Goal: Information Seeking & Learning: Check status

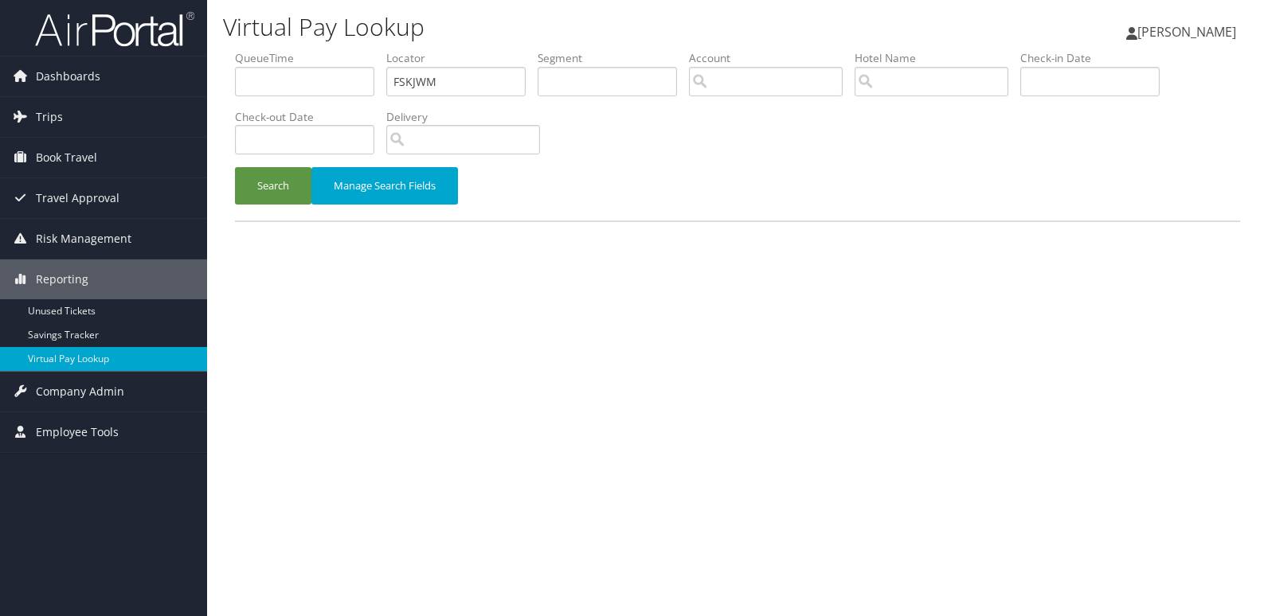
click at [480, 307] on div "Virtual Pay Lookup [PERSON_NAME] [PERSON_NAME] My Settings Travel Agency Contac…" at bounding box center [737, 308] width 1061 height 616
click at [479, 305] on div "Virtual Pay Lookup [PERSON_NAME] [PERSON_NAME] My Settings Travel Agency Contac…" at bounding box center [737, 308] width 1061 height 616
click at [480, 305] on div "Virtual Pay Lookup Luke Perry Luke Perry My Settings Travel Agency Contacts Vie…" at bounding box center [737, 308] width 1061 height 616
click at [482, 305] on div "Virtual Pay Lookup Luke Perry Luke Perry My Settings Travel Agency Contacts Vie…" at bounding box center [737, 308] width 1061 height 616
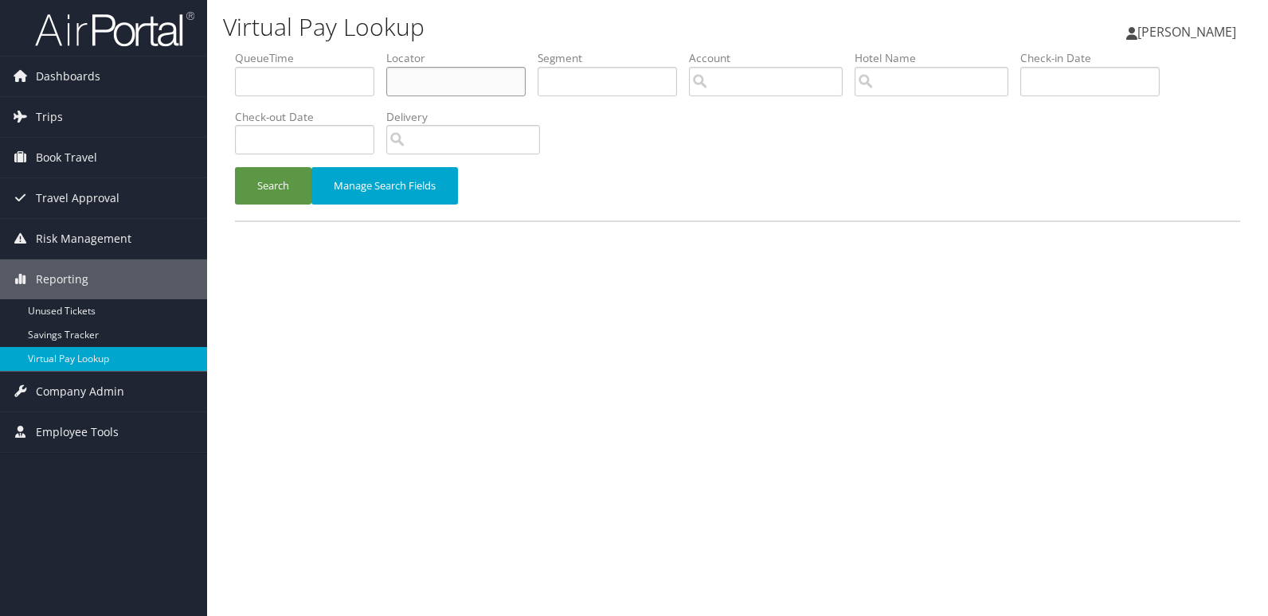
click at [415, 85] on input "text" at bounding box center [455, 81] width 139 height 29
paste input "CHIEYV"
type input "CHIEYV"
click at [235, 167] on button "Search" at bounding box center [273, 185] width 76 height 37
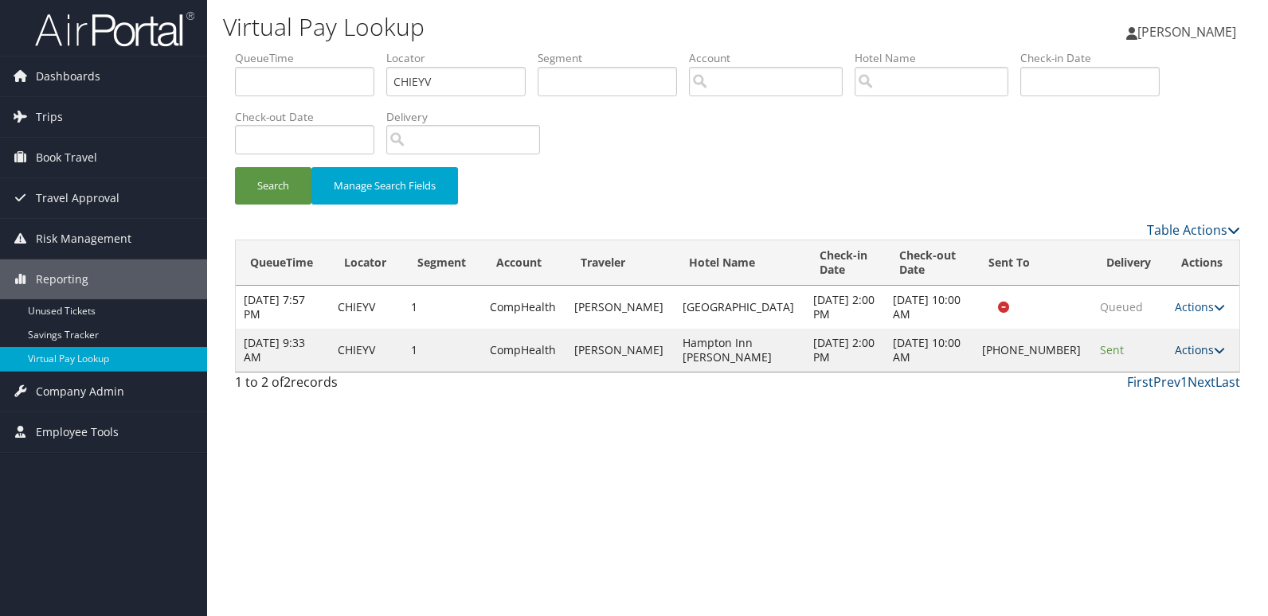
click at [1202, 346] on link "Actions" at bounding box center [1200, 349] width 50 height 15
click at [1116, 394] on link "Logs" at bounding box center [1145, 400] width 136 height 27
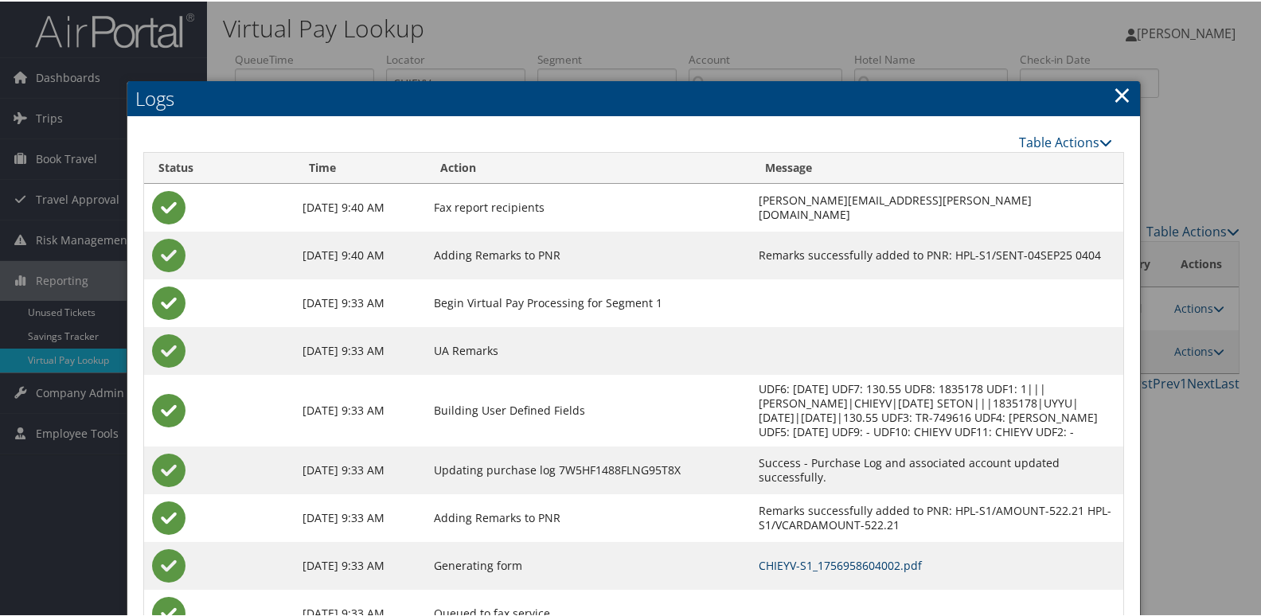
click at [811, 566] on link "CHIEYV-S1_1756958604002.pdf" at bounding box center [840, 564] width 163 height 15
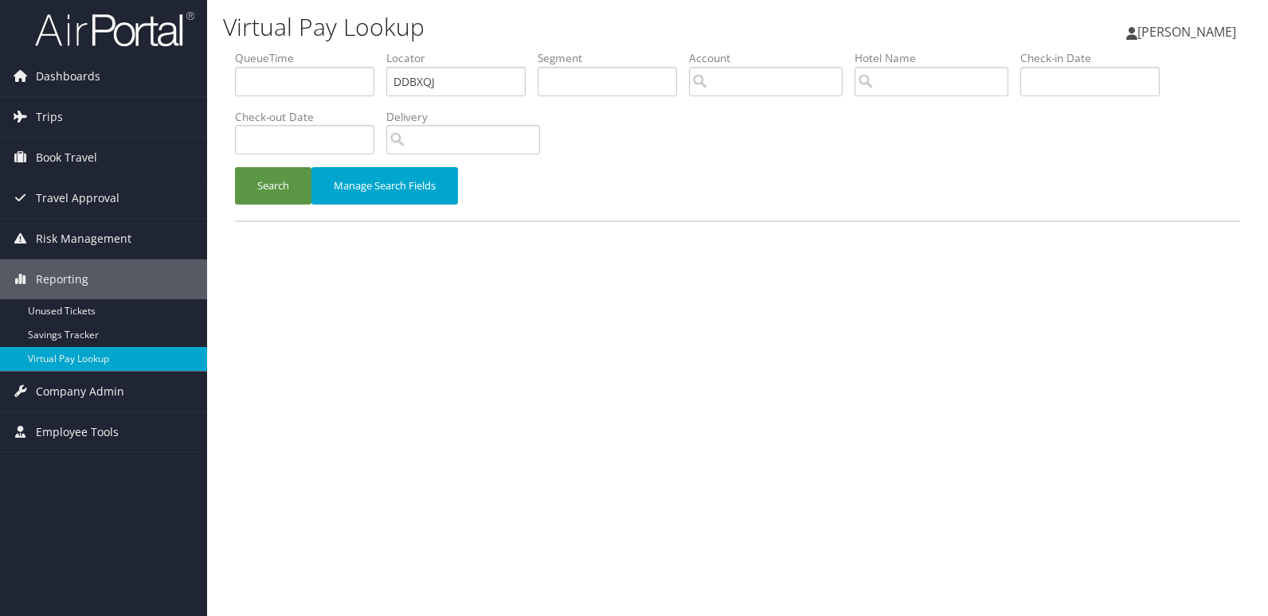
click at [305, 50] on ul "QueueTime Locator DDBXQJ Segment Account Traveler Hotel Name Check-in Date Chec…" at bounding box center [737, 50] width 1005 height 0
type input "SKLUBX"
click at [292, 194] on button "Search" at bounding box center [273, 185] width 76 height 37
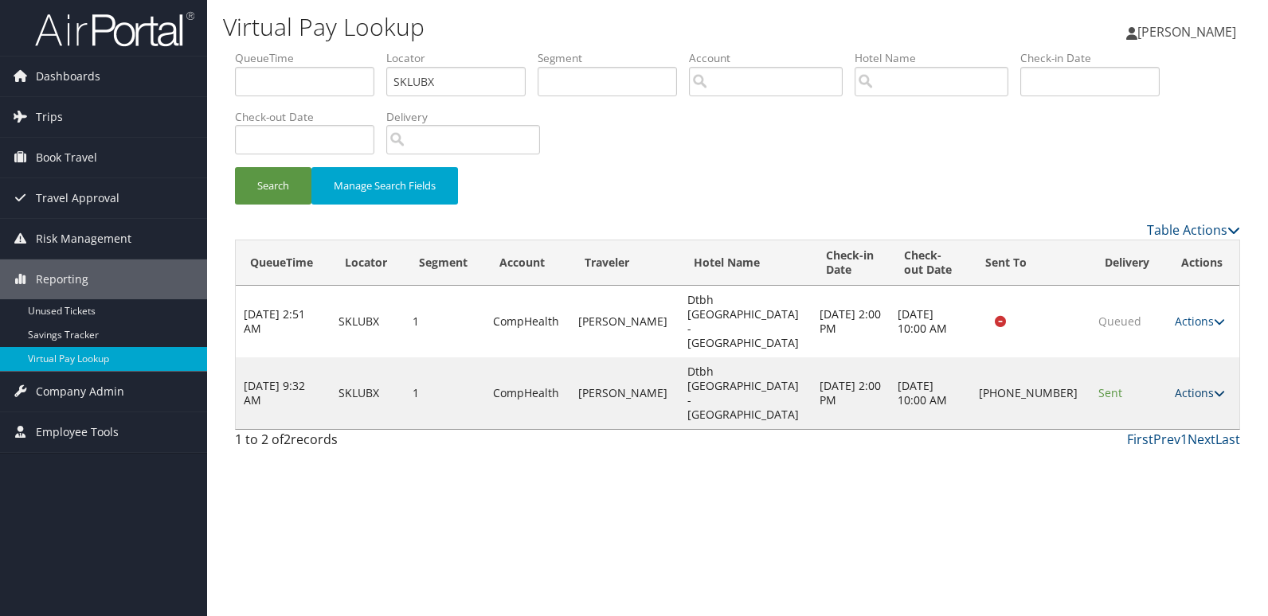
click at [1186, 385] on link "Actions" at bounding box center [1200, 392] width 50 height 15
click at [1145, 412] on link "Logs" at bounding box center [1142, 400] width 136 height 27
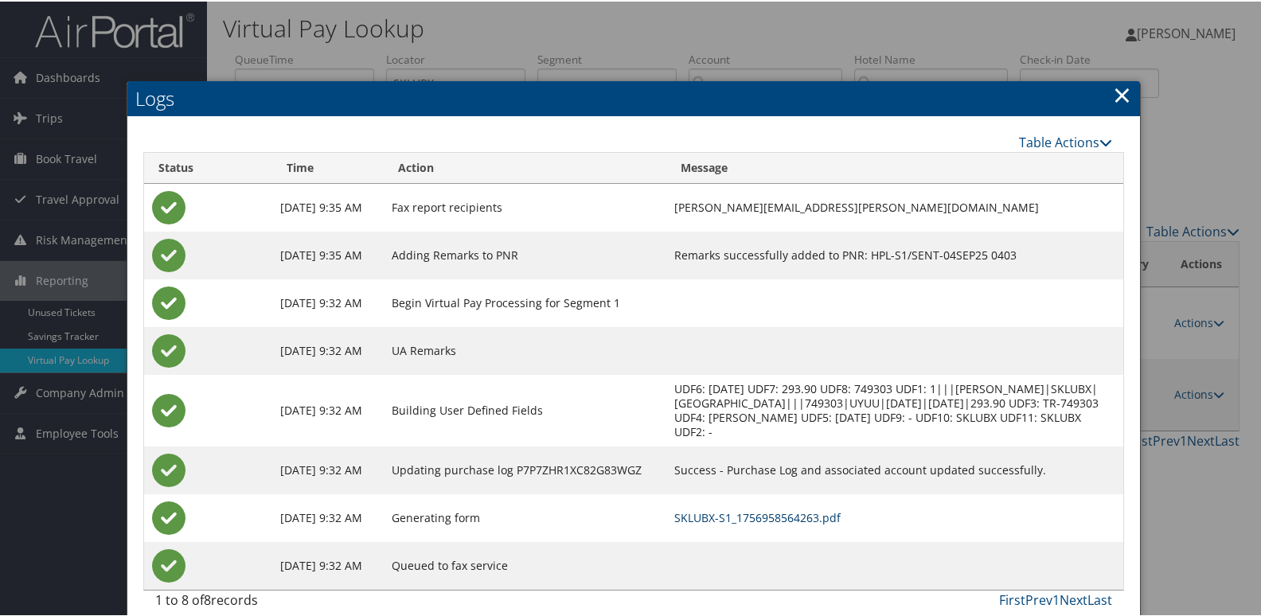
drag, startPoint x: 798, startPoint y: 516, endPoint x: 801, endPoint y: 526, distance: 10.1
click at [797, 517] on link "SKLUBX-S1_1756958564263.pdf" at bounding box center [757, 516] width 166 height 15
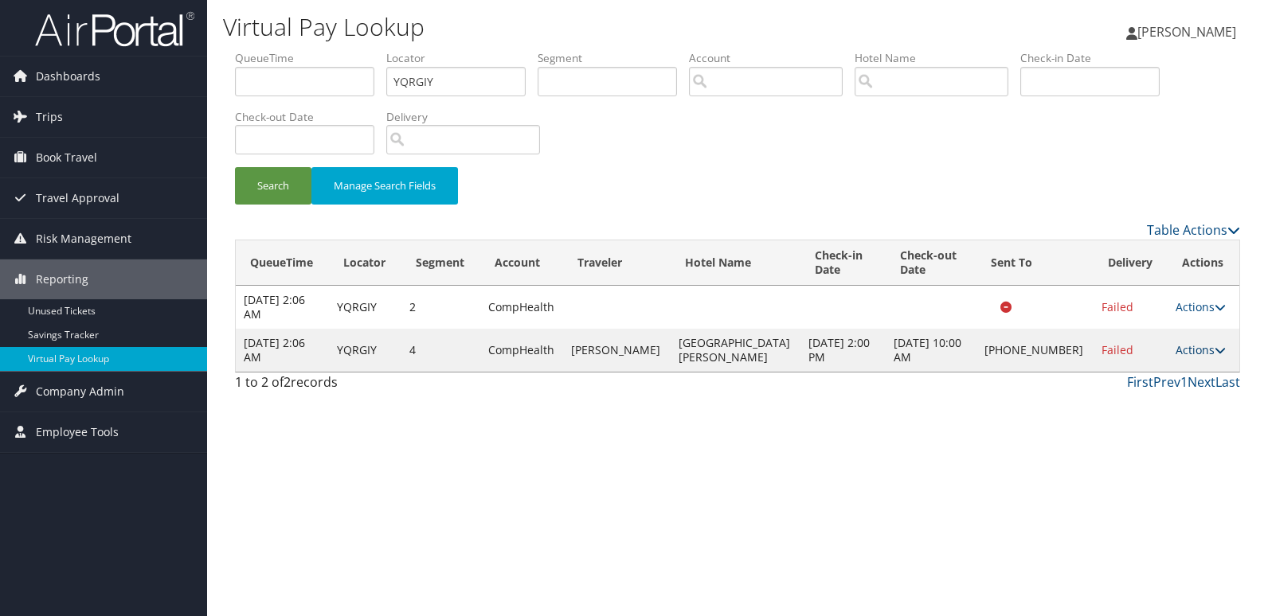
click at [1191, 354] on link "Actions" at bounding box center [1200, 349] width 50 height 15
click at [1120, 364] on link "Resend" at bounding box center [1143, 373] width 136 height 27
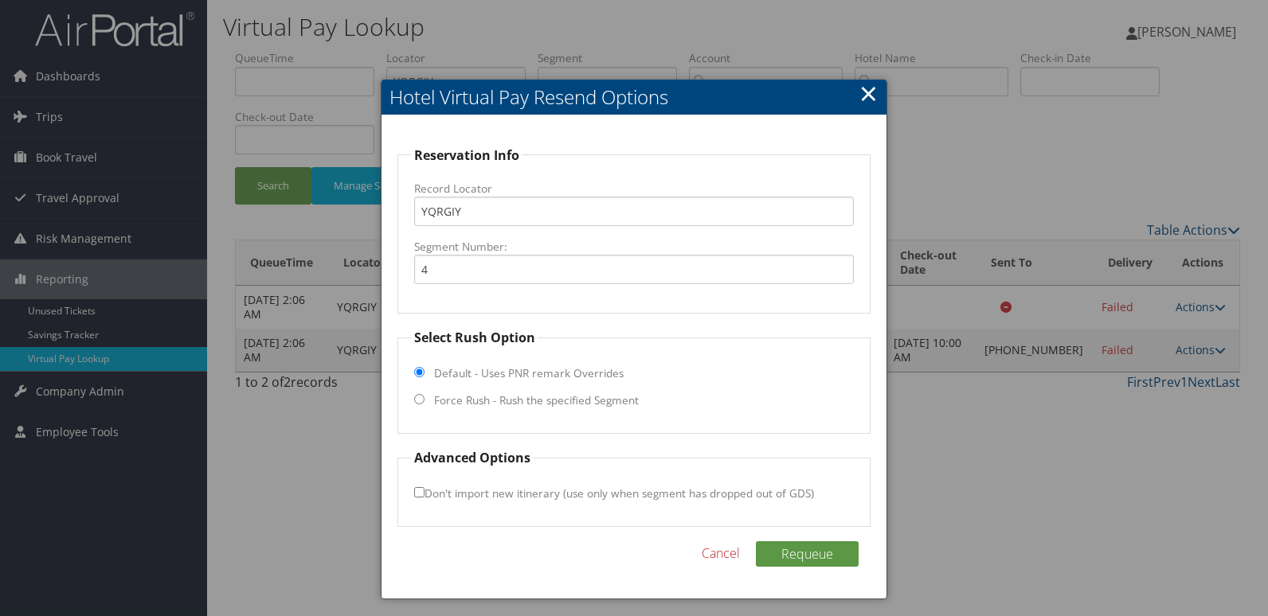
click at [475, 401] on label "Force Rush - Rush the specified Segment" at bounding box center [536, 401] width 205 height 16
click at [424, 401] on input "Force Rush - Rush the specified Segment" at bounding box center [419, 399] width 10 height 10
radio input "true"
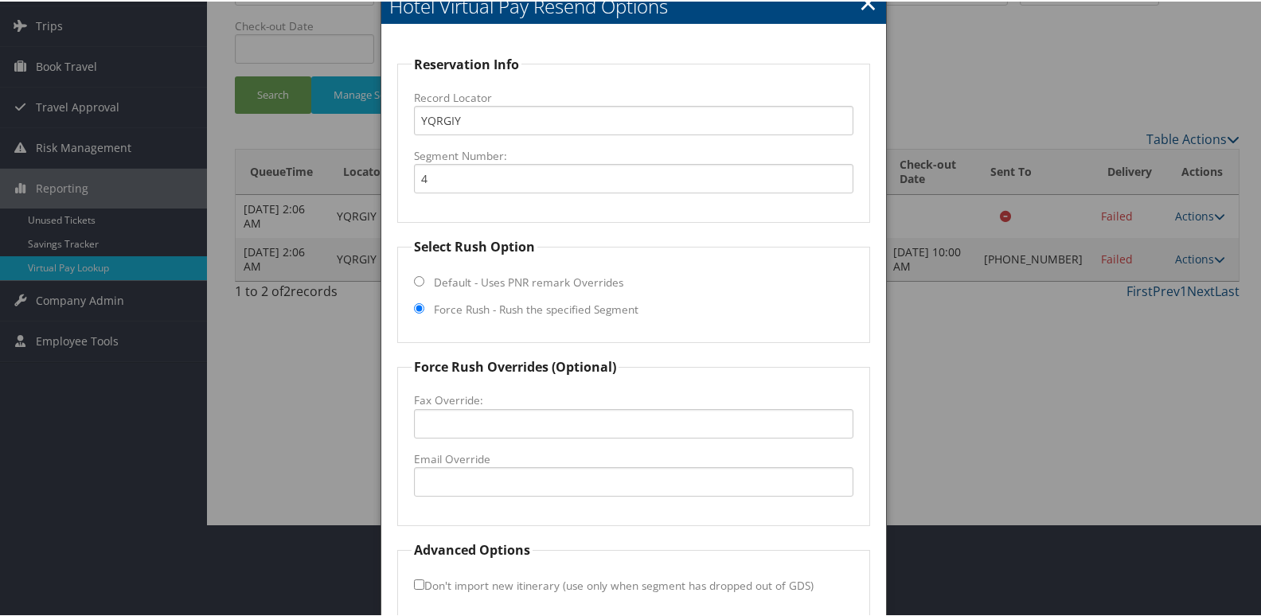
scroll to position [166, 0]
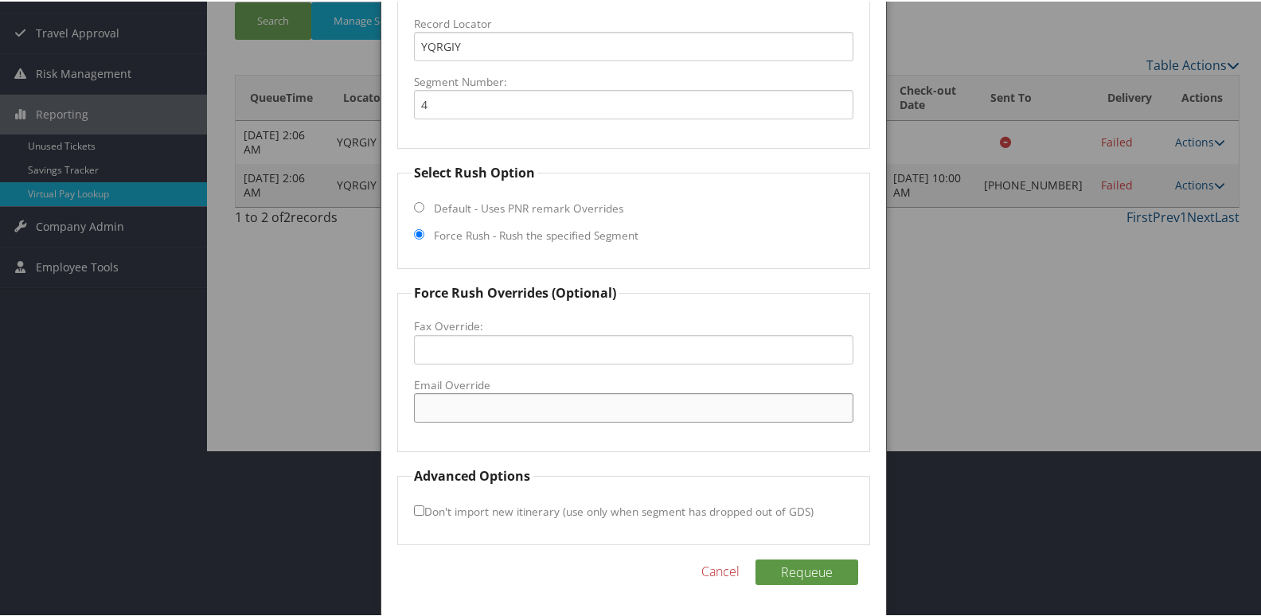
drag, startPoint x: 452, startPoint y: 412, endPoint x: 538, endPoint y: 382, distance: 90.2
click at [452, 409] on input "Email Override" at bounding box center [634, 406] width 440 height 29
click at [1074, 272] on div at bounding box center [634, 308] width 1268 height 616
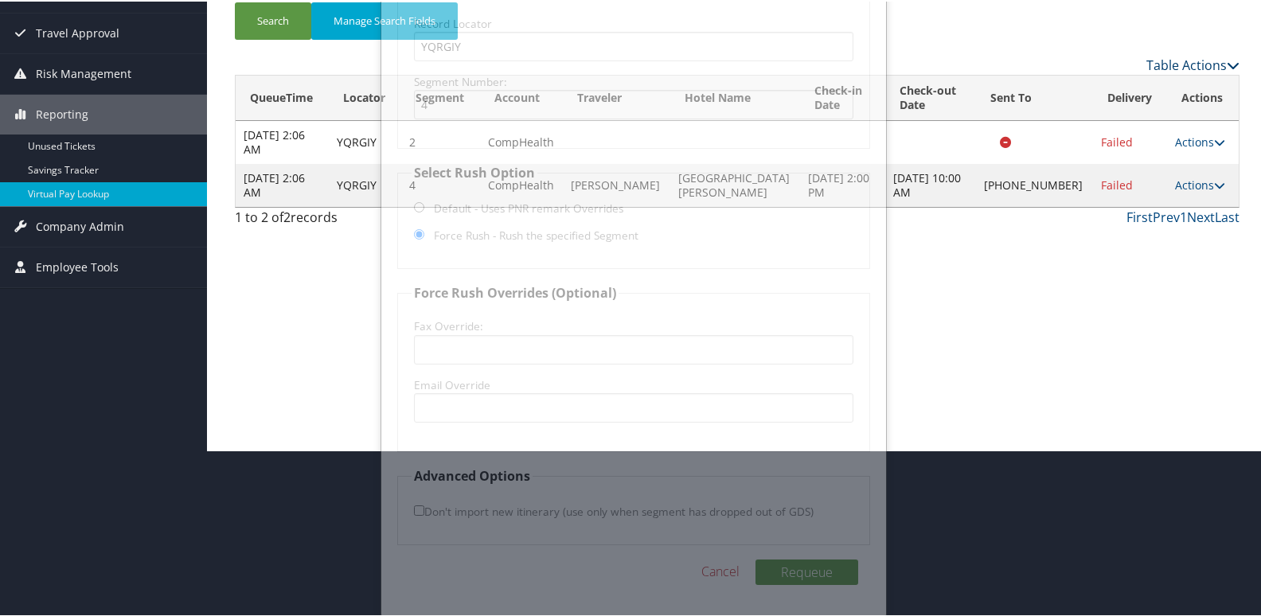
scroll to position [0, 0]
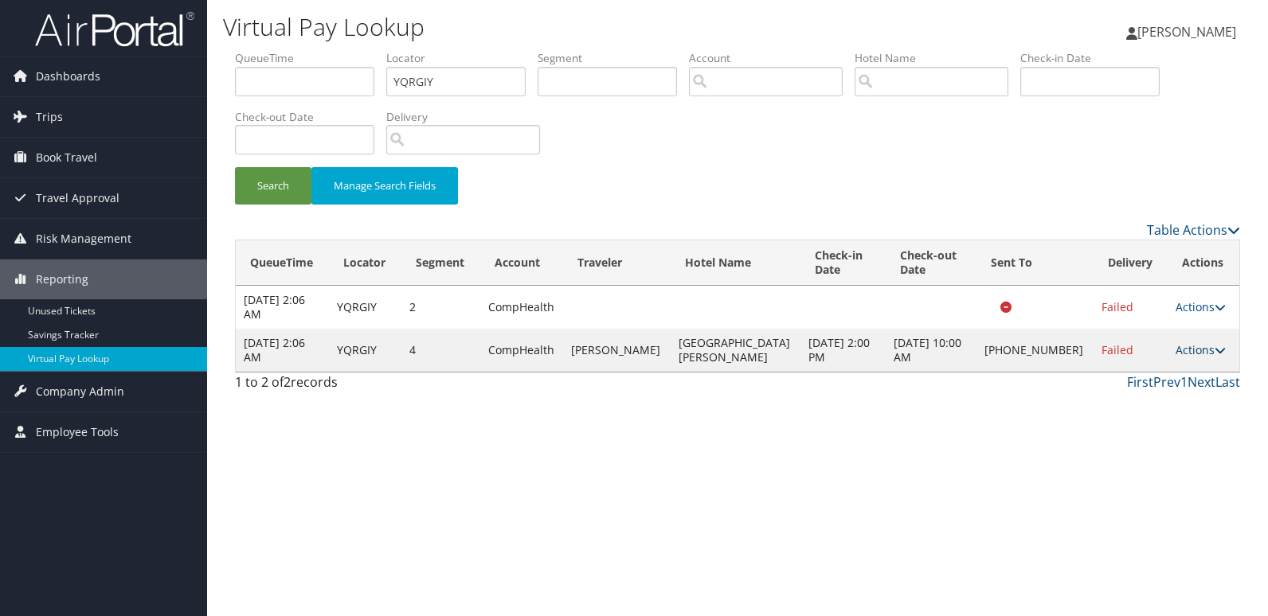
click at [1182, 349] on link "Actions" at bounding box center [1200, 349] width 50 height 15
click at [1142, 378] on link "Resend" at bounding box center [1143, 373] width 136 height 27
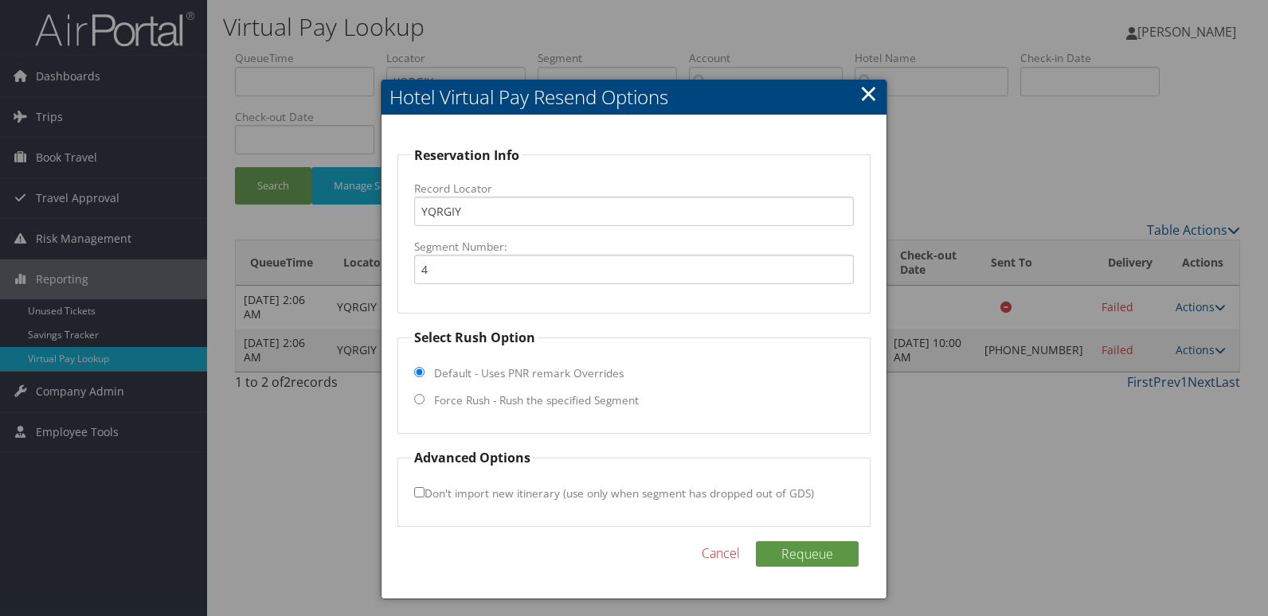
click at [505, 402] on label "Force Rush - Rush the specified Segment" at bounding box center [536, 401] width 205 height 16
click at [424, 402] on input "Force Rush - Rush the specified Segment" at bounding box center [419, 399] width 10 height 10
radio input "true"
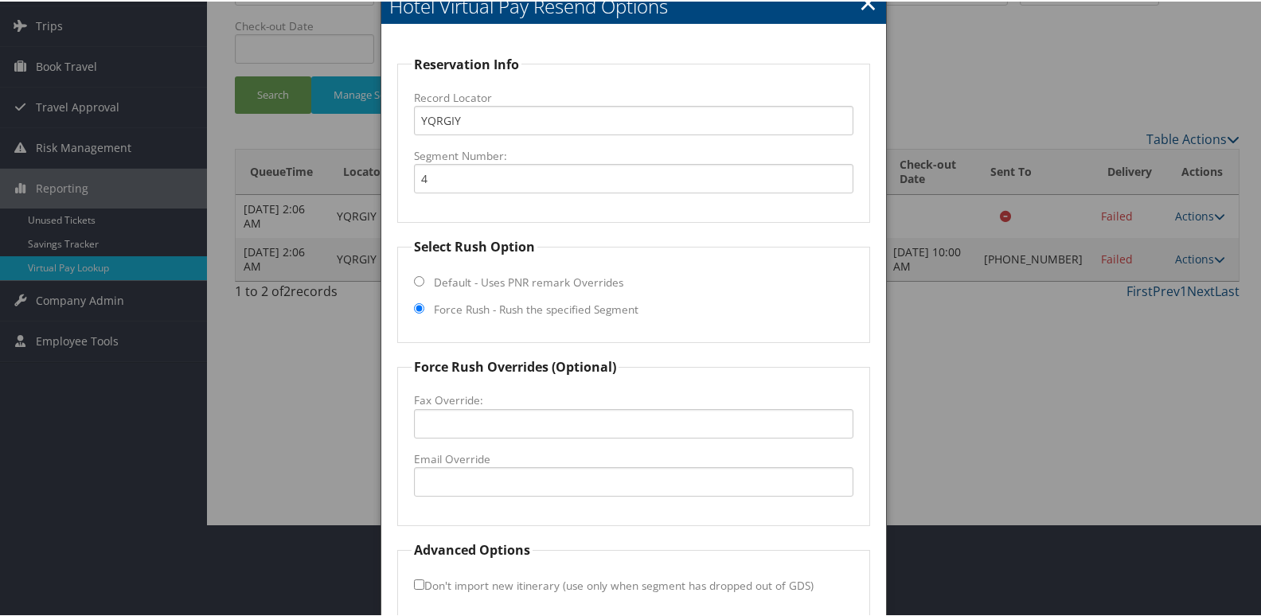
scroll to position [166, 0]
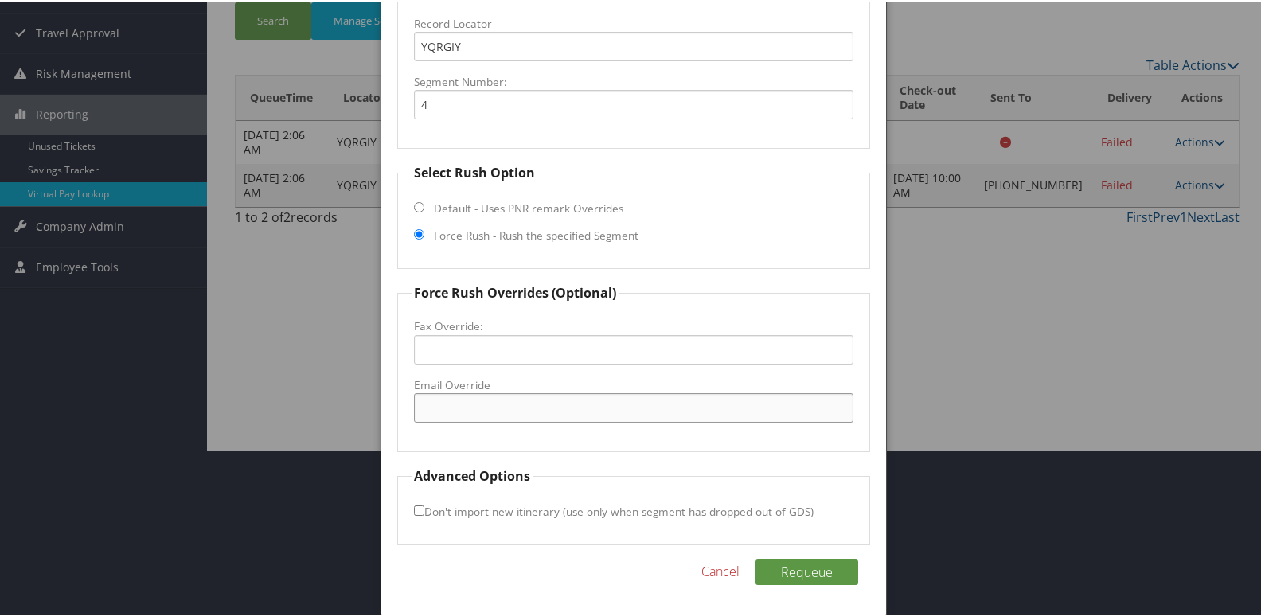
click at [488, 409] on input "Email Override" at bounding box center [634, 406] width 440 height 29
type input "[EMAIL_ADDRESS][DOMAIN_NAME]"
click at [792, 568] on button "Requeue" at bounding box center [807, 570] width 103 height 25
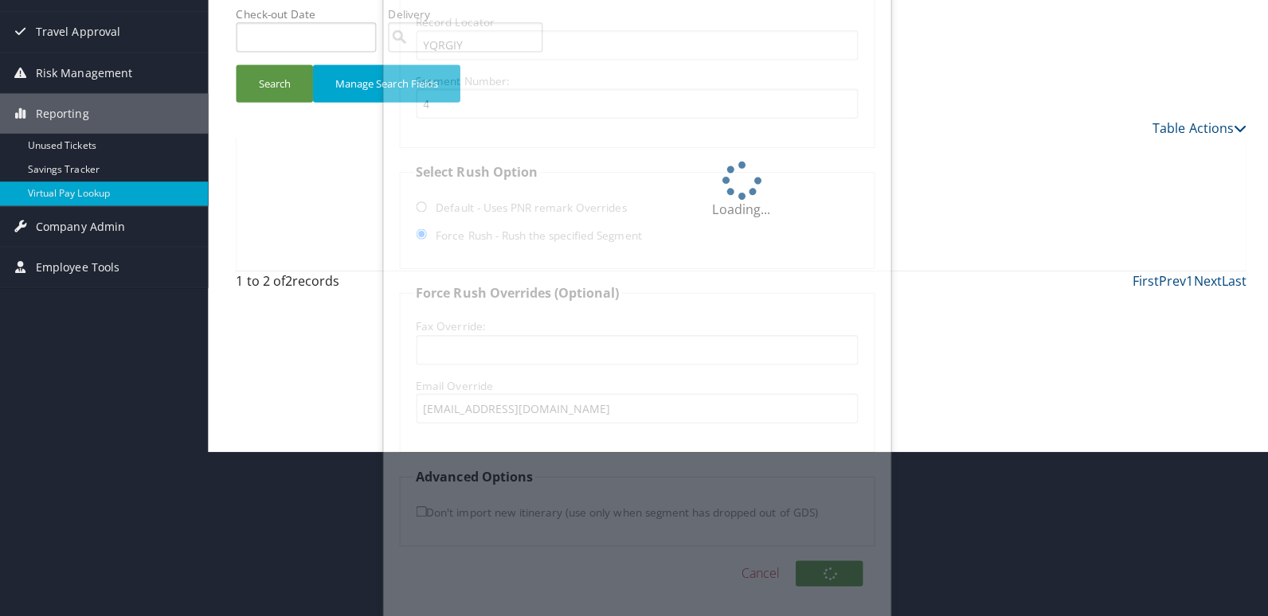
scroll to position [0, 0]
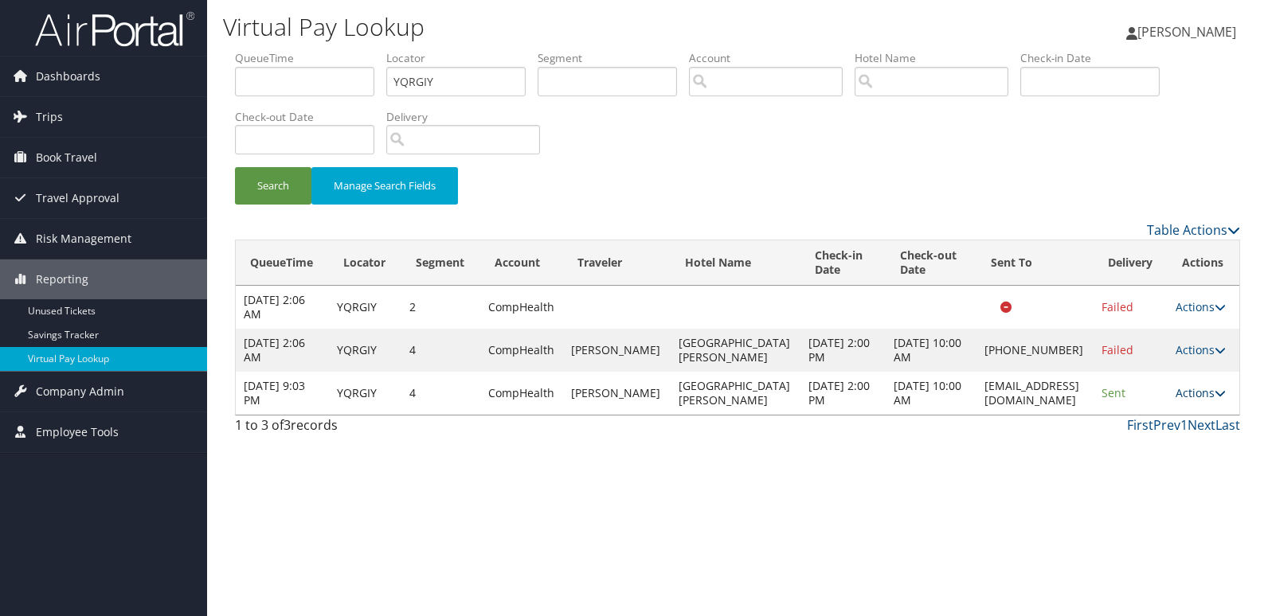
click at [1200, 396] on link "Actions" at bounding box center [1200, 392] width 50 height 15
click at [1152, 440] on link "Logs" at bounding box center [1170, 443] width 100 height 27
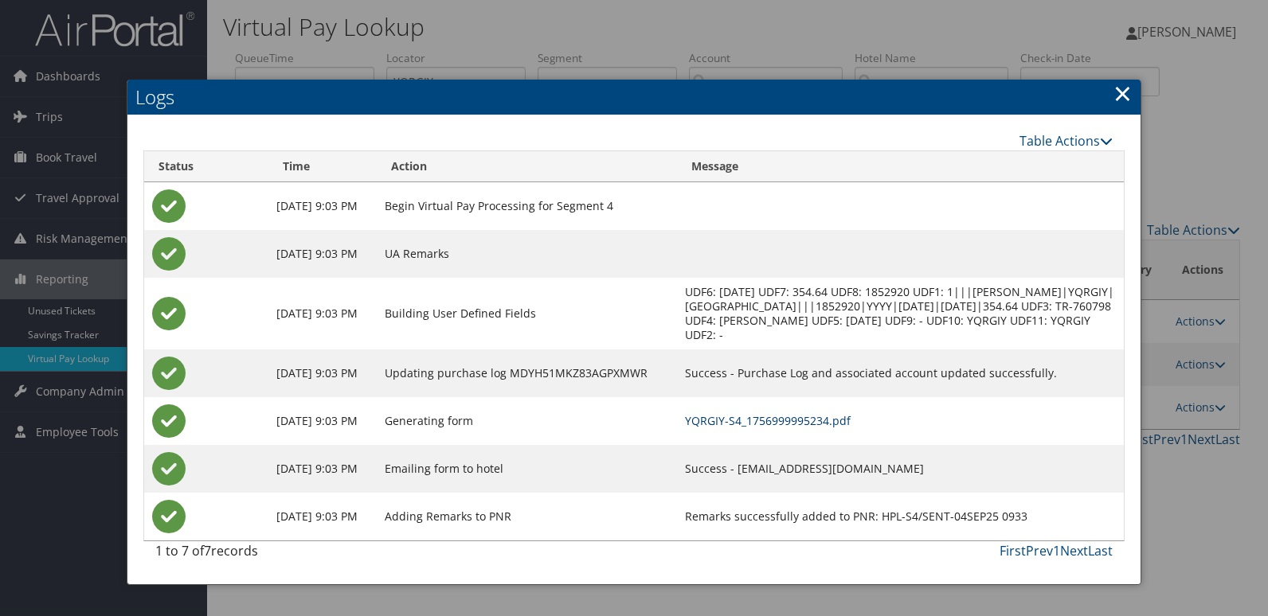
click at [821, 428] on link "YQRGIY-S4_1756999995234.pdf" at bounding box center [768, 420] width 166 height 15
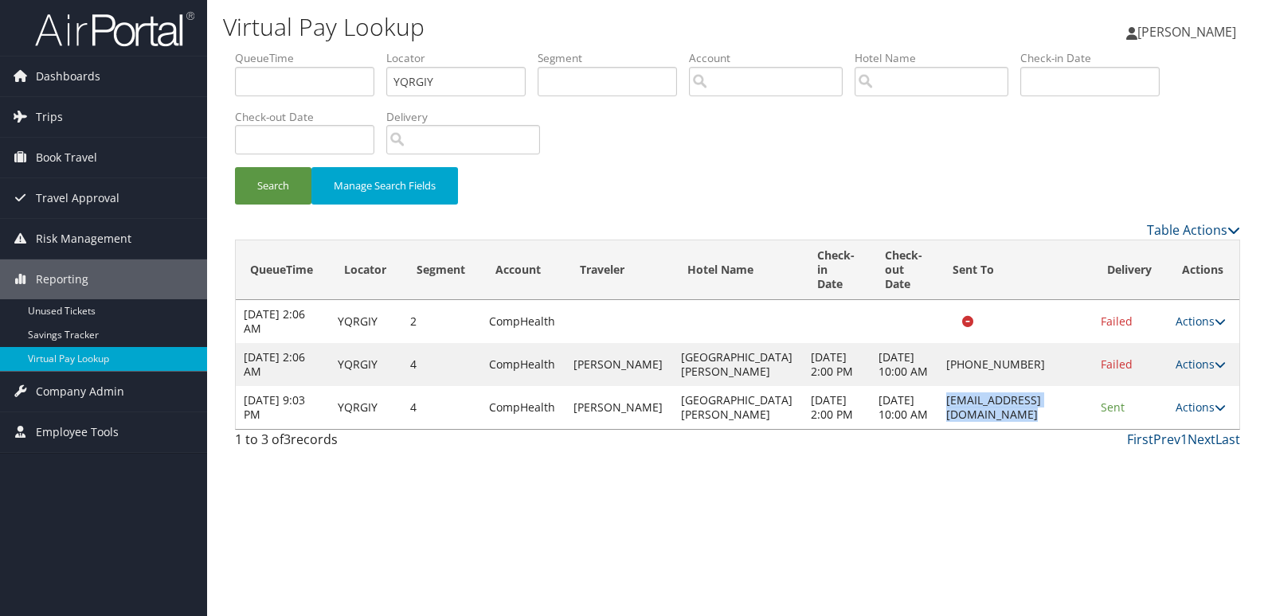
drag, startPoint x: 1027, startPoint y: 428, endPoint x: 892, endPoint y: 428, distance: 135.4
click at [938, 428] on td "[EMAIL_ADDRESS][DOMAIN_NAME]" at bounding box center [1015, 407] width 154 height 43
copy td "[EMAIL_ADDRESS][DOMAIN_NAME]"
click at [1194, 415] on link "Actions" at bounding box center [1200, 407] width 50 height 15
click at [1156, 471] on link "Logs" at bounding box center [1166, 479] width 100 height 27
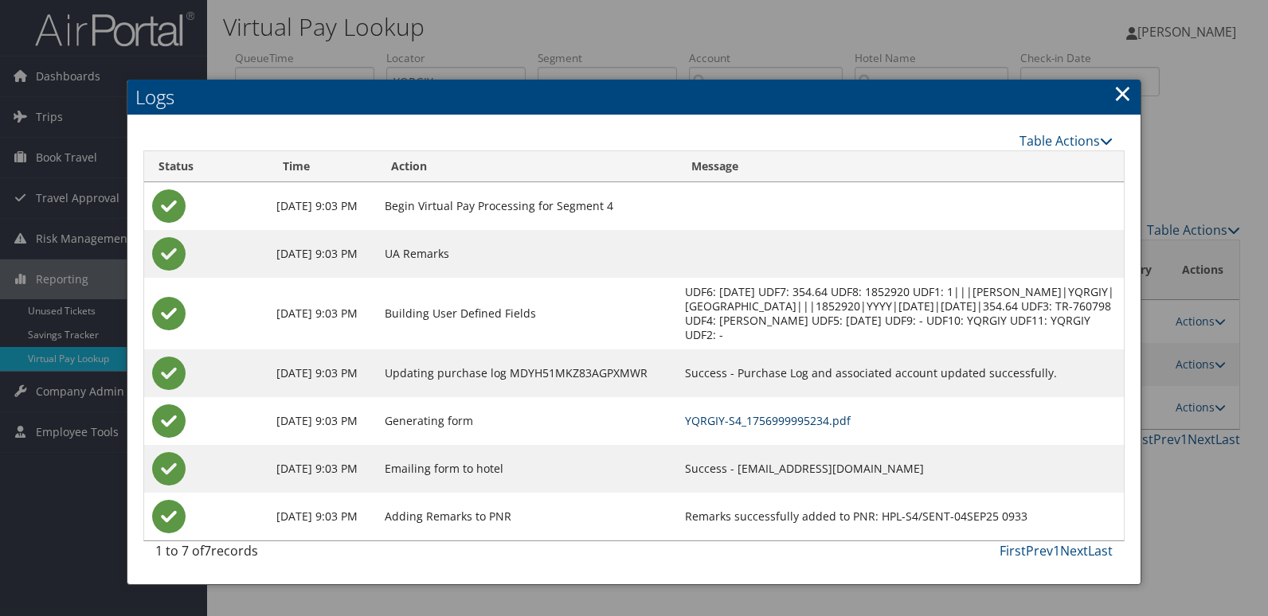
click at [782, 428] on link "YQRGIY-S4_1756999995234.pdf" at bounding box center [768, 420] width 166 height 15
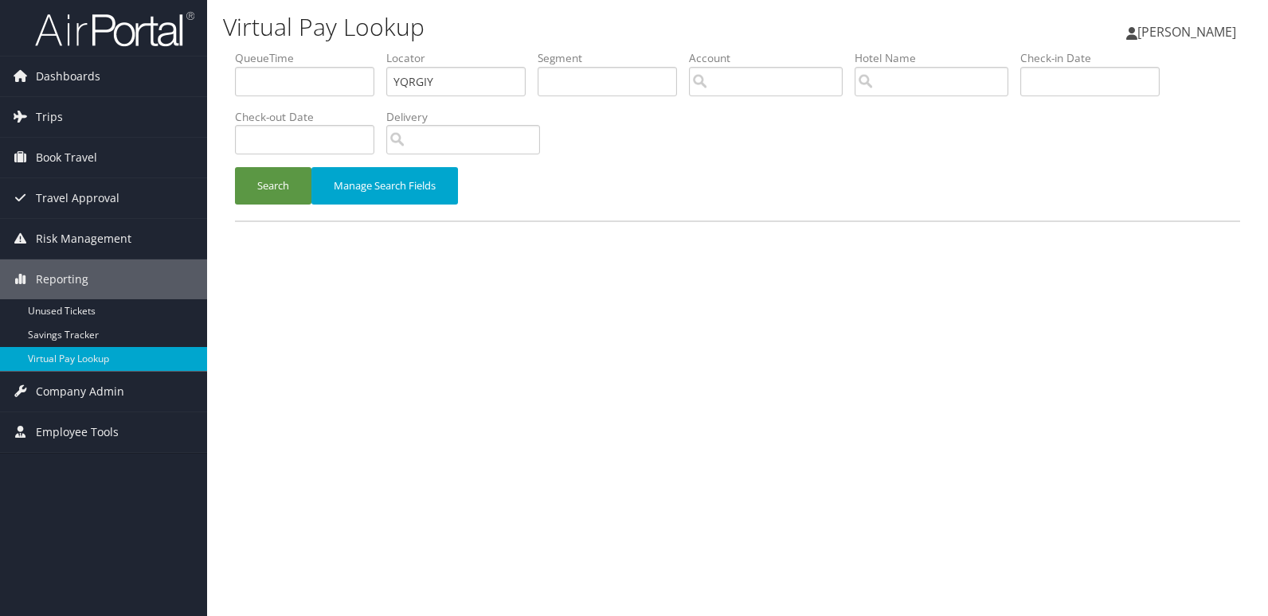
click at [262, 50] on ul "QueueTime Locator YQRGIY Segment Account Traveler Hotel Name Check-in Date Chec…" at bounding box center [737, 50] width 1005 height 0
click at [426, 84] on input "DLENVO" at bounding box center [455, 81] width 139 height 29
click at [235, 167] on button "Search" at bounding box center [273, 185] width 76 height 37
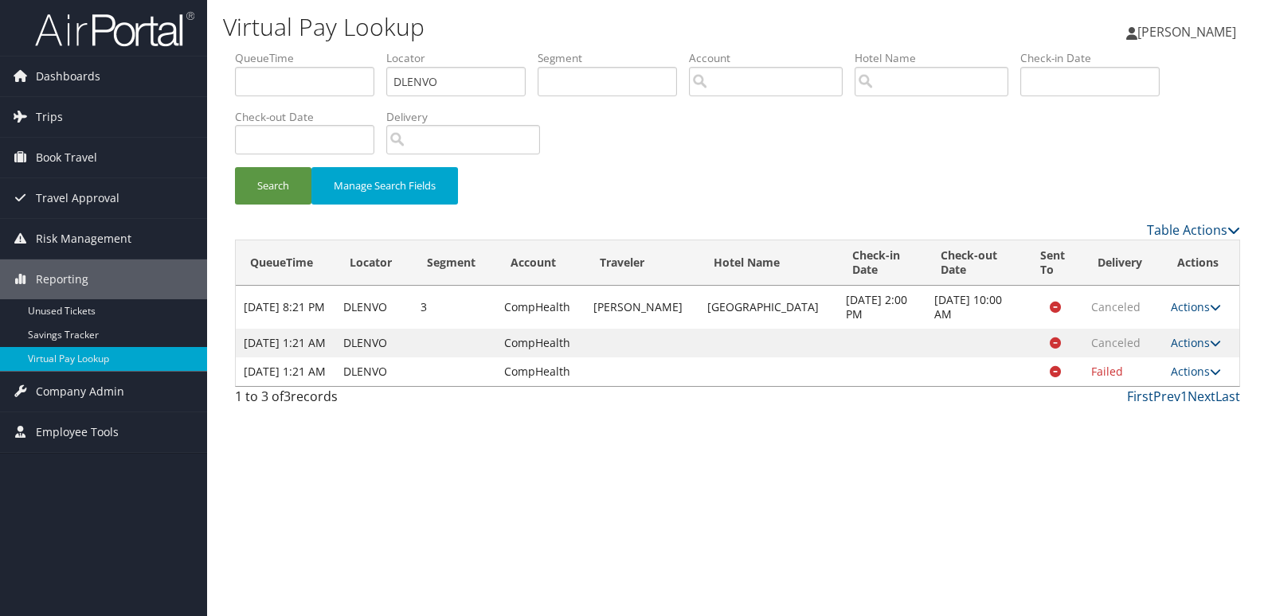
drag, startPoint x: 661, startPoint y: 506, endPoint x: 815, endPoint y: 464, distance: 159.2
click at [661, 506] on div "Virtual Pay Lookup Luke Perry Luke Perry My Settings Travel Agency Contacts Vie…" at bounding box center [737, 308] width 1061 height 616
click at [1196, 379] on link "Actions" at bounding box center [1196, 371] width 50 height 15
click at [1169, 444] on link "Logs" at bounding box center [1162, 443] width 100 height 27
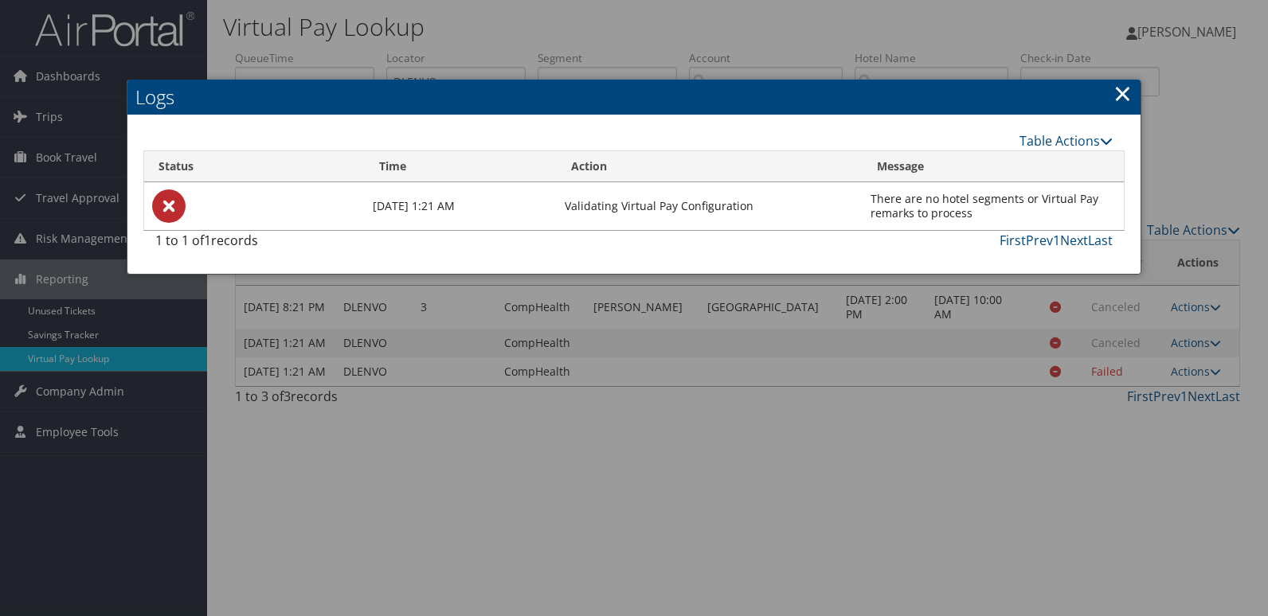
click at [695, 403] on div at bounding box center [634, 308] width 1268 height 616
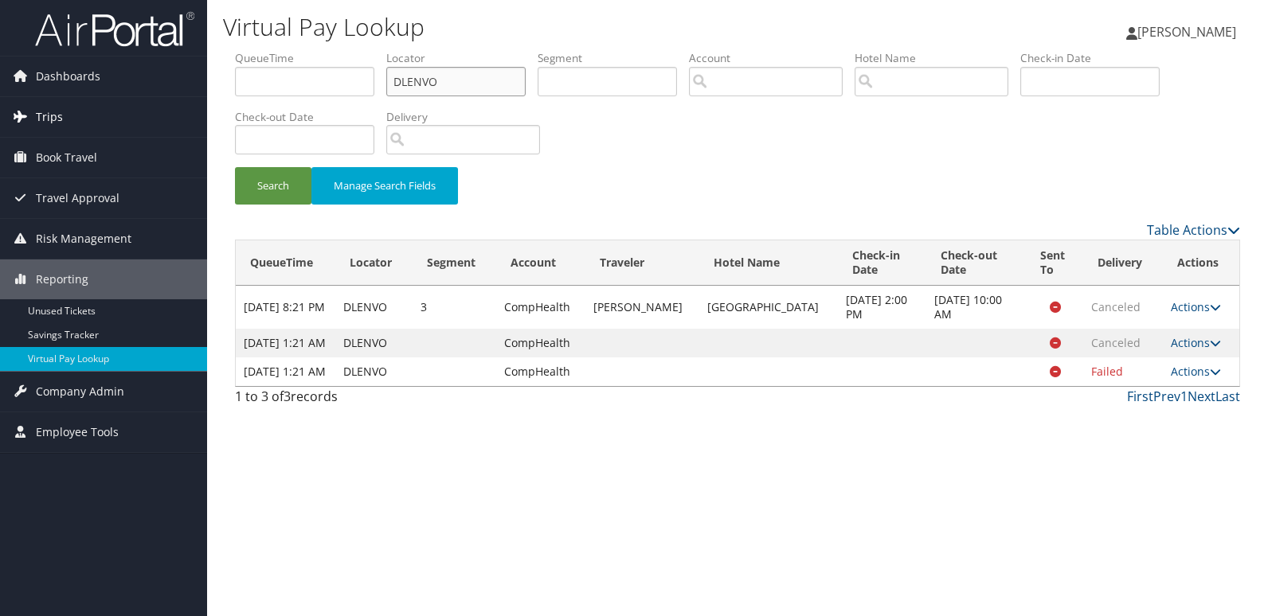
drag, startPoint x: 443, startPoint y: 80, endPoint x: 120, endPoint y: 128, distance: 326.1
click at [120, 128] on div "Dashboards AirPortal 360™ (Manager) My Travel Dashboard Trips Airtinerary® Look…" at bounding box center [634, 308] width 1268 height 616
paste input "GIGWCH"
type input "GIGWCH"
click at [248, 205] on div "Search Manage Search Fields" at bounding box center [737, 193] width 1029 height 53
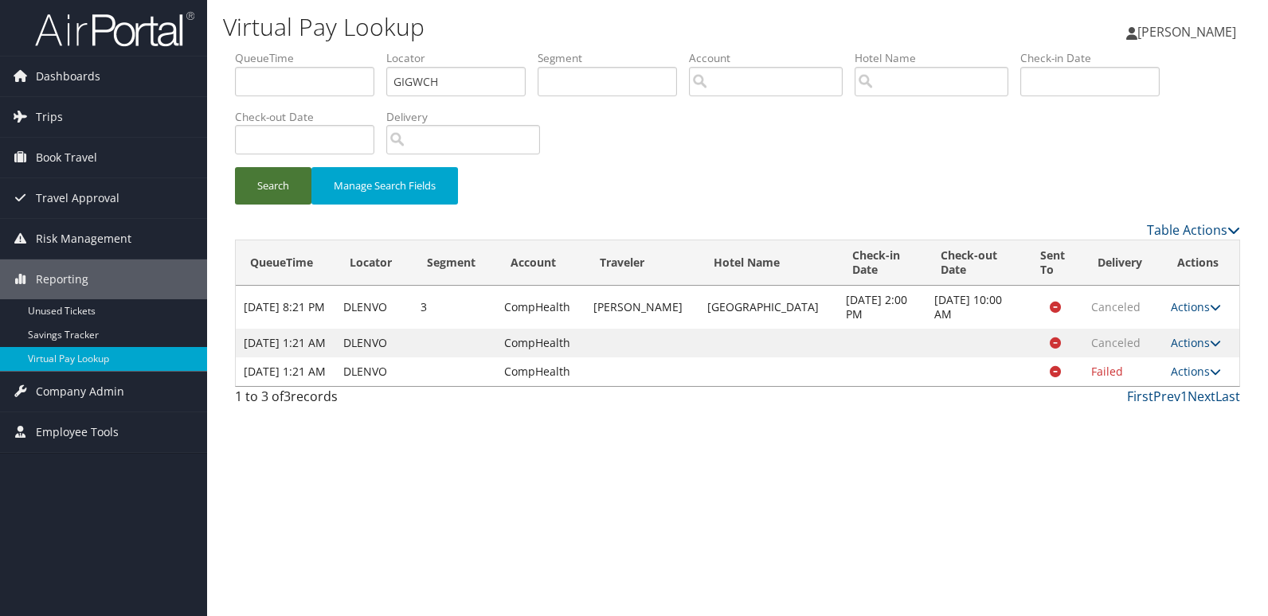
click at [255, 194] on button "Search" at bounding box center [273, 185] width 76 height 37
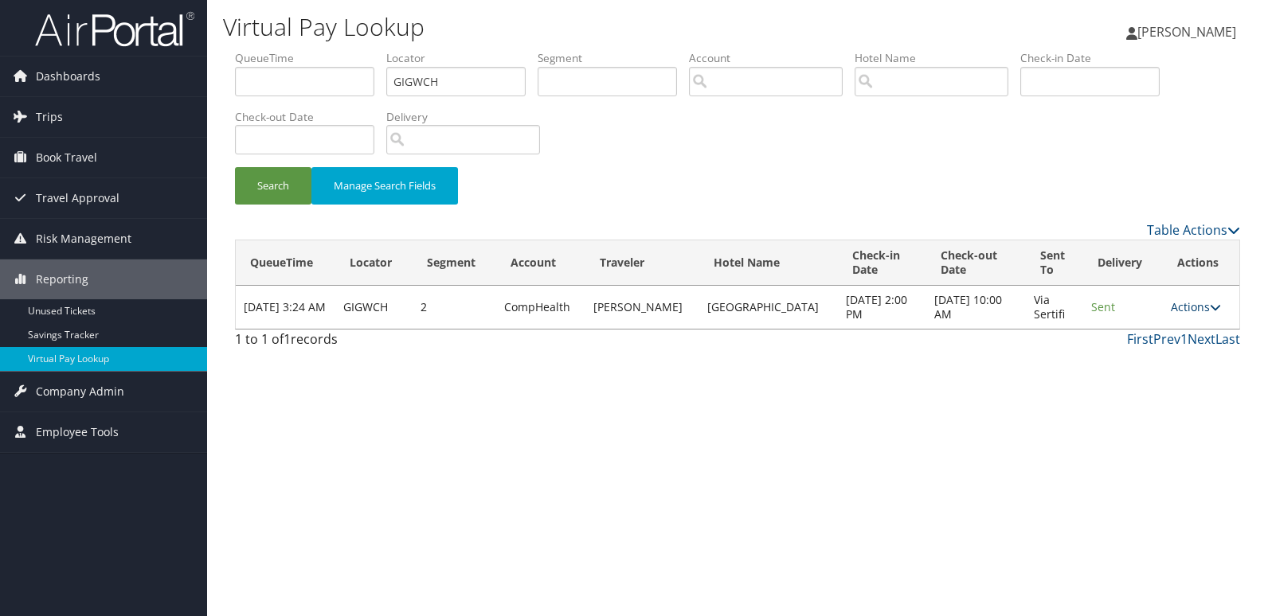
click at [1177, 307] on link "Actions" at bounding box center [1196, 306] width 50 height 15
drag, startPoint x: 1164, startPoint y: 364, endPoint x: 907, endPoint y: 334, distance: 258.9
click at [1162, 364] on link "Logs" at bounding box center [1162, 357] width 100 height 27
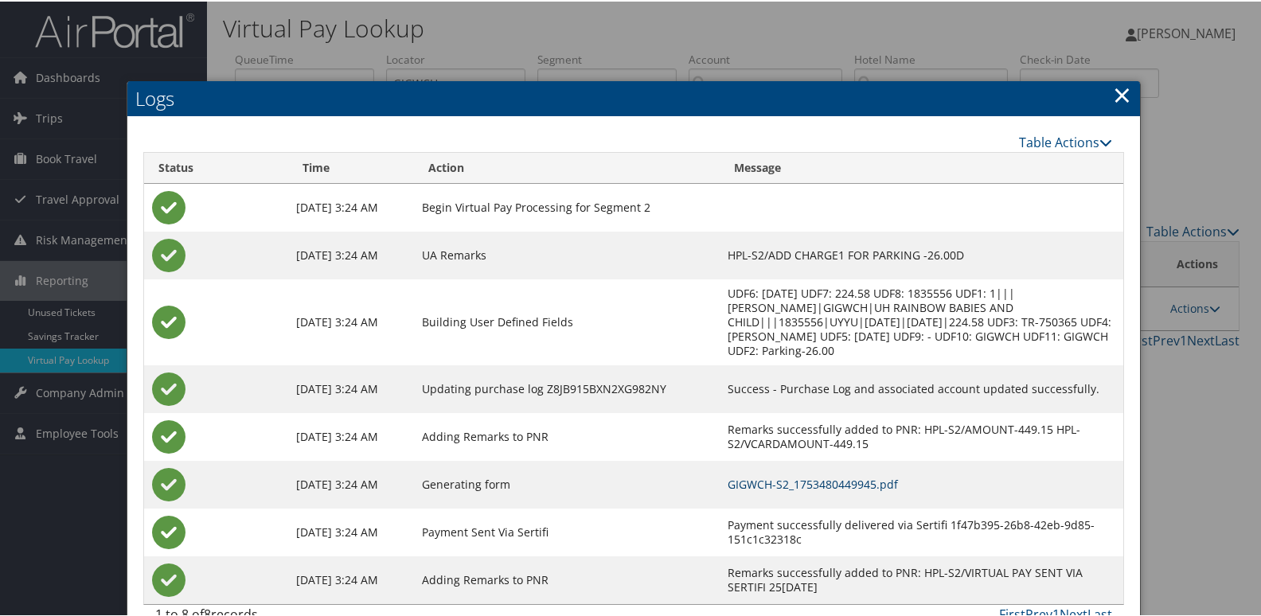
click at [794, 481] on link "GIGWCH-S2_1753480449945.pdf" at bounding box center [813, 482] width 170 height 15
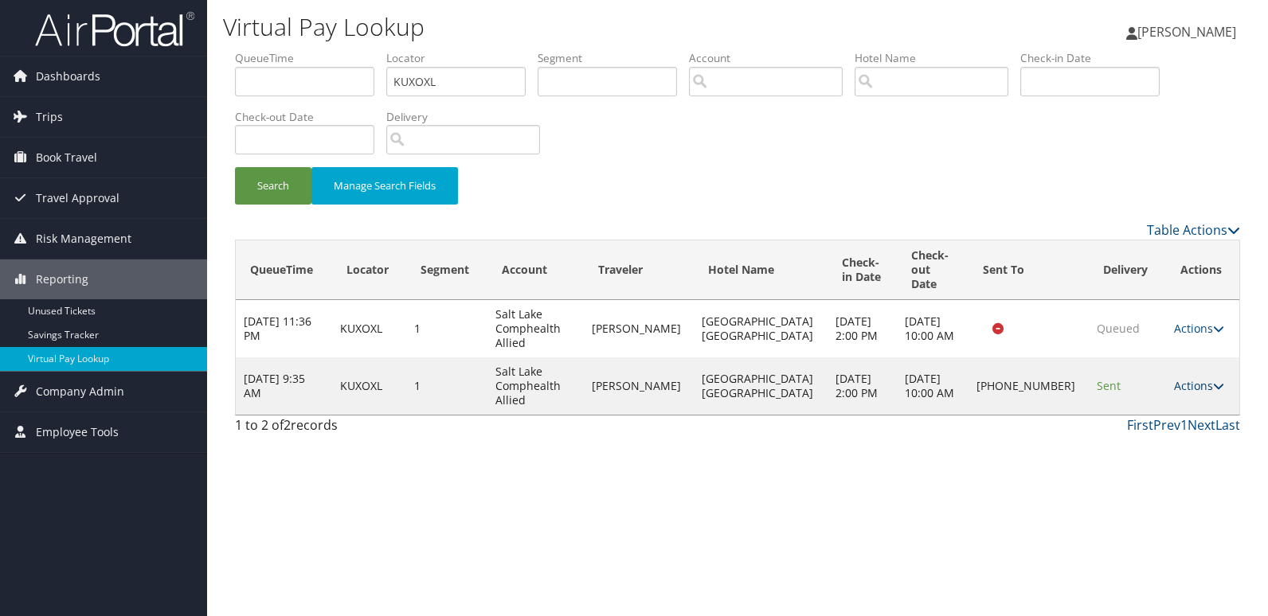
click at [1184, 378] on link "Actions" at bounding box center [1199, 385] width 50 height 15
click at [1145, 433] on link "Logs" at bounding box center [1141, 422] width 136 height 27
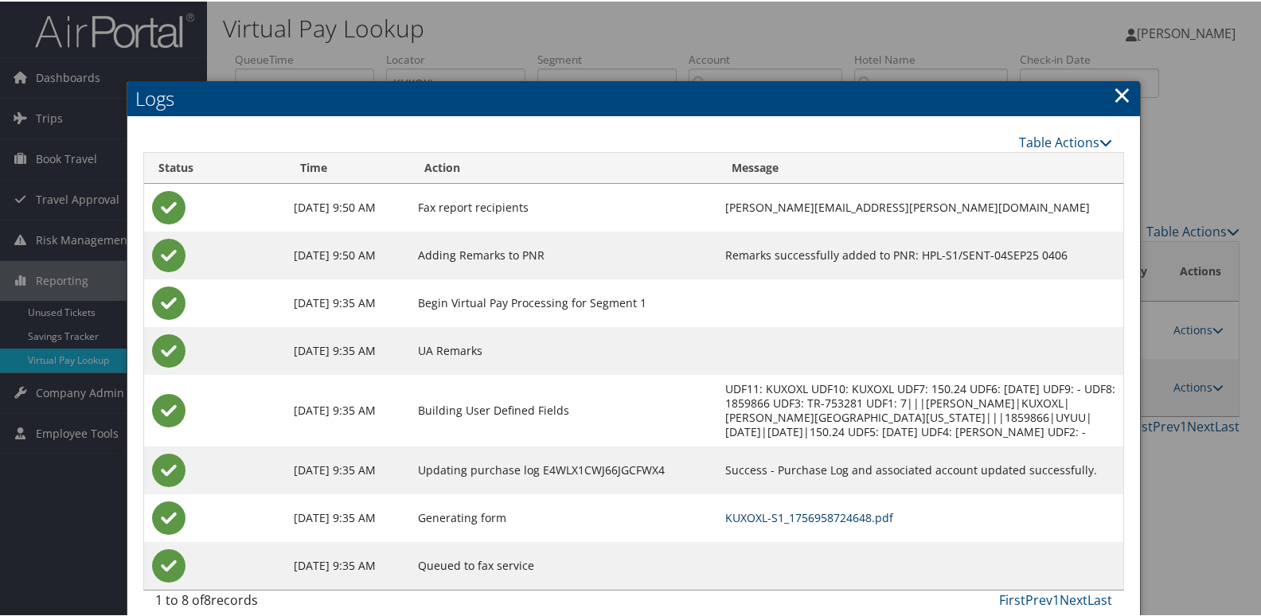
click at [789, 511] on link "KUXOXL-S1_1756958724648.pdf" at bounding box center [809, 516] width 168 height 15
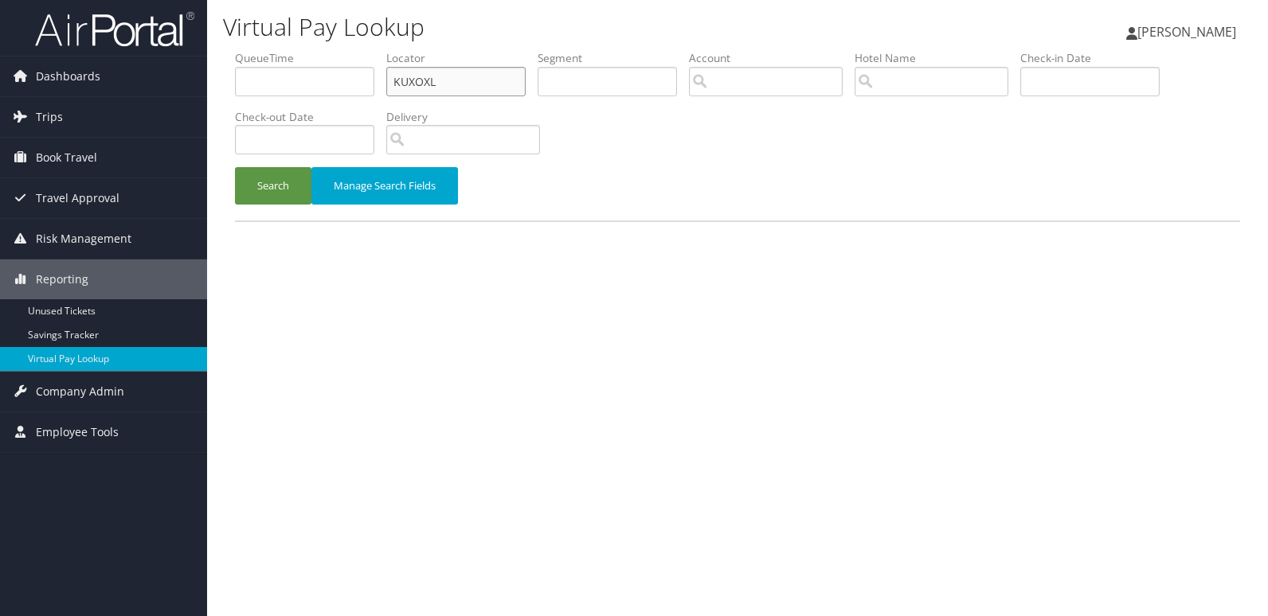
drag, startPoint x: 0, startPoint y: 0, endPoint x: 323, endPoint y: 100, distance: 338.3
click at [323, 50] on ul "QueueTime Locator KUXOXL Segment Account Traveler Hotel Name Check-in Date Chec…" at bounding box center [737, 50] width 1005 height 0
paste input "IRGWSM"
type input "IRGWSM"
click at [235, 167] on button "Search" at bounding box center [273, 185] width 76 height 37
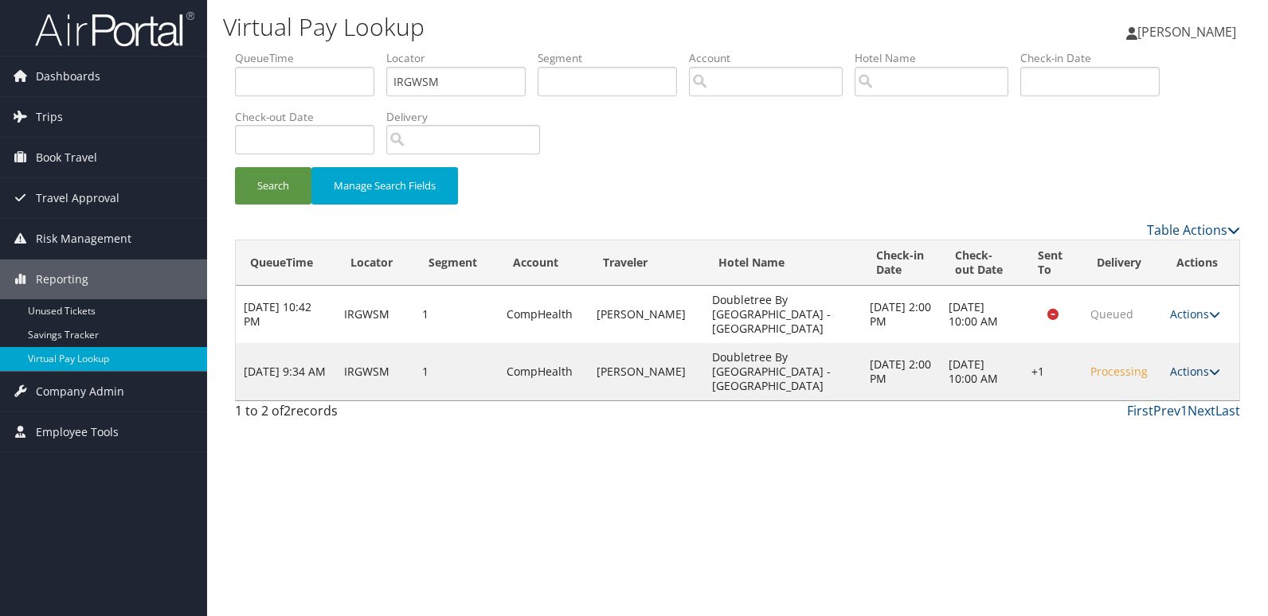
click at [1201, 364] on link "Actions" at bounding box center [1195, 371] width 50 height 15
click at [1167, 404] on link "Logs" at bounding box center [1146, 400] width 136 height 27
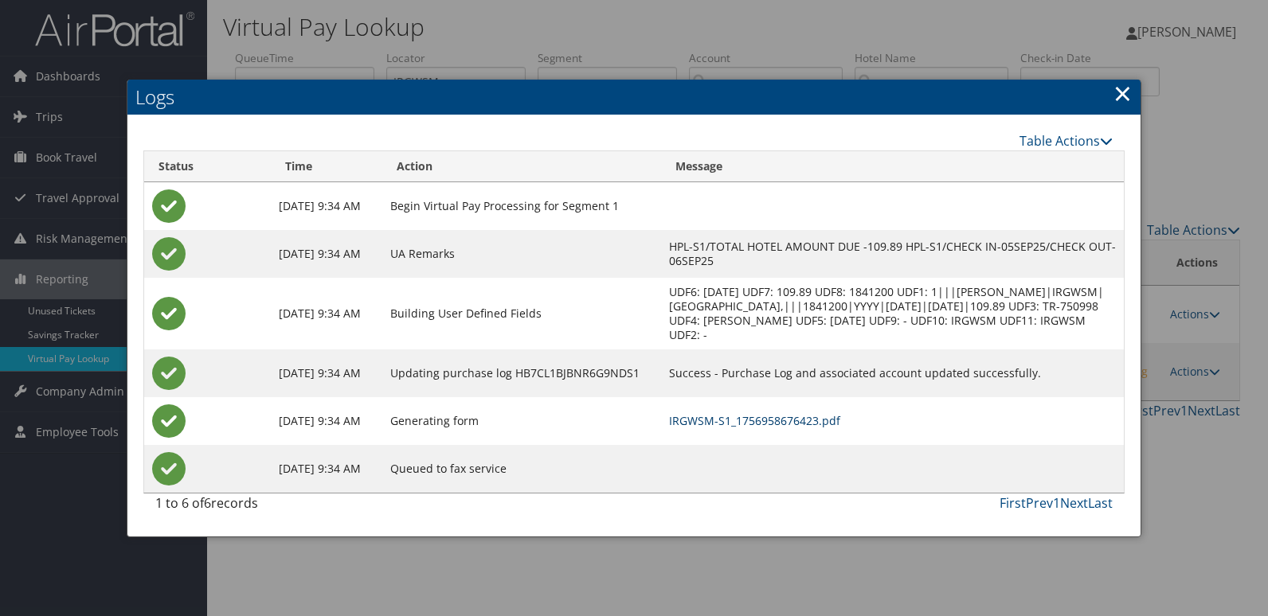
click at [835, 428] on link "IRGWSM-S1_1756958676423.pdf" at bounding box center [754, 420] width 171 height 15
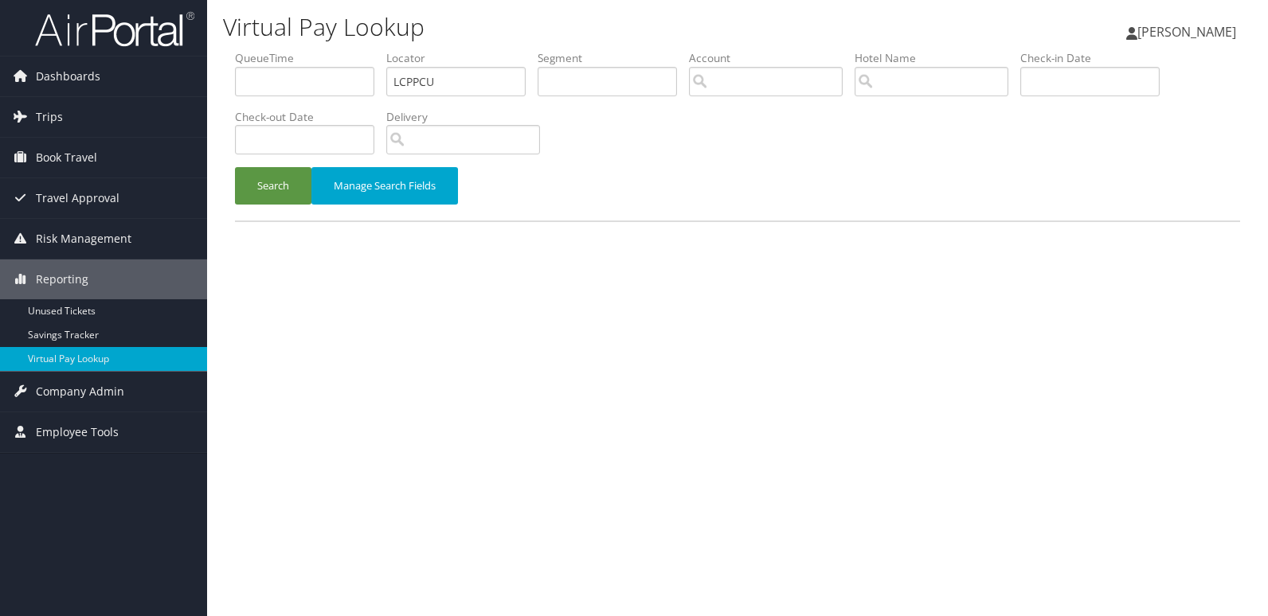
type input "LCPPCU"
click at [235, 167] on button "Search" at bounding box center [273, 185] width 76 height 37
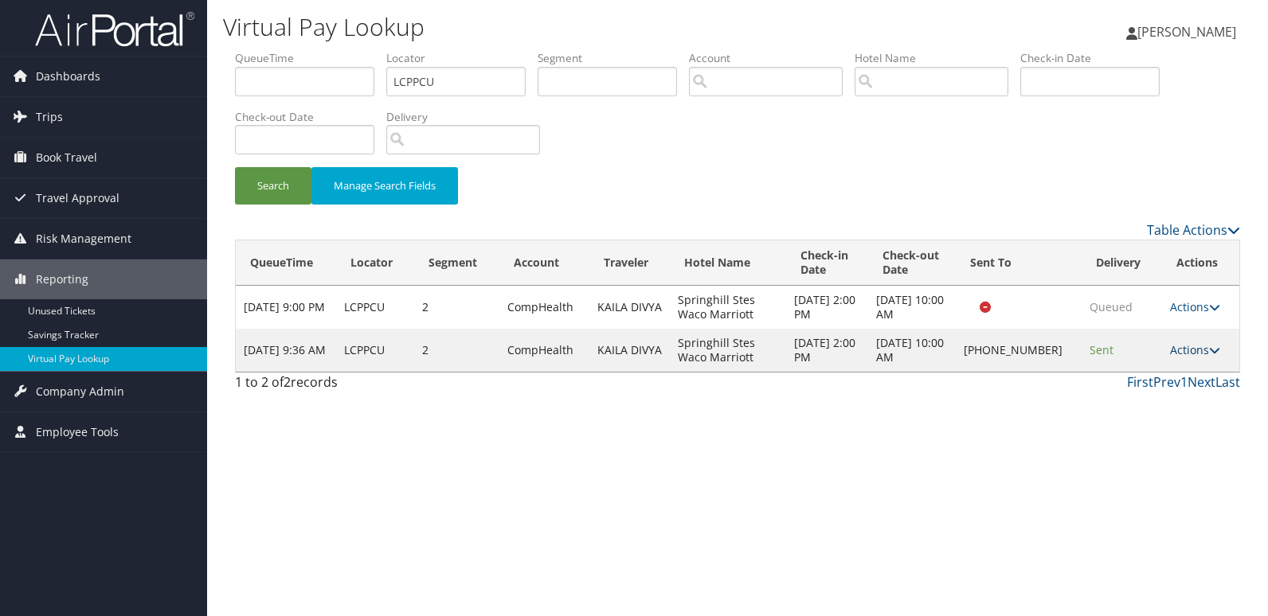
click at [1181, 349] on link "Actions" at bounding box center [1195, 349] width 50 height 15
click at [1144, 403] on link "Logs" at bounding box center [1145, 400] width 136 height 27
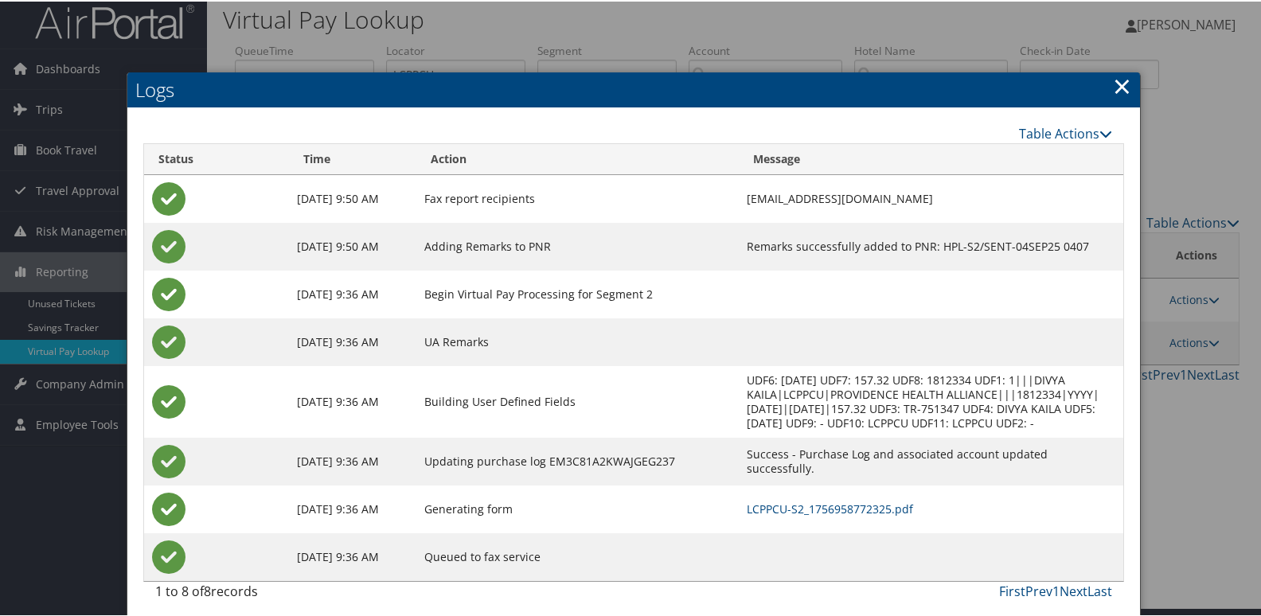
scroll to position [17, 0]
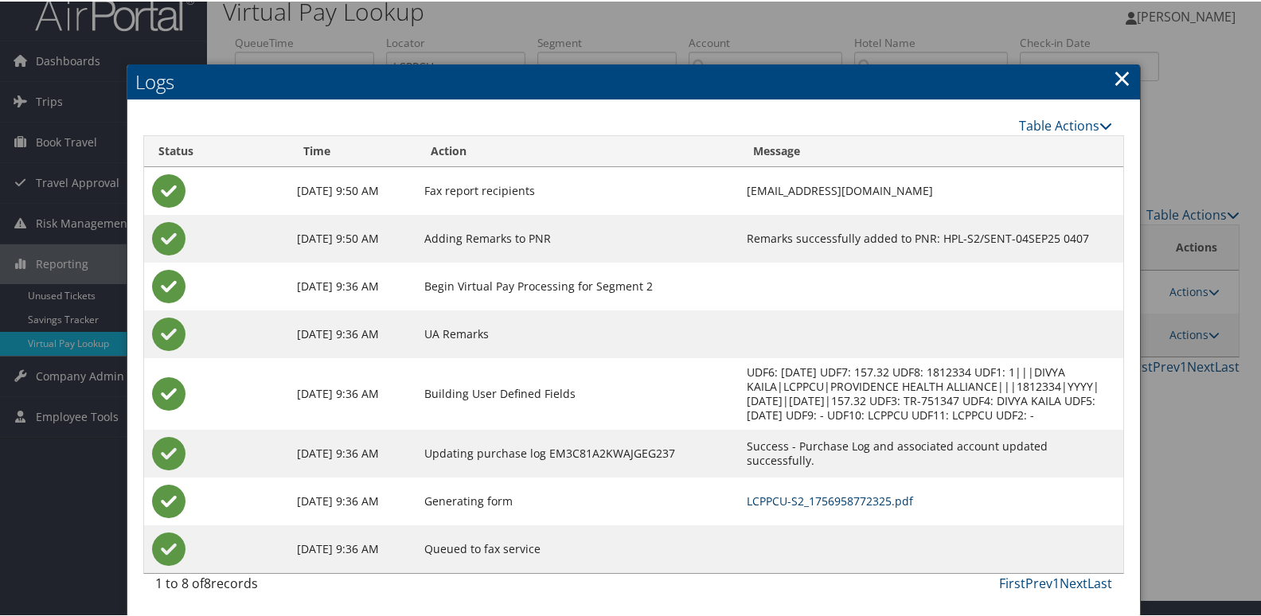
click at [753, 500] on link "LCPPCU-S2_1756958772325.pdf" at bounding box center [830, 499] width 166 height 15
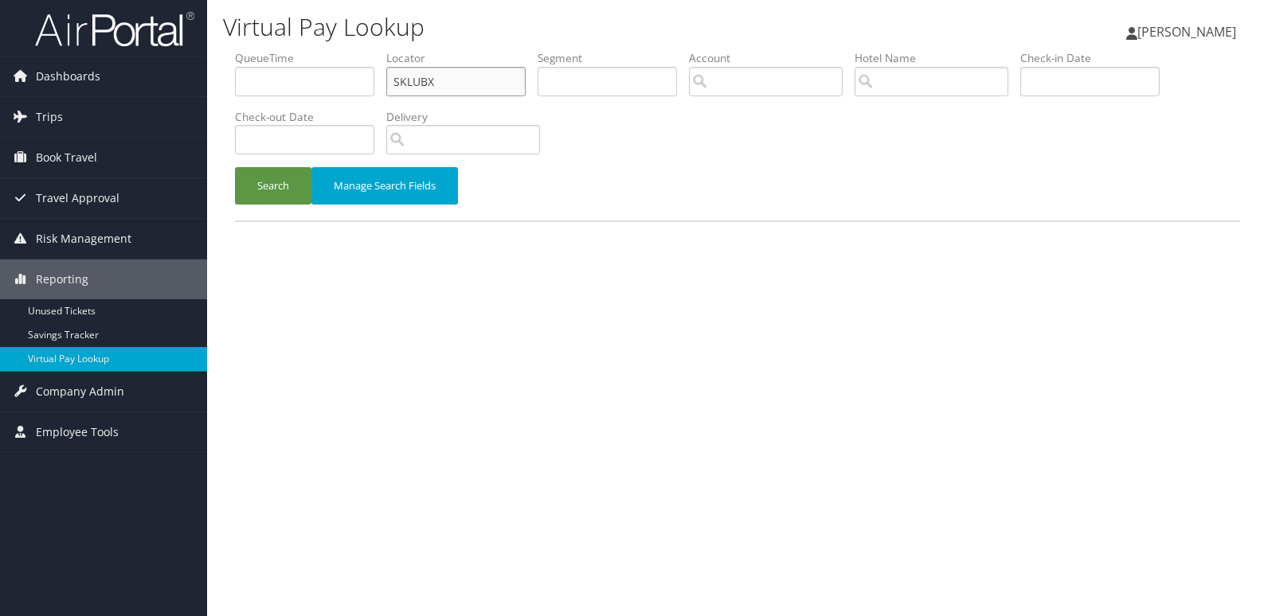
drag, startPoint x: 0, startPoint y: 0, endPoint x: 268, endPoint y: 96, distance: 285.1
click at [268, 50] on ul "QueueTime Locator SKLUBX Segment Account Traveler Hotel Name Check-in Date Chec…" at bounding box center [737, 50] width 1005 height 0
paste input "JVLOJC"
type input "JVLOJC"
click at [273, 193] on button "Search" at bounding box center [273, 185] width 76 height 37
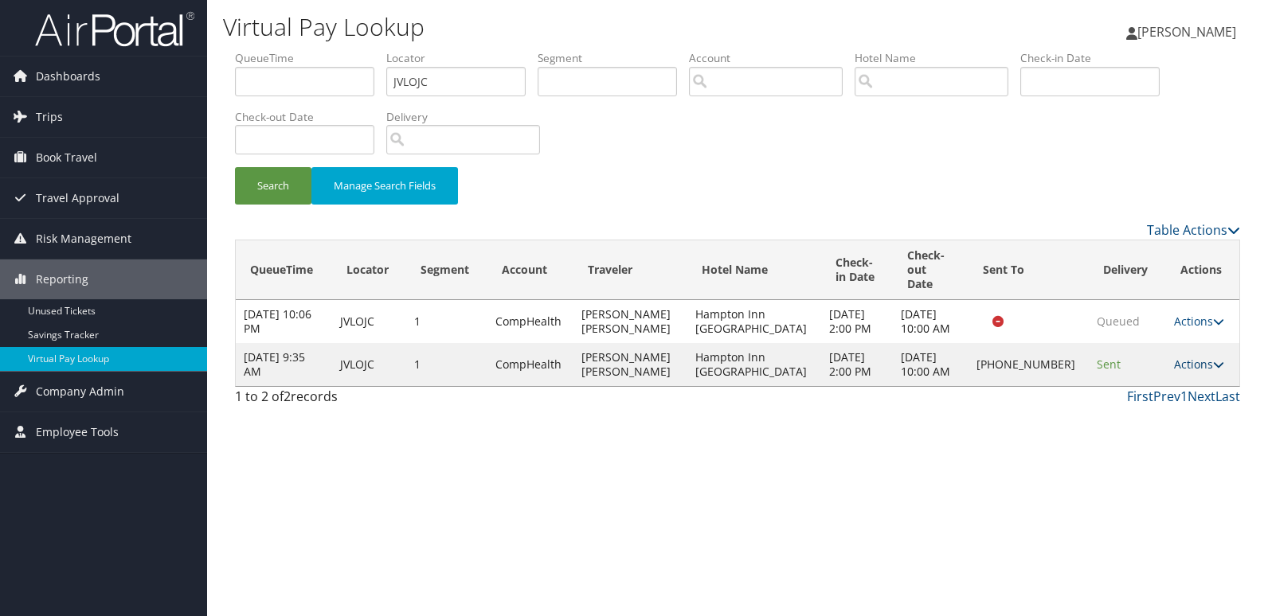
click at [1181, 357] on link "Actions" at bounding box center [1199, 364] width 50 height 15
click at [1128, 410] on link "Logs" at bounding box center [1142, 400] width 136 height 27
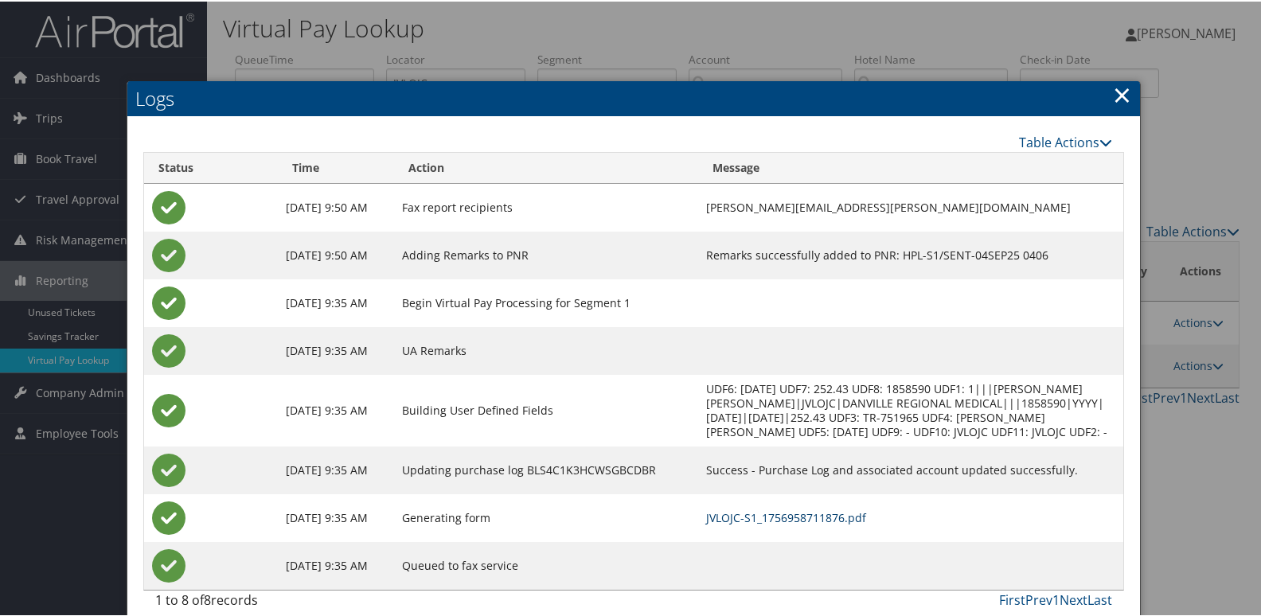
click at [785, 512] on link "JVLOJC-S1_1756958711876.pdf" at bounding box center [786, 516] width 160 height 15
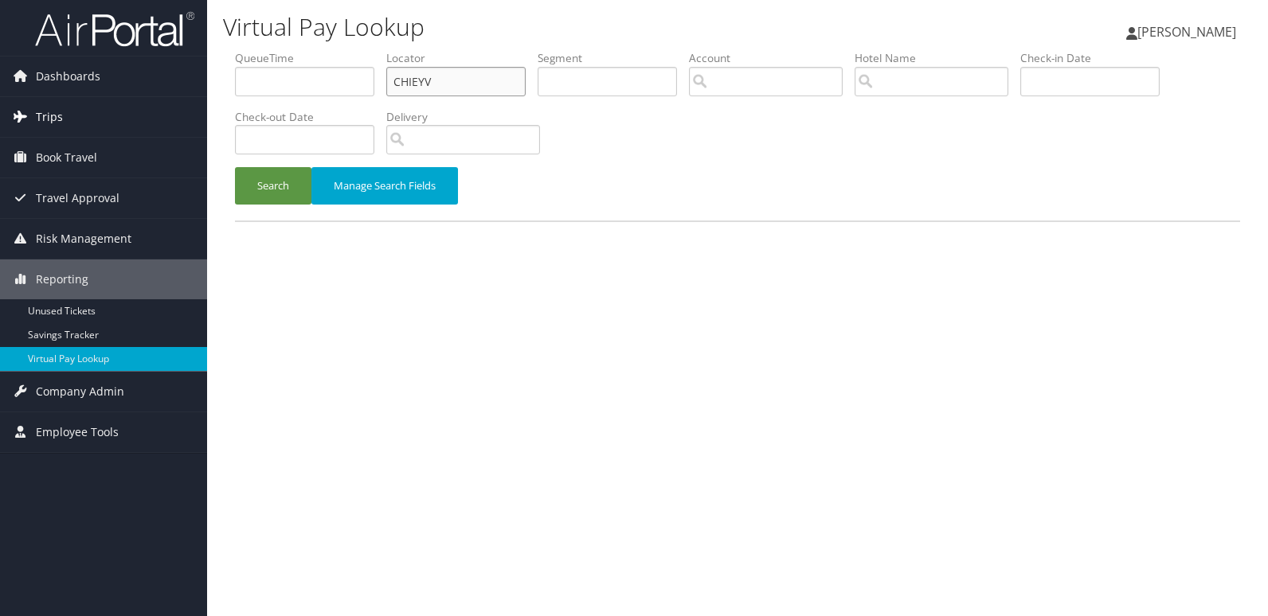
drag, startPoint x: 444, startPoint y: 76, endPoint x: 143, endPoint y: 119, distance: 304.9
click at [143, 119] on div "Dashboards AirPortal 360™ (Manager) My Travel Dashboard Trips Airtinerary® Look…" at bounding box center [634, 308] width 1268 height 616
paste input "FDKLNM"
type input "FDKLNM"
click at [235, 167] on button "Search" at bounding box center [273, 185] width 76 height 37
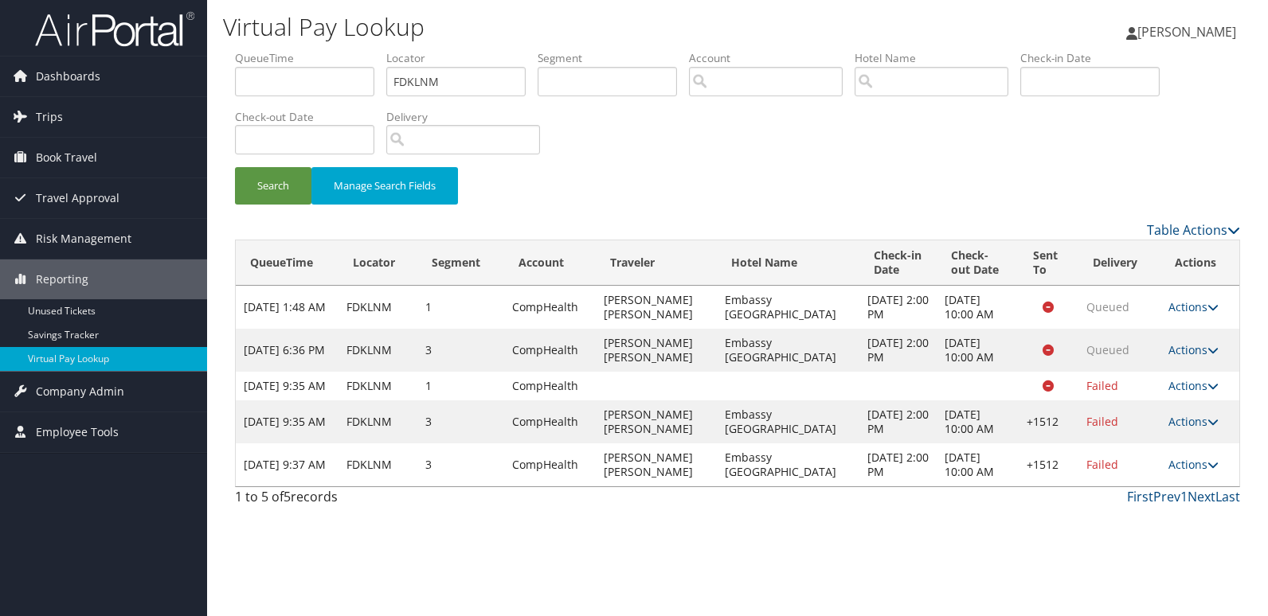
click at [692, 514] on div "1 to 5 of 5 records First Prev 1 Next Last" at bounding box center [737, 500] width 1029 height 27
click at [1183, 472] on link "Actions" at bounding box center [1193, 464] width 50 height 15
click at [1153, 530] on link "Logs" at bounding box center [1144, 529] width 136 height 27
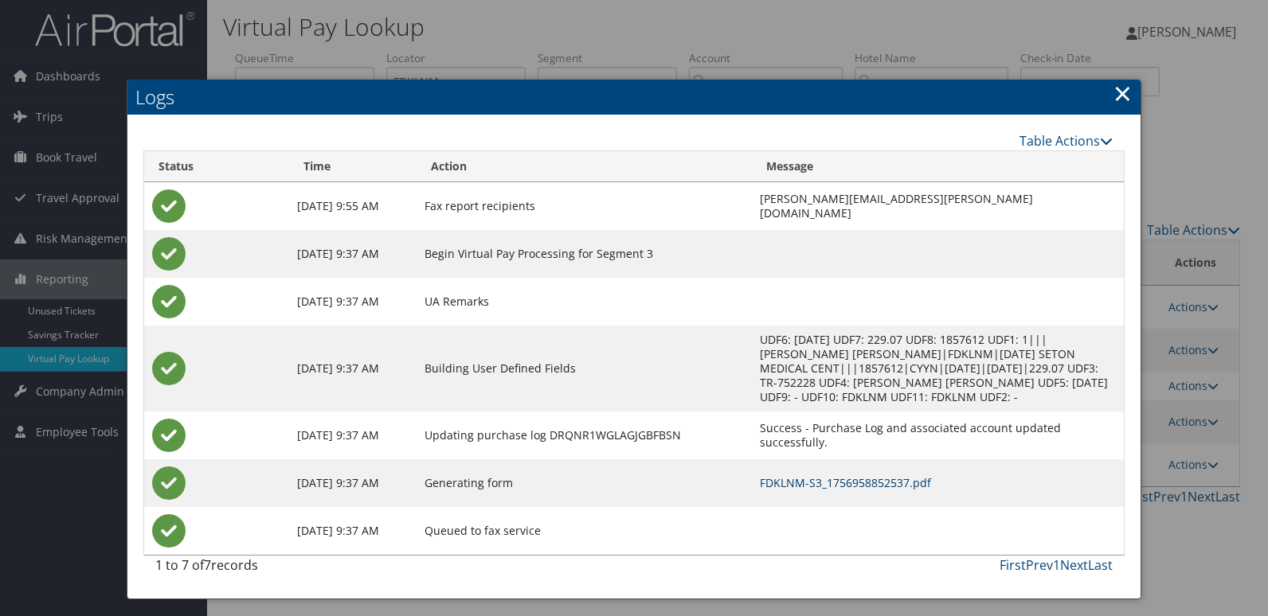
click at [778, 475] on link "FDKLNM-S3_1756958852537.pdf" at bounding box center [845, 482] width 171 height 15
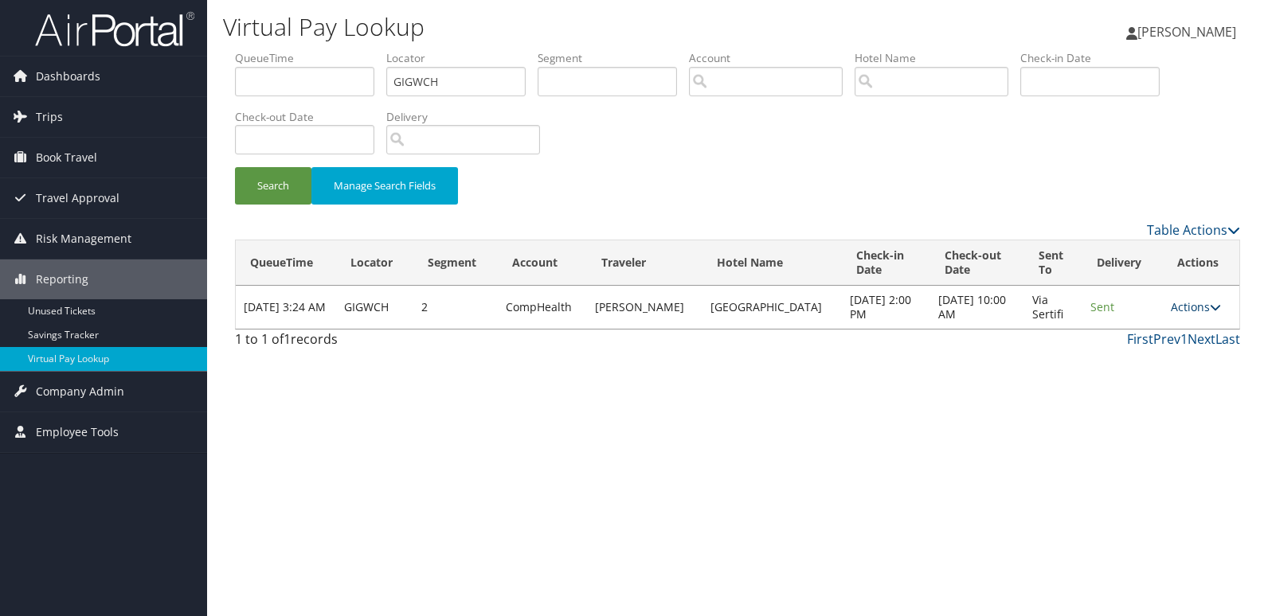
click at [1191, 304] on link "Actions" at bounding box center [1196, 306] width 50 height 15
click at [1185, 366] on link "Logs" at bounding box center [1164, 357] width 100 height 27
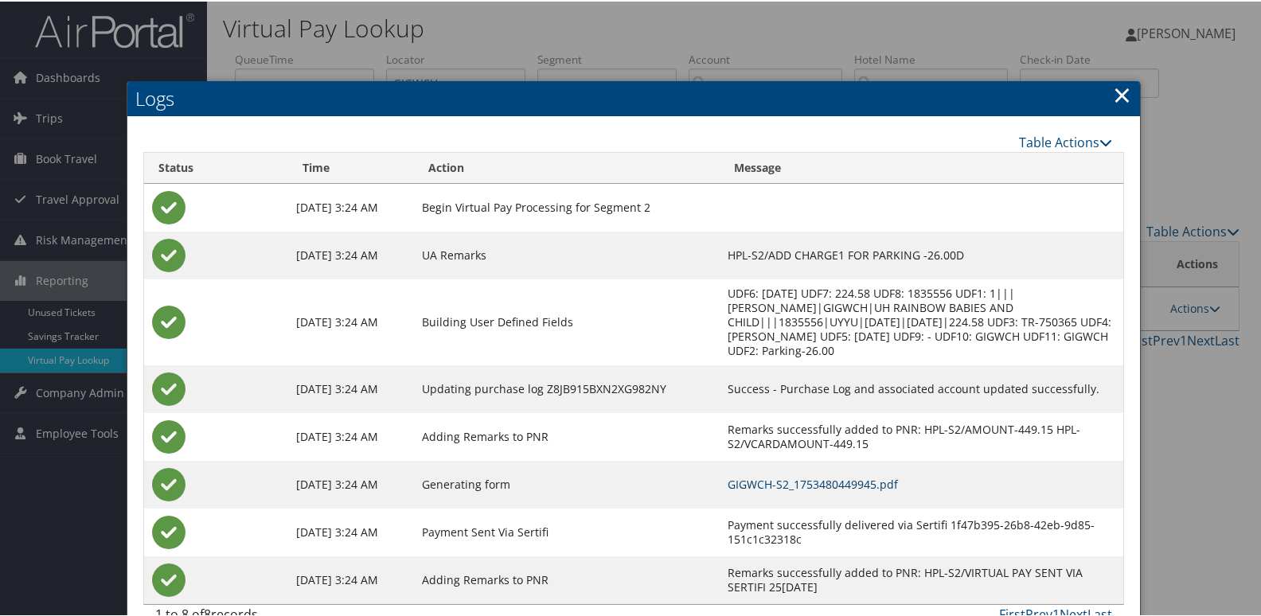
click at [811, 476] on link "GIGWCH-S2_1753480449945.pdf" at bounding box center [813, 482] width 170 height 15
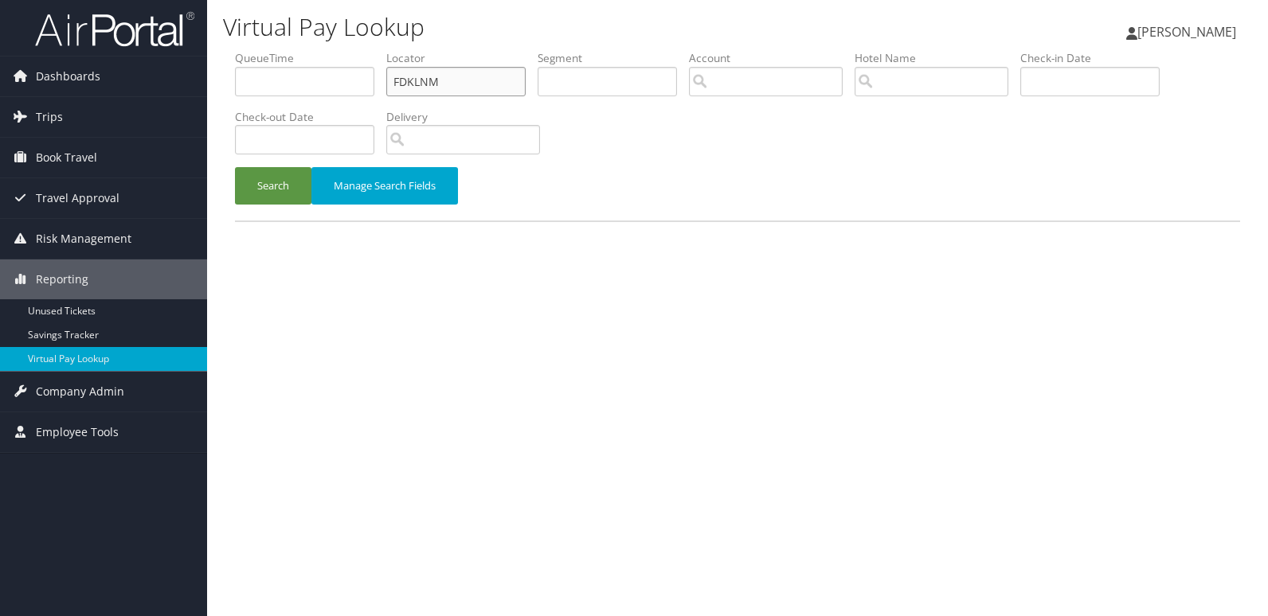
drag, startPoint x: 440, startPoint y: 79, endPoint x: 238, endPoint y: 92, distance: 201.9
click at [238, 50] on ul "QueueTime Locator FDKLNM Segment Account Traveler Hotel Name Check-in Date Chec…" at bounding box center [737, 50] width 1005 height 0
paste input "HKRQSR"
type input "HKRQSR"
click at [235, 167] on button "Search" at bounding box center [273, 185] width 76 height 37
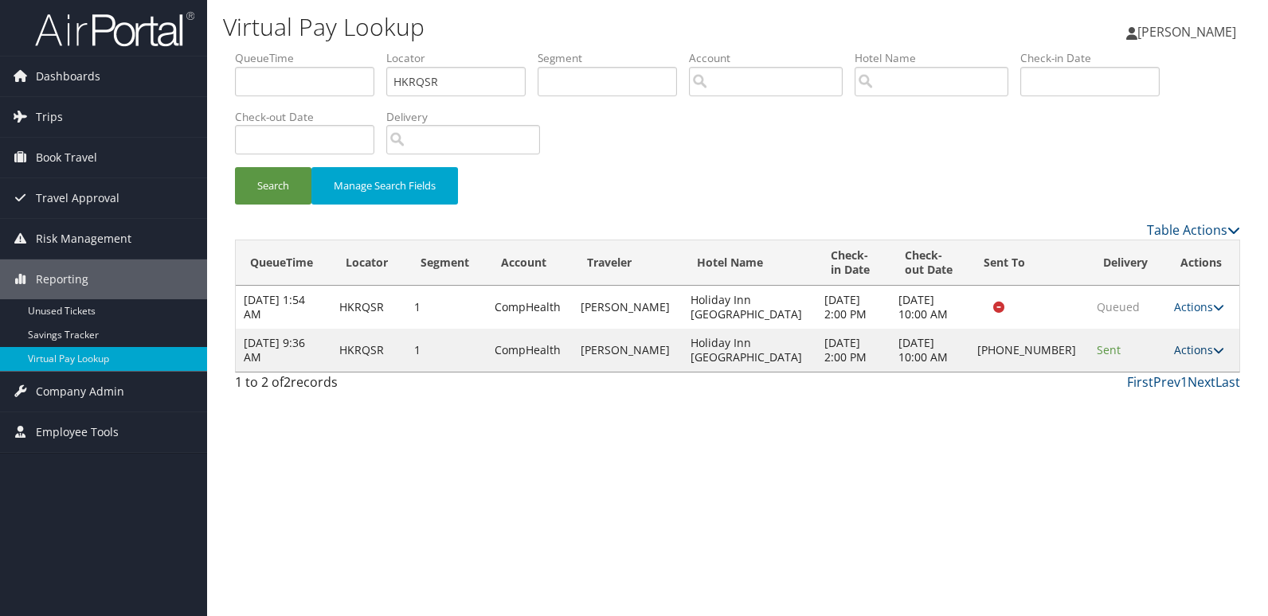
click at [1190, 348] on link "Actions" at bounding box center [1199, 349] width 50 height 15
click at [1150, 401] on link "Logs" at bounding box center [1142, 400] width 136 height 27
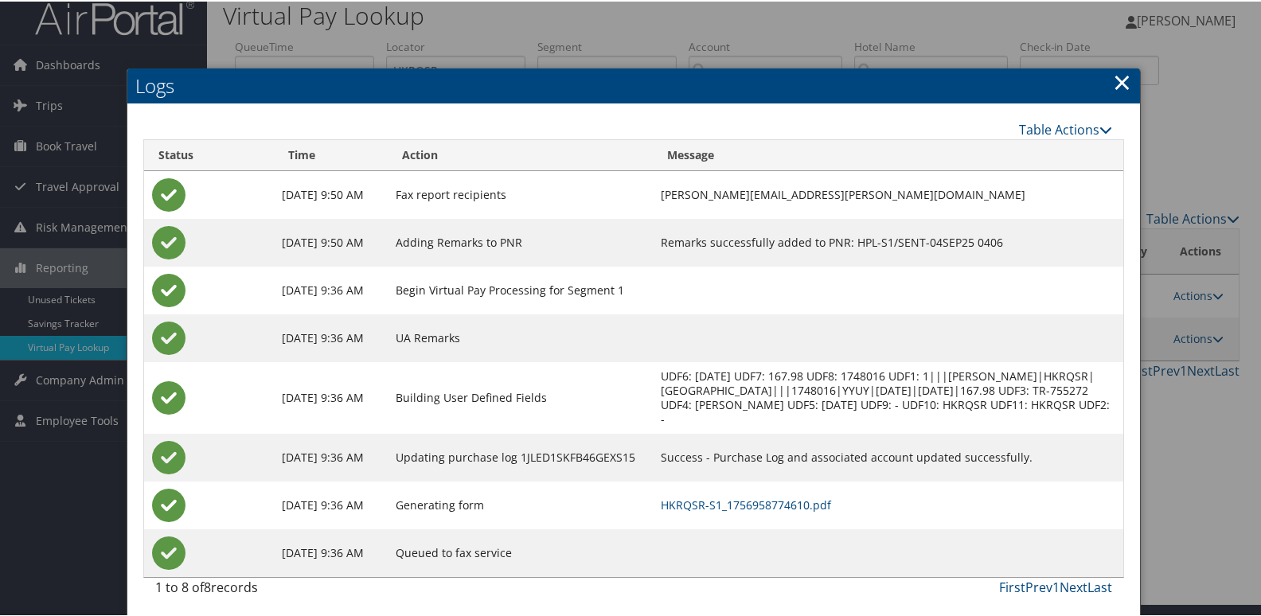
scroll to position [17, 0]
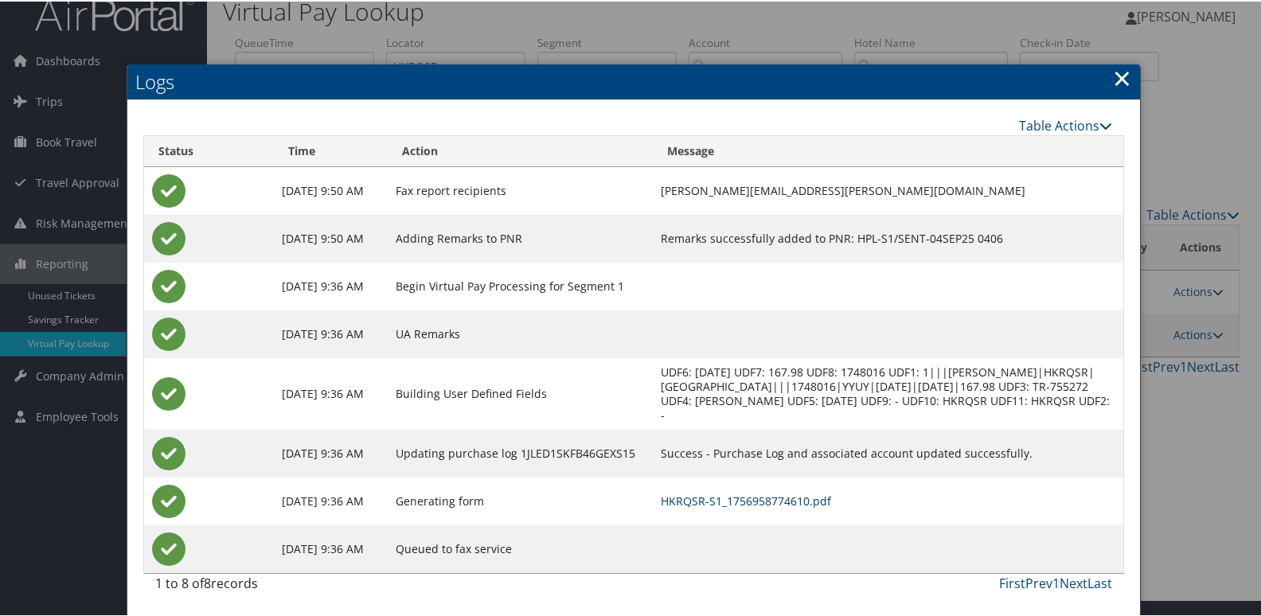
click at [788, 496] on link "HKRQSR-S1_1756958774610.pdf" at bounding box center [746, 499] width 170 height 15
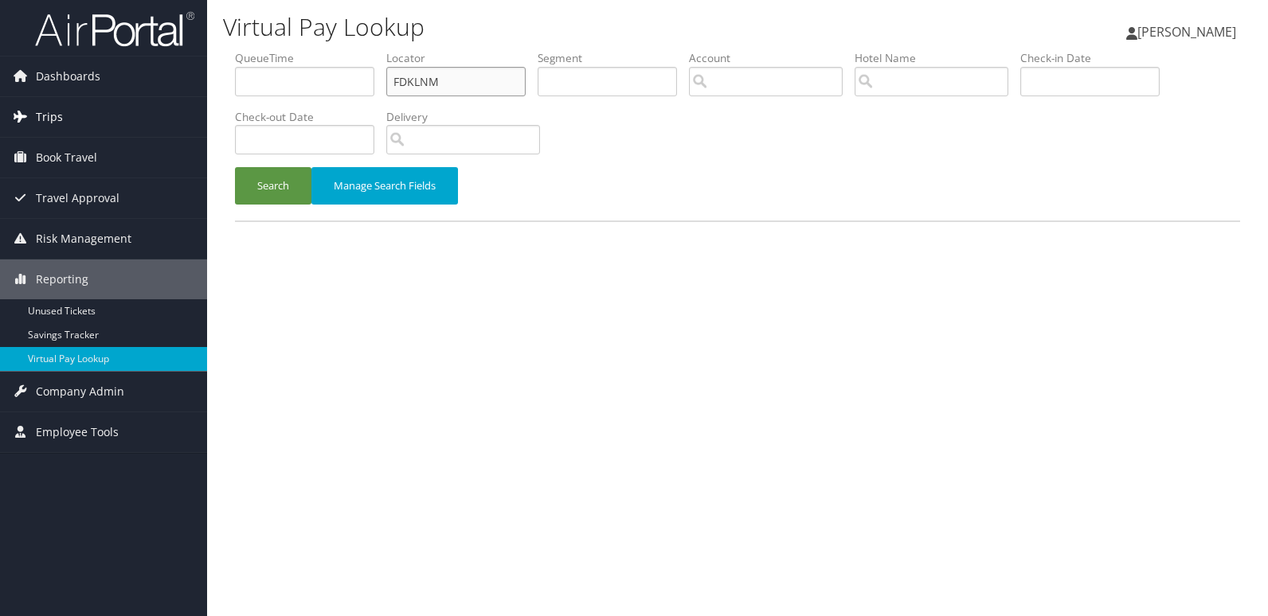
drag, startPoint x: 221, startPoint y: 99, endPoint x: 188, endPoint y: 99, distance: 33.4
click at [188, 99] on div "Dashboards AirPortal 360™ (Manager) My Travel Dashboard Trips Airtinerary® Look…" at bounding box center [634, 308] width 1268 height 616
paste input "WSEREN"
type input "WSEREN"
click at [235, 167] on button "Search" at bounding box center [273, 185] width 76 height 37
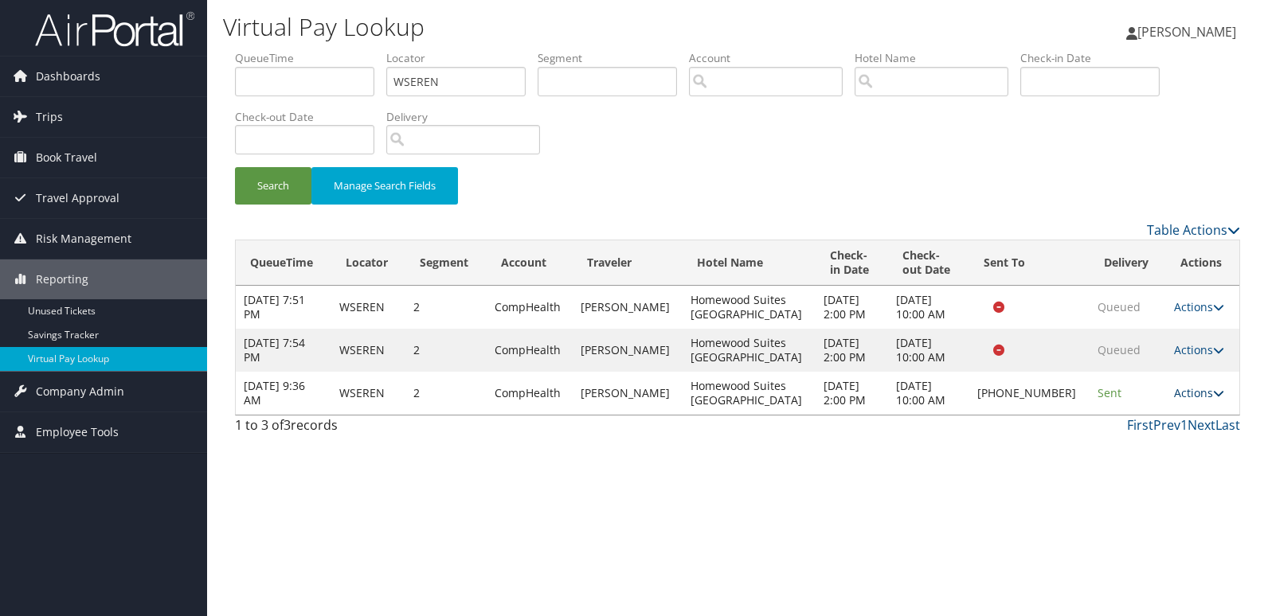
click at [1178, 393] on link "Actions" at bounding box center [1199, 392] width 50 height 15
click at [1117, 424] on link "Resend" at bounding box center [1143, 416] width 136 height 27
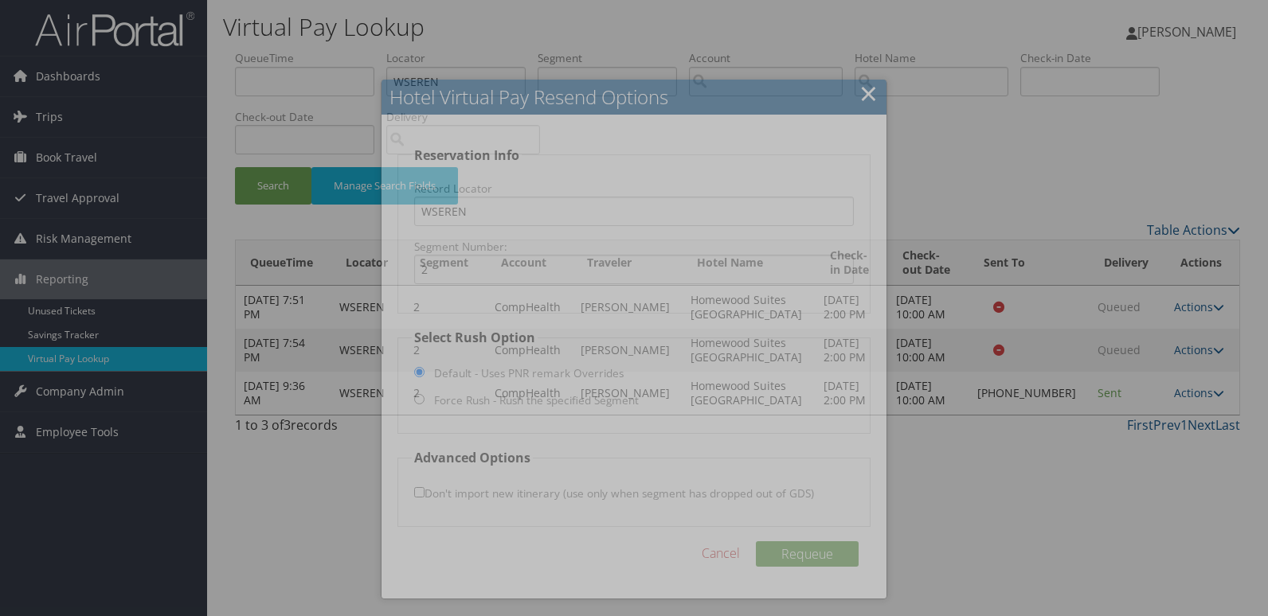
click at [1007, 407] on div at bounding box center [634, 308] width 1268 height 616
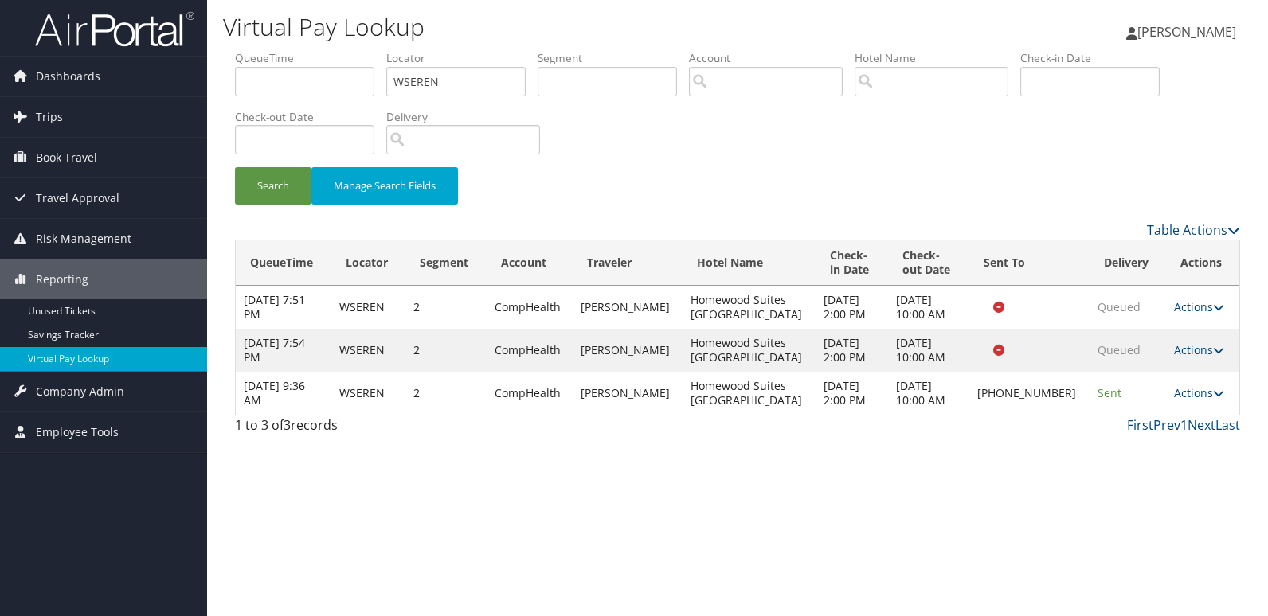
click at [1177, 401] on td "Actions Resend Logs Delivery Information View Itinerary" at bounding box center [1202, 393] width 73 height 43
click at [1177, 398] on link "Actions" at bounding box center [1199, 392] width 50 height 15
click at [1134, 451] on link "Logs" at bounding box center [1143, 443] width 136 height 27
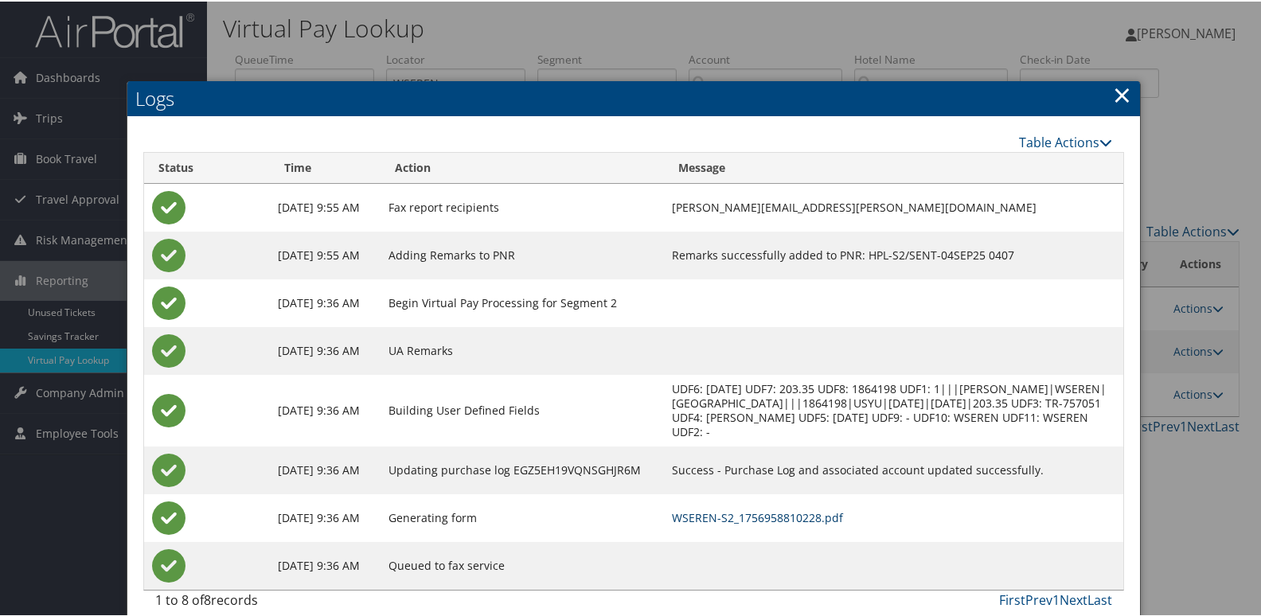
click at [762, 513] on link "WSEREN-S2_1756958810228.pdf" at bounding box center [757, 516] width 171 height 15
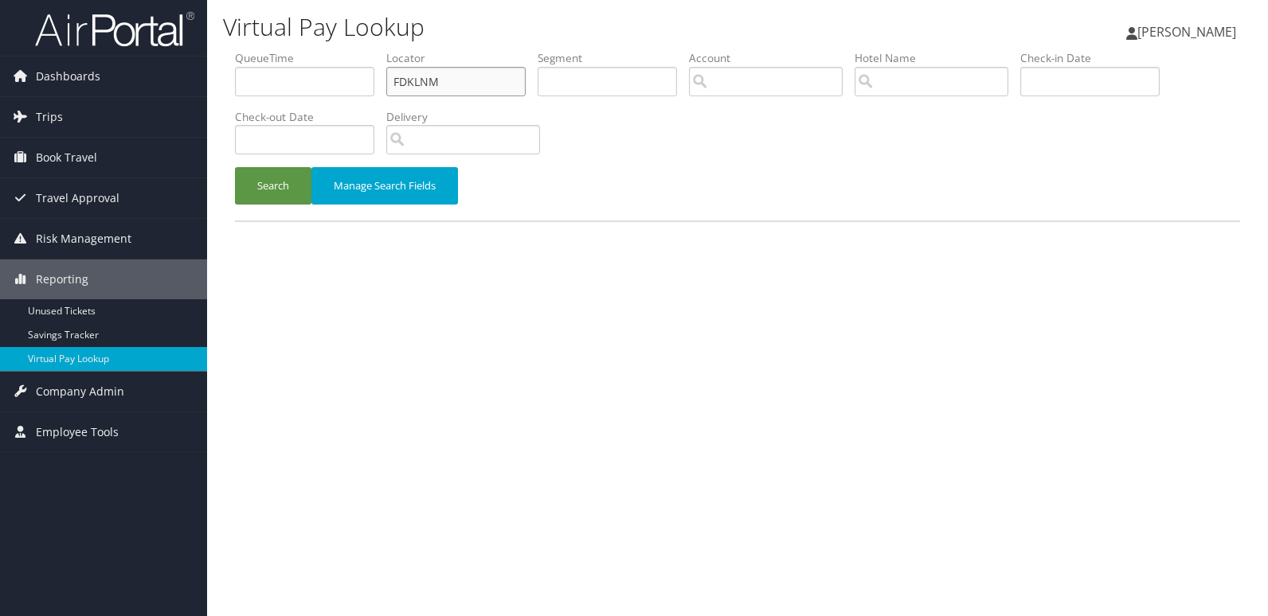
drag, startPoint x: 442, startPoint y: 74, endPoint x: 347, endPoint y: 87, distance: 95.6
click at [347, 50] on ul "QueueTime Locator FDKLNM Segment Account Traveler Hotel Name Check-in Date Chec…" at bounding box center [737, 50] width 1005 height 0
paste input "NWKETF"
type input "NWKETF"
click at [257, 186] on button "Search" at bounding box center [273, 185] width 76 height 37
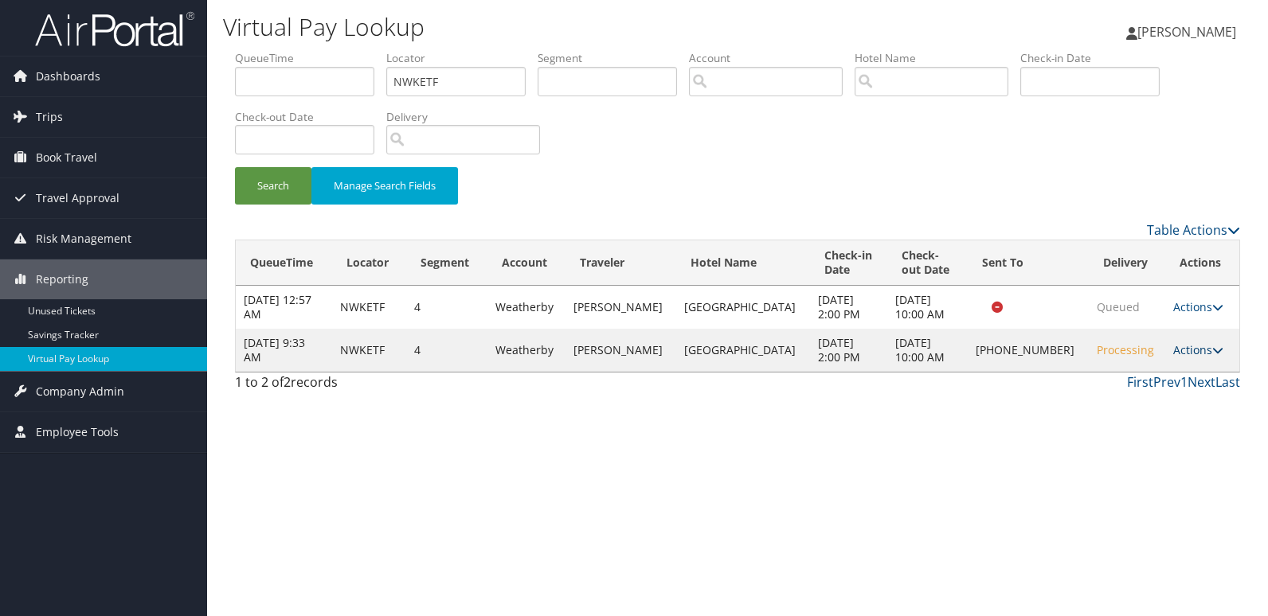
click at [1173, 349] on link "Actions" at bounding box center [1198, 349] width 50 height 15
click at [1136, 412] on link "Logs" at bounding box center [1144, 400] width 136 height 27
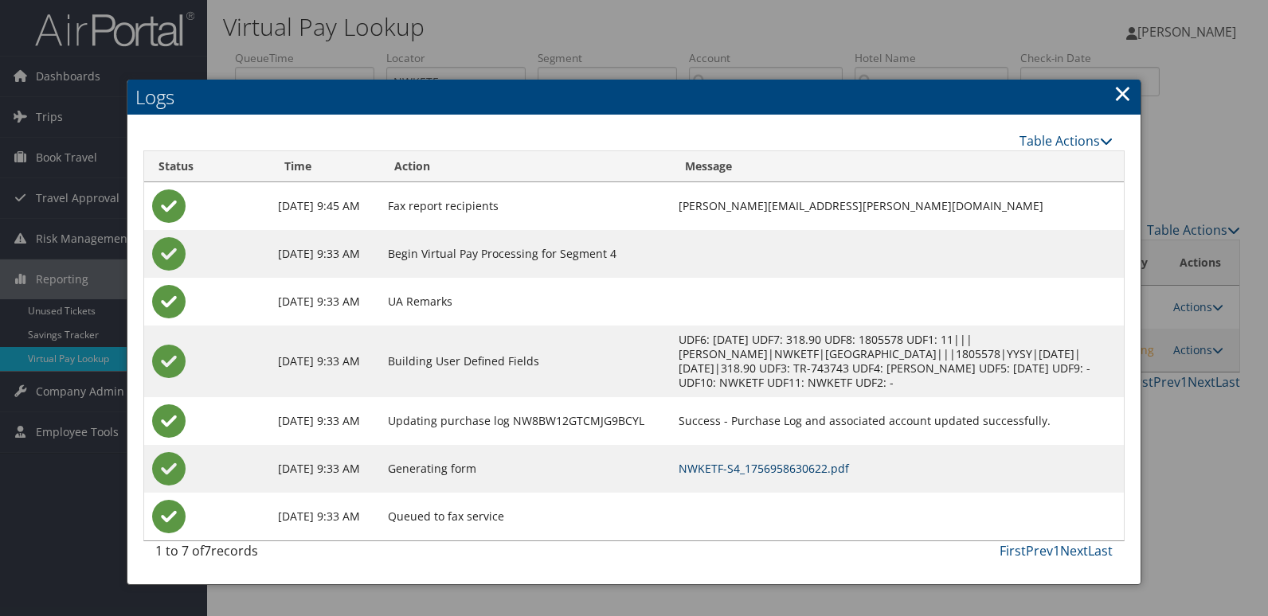
click at [745, 465] on link "NWKETF-S4_1756958630622.pdf" at bounding box center [763, 468] width 170 height 15
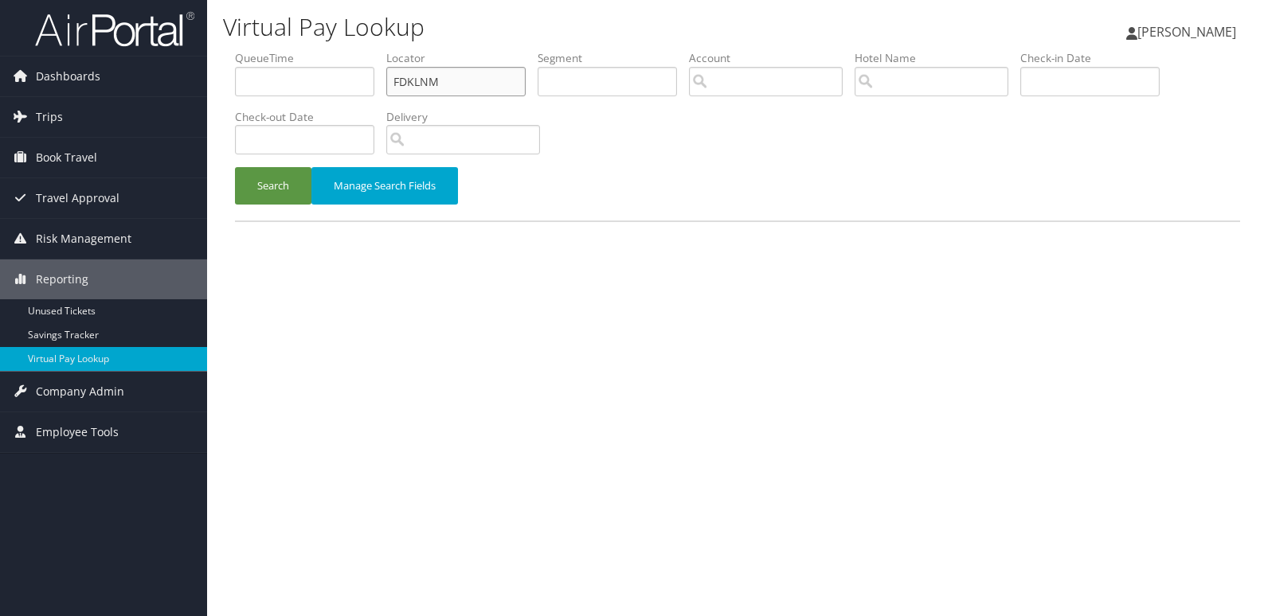
drag, startPoint x: 450, startPoint y: 80, endPoint x: 245, endPoint y: 110, distance: 206.8
click at [245, 50] on ul "QueueTime Locator FDKLNM Segment Account Traveler Hotel Name Check-in Date Chec…" at bounding box center [737, 50] width 1005 height 0
paste input "LURWHS"
type input "LURWHS"
click at [235, 167] on button "Search" at bounding box center [273, 185] width 76 height 37
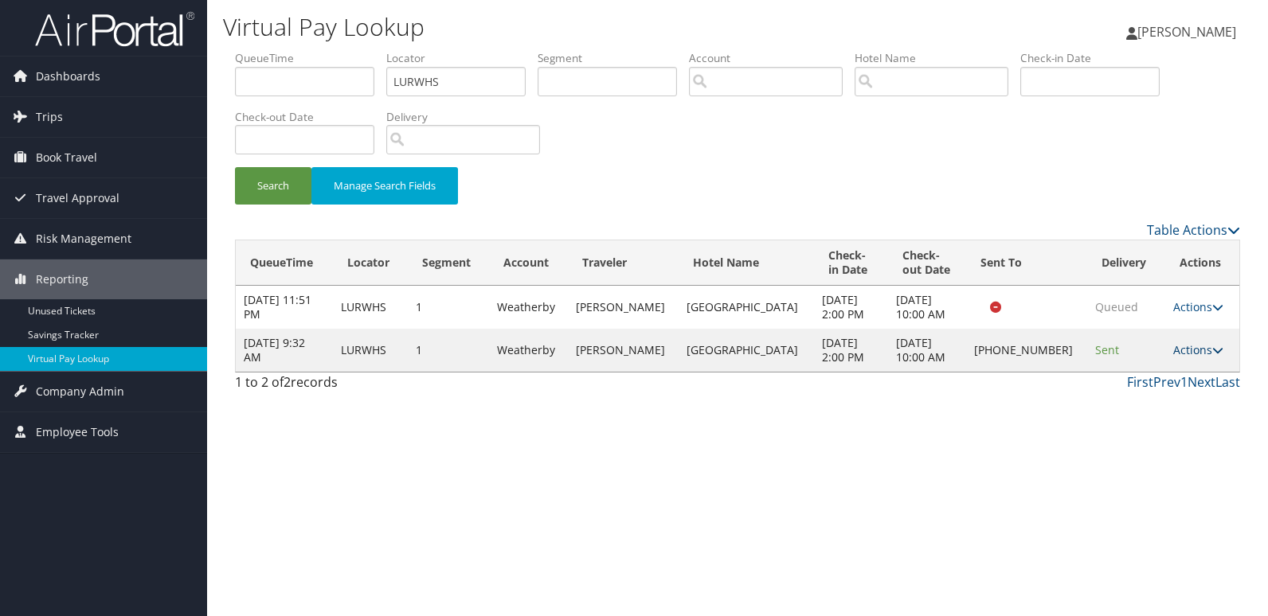
click at [1191, 354] on link "Actions" at bounding box center [1198, 349] width 50 height 15
click at [1142, 397] on link "Logs" at bounding box center [1142, 400] width 136 height 27
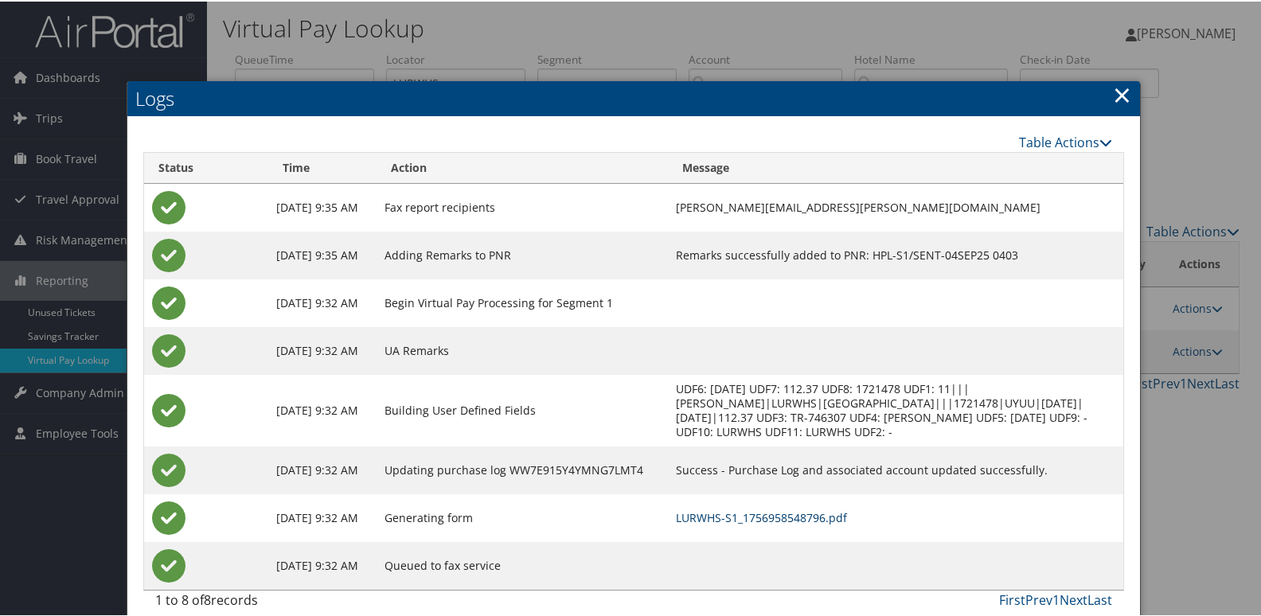
click at [739, 510] on link "LURWHS-S1_1756958548796.pdf" at bounding box center [761, 516] width 171 height 15
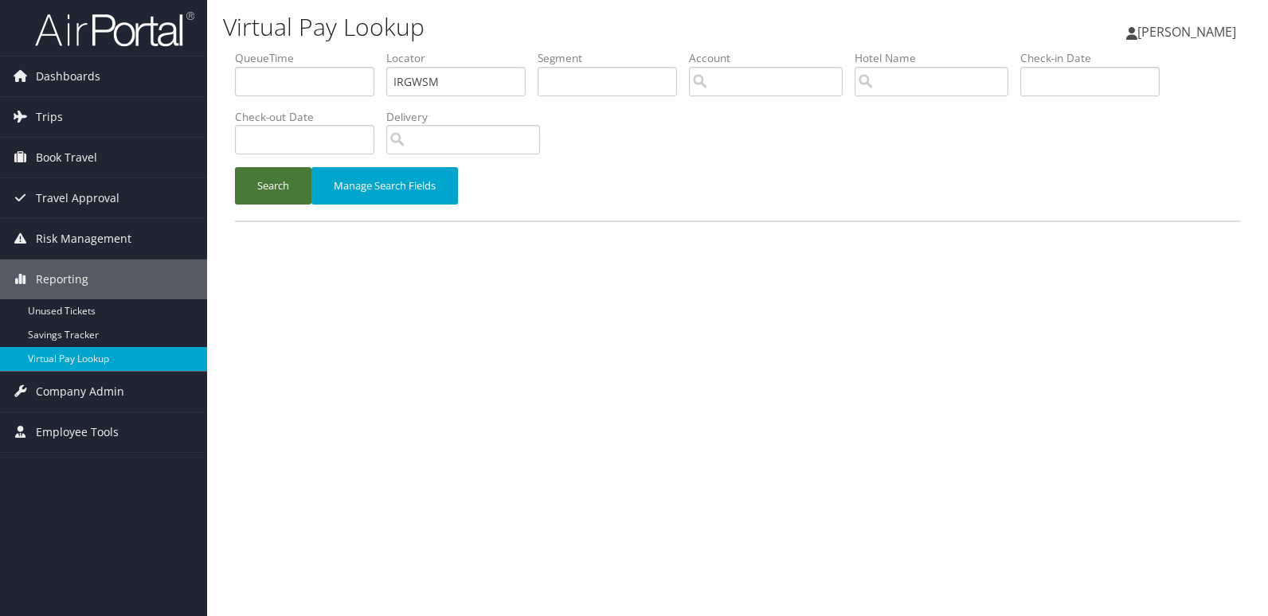
click at [277, 196] on button "Search" at bounding box center [273, 185] width 76 height 37
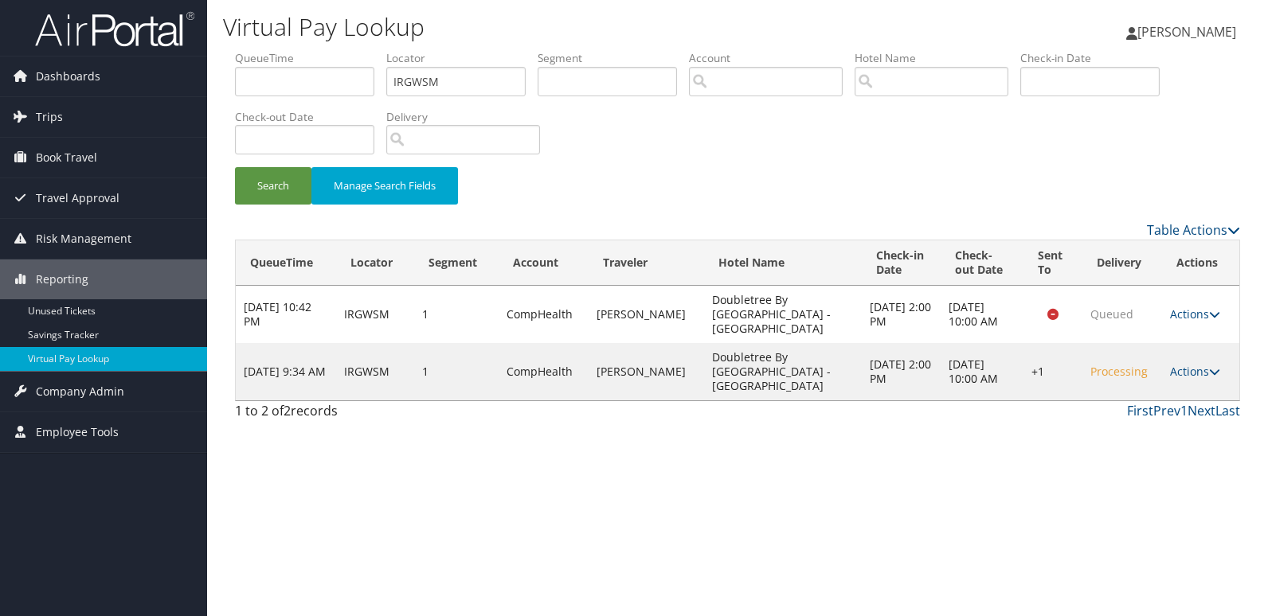
drag, startPoint x: 1202, startPoint y: 354, endPoint x: 1187, endPoint y: 375, distance: 26.3
click at [1201, 364] on link "Actions" at bounding box center [1195, 371] width 50 height 15
click at [1149, 375] on link "Resend" at bounding box center [1146, 373] width 136 height 27
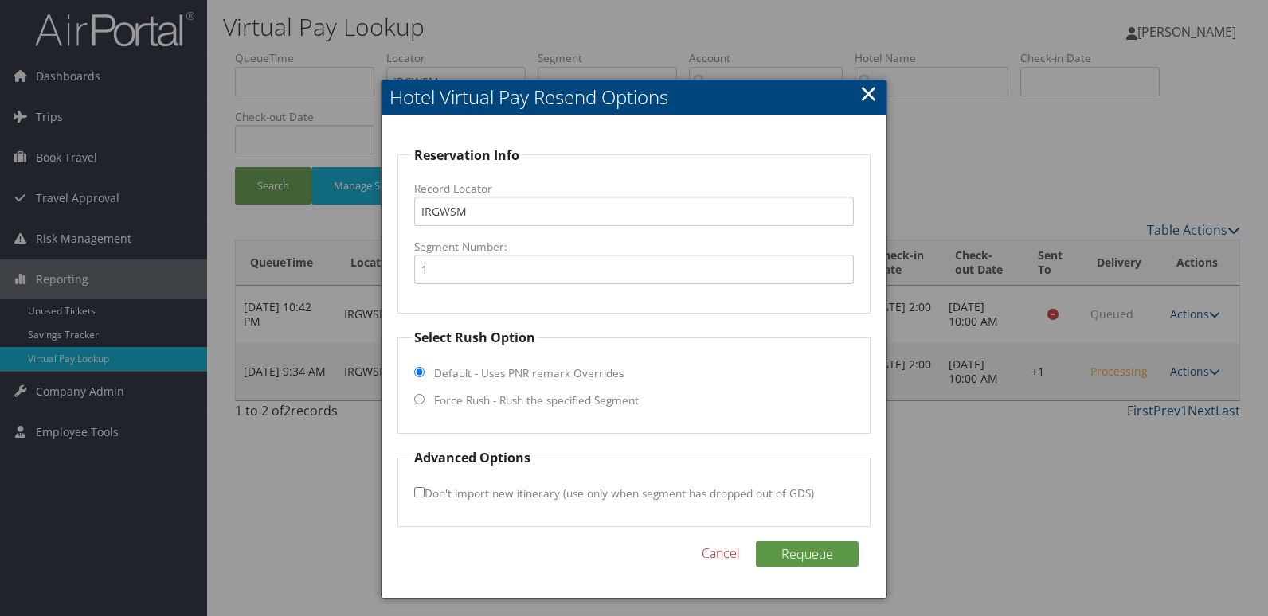
click at [530, 409] on fieldset "Select Rush Option Default - Uses PNR remark Overrides Force Rush - Rush the sp…" at bounding box center [634, 381] width 474 height 106
click at [534, 399] on label "Force Rush - Rush the specified Segment" at bounding box center [536, 401] width 205 height 16
click at [477, 398] on label "Force Rush - Rush the specified Segment" at bounding box center [536, 401] width 205 height 16
click at [424, 398] on input "Force Rush - Rush the specified Segment" at bounding box center [419, 399] width 10 height 10
radio input "true"
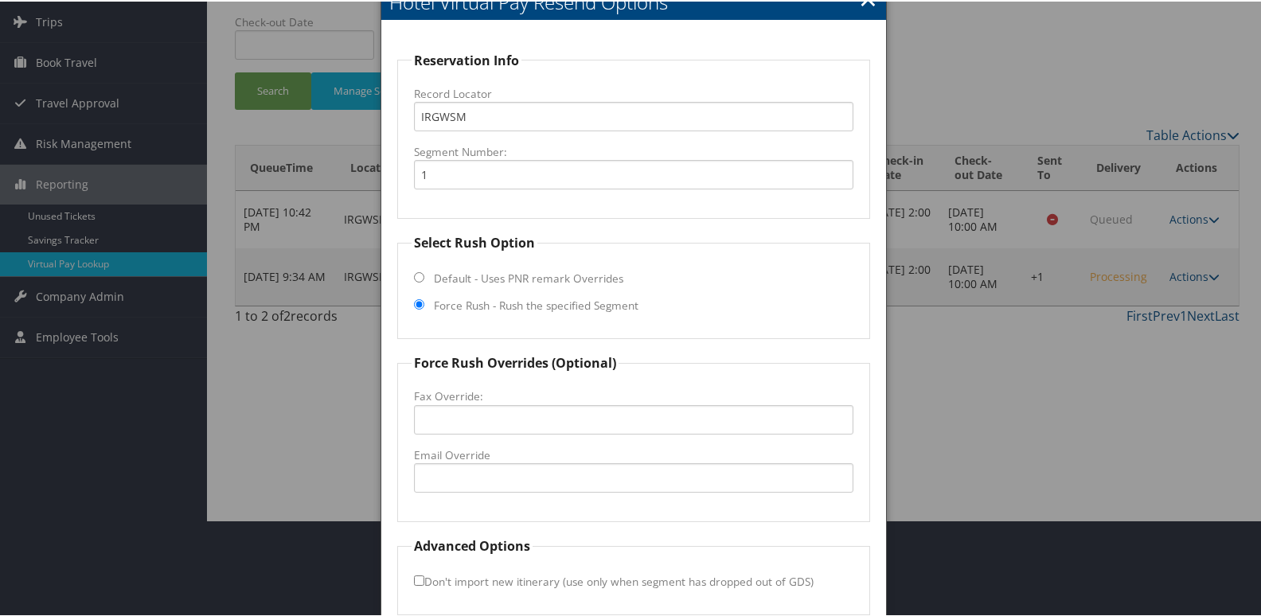
scroll to position [166, 0]
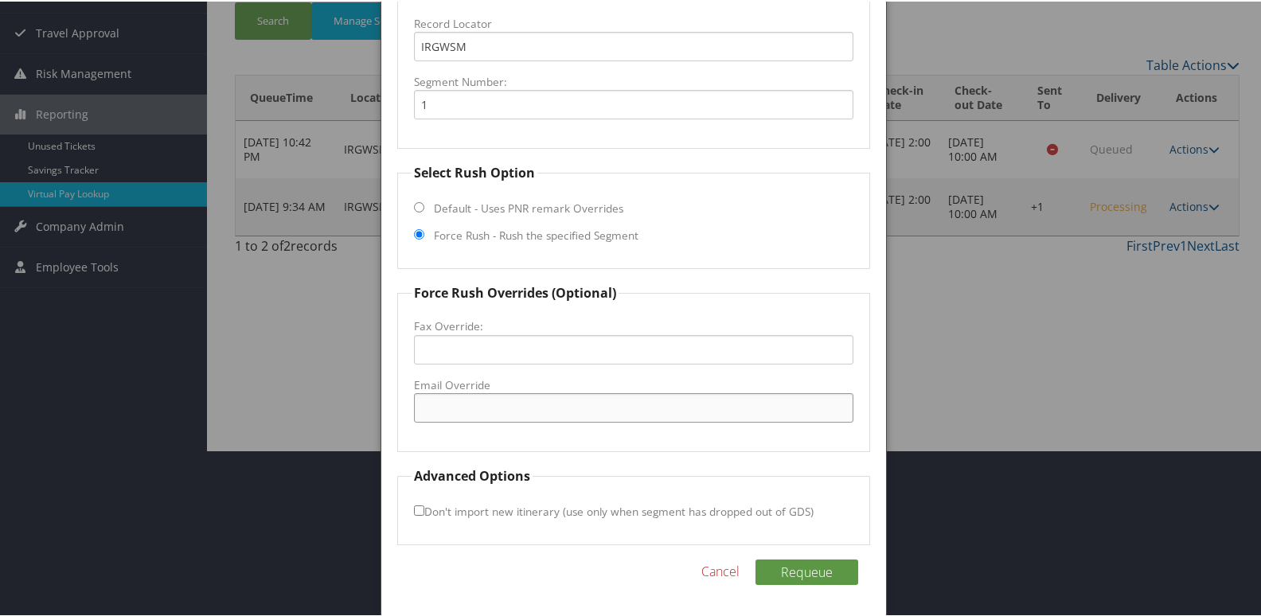
click at [499, 411] on input "Email Override" at bounding box center [634, 406] width 440 height 29
drag, startPoint x: 529, startPoint y: 407, endPoint x: 223, endPoint y: 407, distance: 305.8
click at [223, 407] on body "Menu Dashboards ► AirPortal 360™ (Manager) My Travel Dashboard Trips ► Airtiner…" at bounding box center [634, 142] width 1268 height 616
type input "fdesk14@gmail.com"
click at [805, 569] on button "Requeue" at bounding box center [807, 570] width 103 height 25
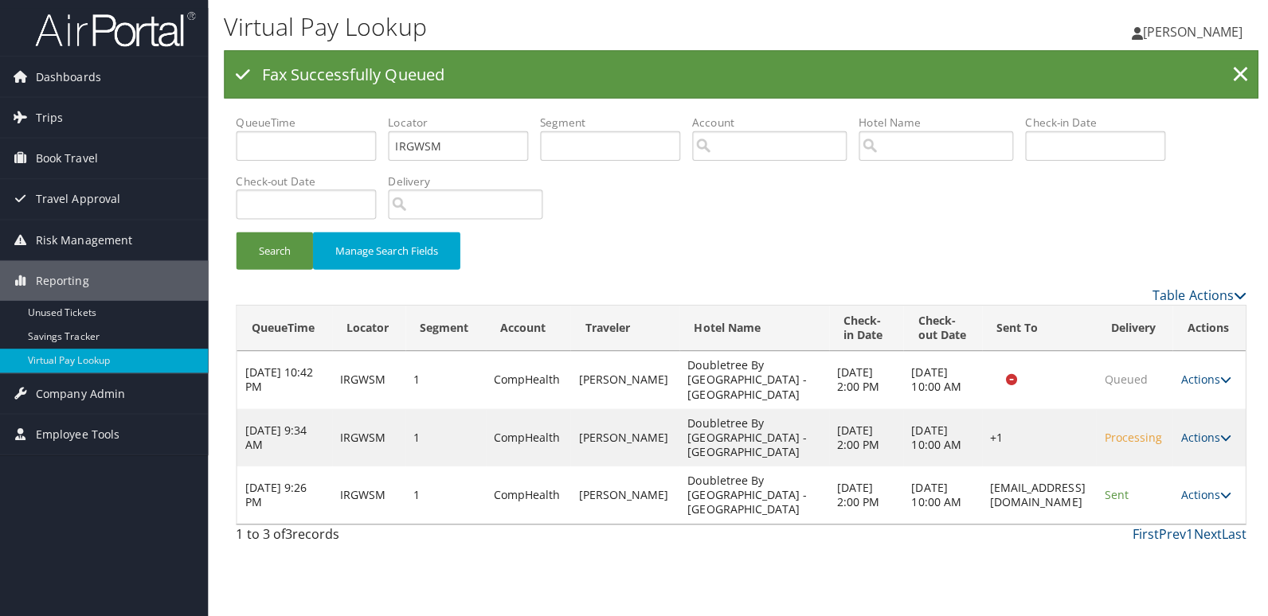
scroll to position [0, 0]
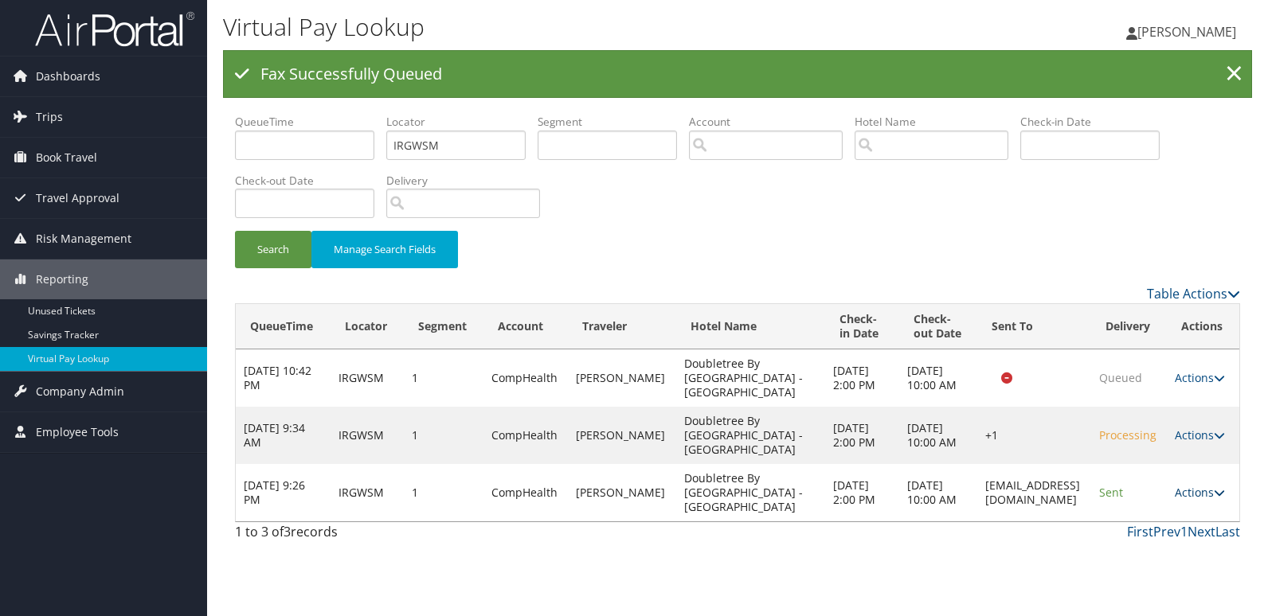
click at [1189, 486] on link "Actions" at bounding box center [1200, 492] width 50 height 15
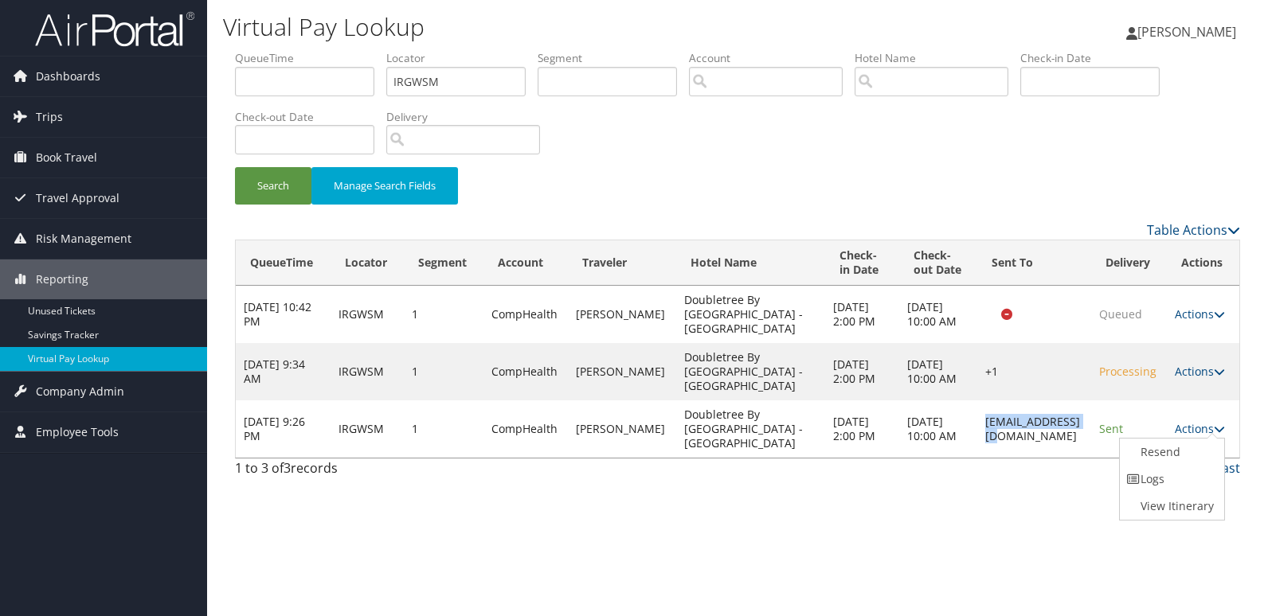
drag, startPoint x: 1073, startPoint y: 424, endPoint x: 962, endPoint y: 432, distance: 111.7
click at [977, 432] on td "fdesk14@gmail.com" at bounding box center [1034, 429] width 114 height 57
copy td "fdesk14@gmail.com"
click at [1178, 429] on link "Actions" at bounding box center [1200, 428] width 50 height 15
click at [1163, 468] on link "Logs" at bounding box center [1170, 479] width 100 height 27
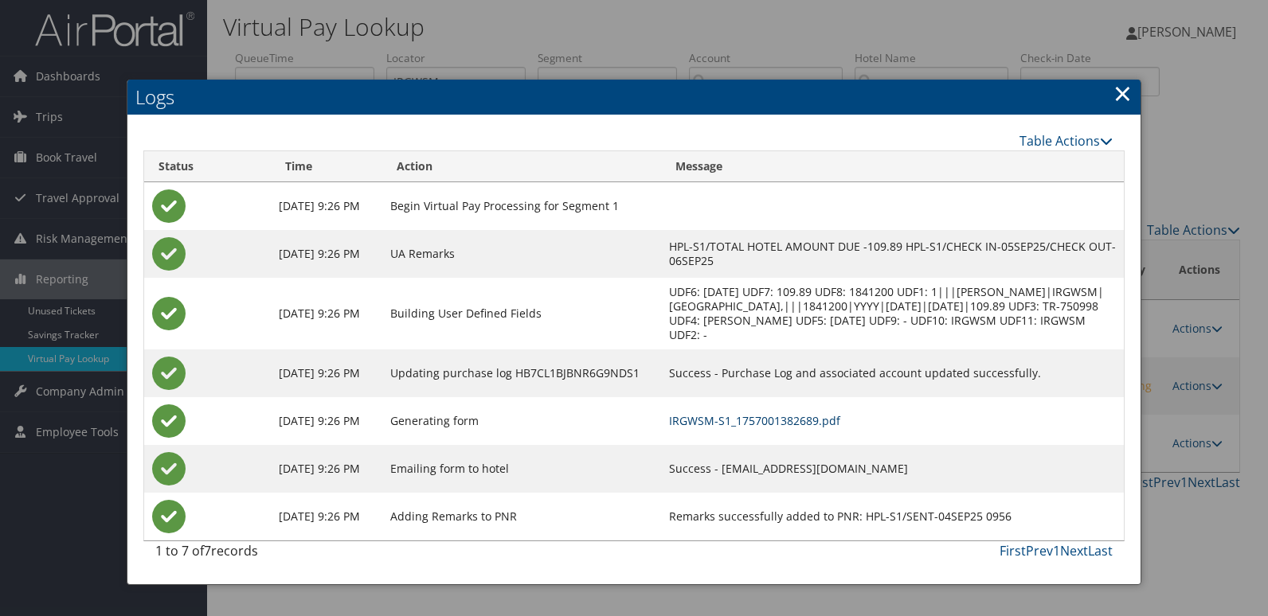
click at [814, 428] on link "IRGWSM-S1_1757001382689.pdf" at bounding box center [754, 420] width 171 height 15
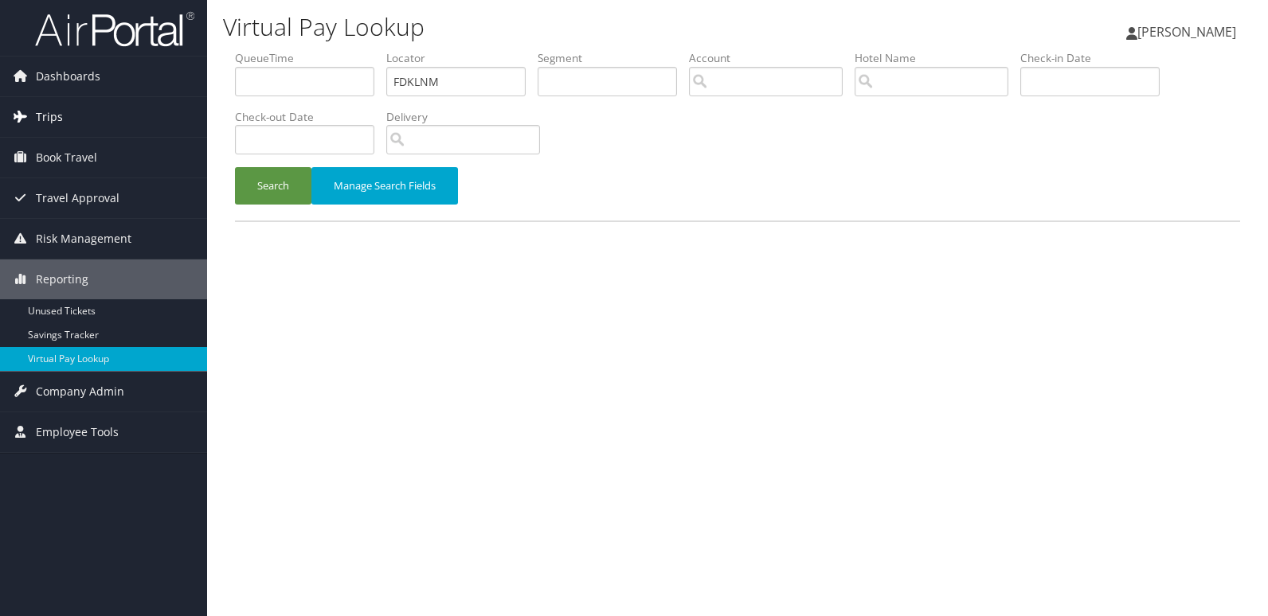
click at [162, 103] on div "Dashboards AirPortal 360™ (Manager) My Travel Dashboard Trips Airtinerary® Look…" at bounding box center [634, 308] width 1268 height 616
type input "FTKIEN"
click at [235, 167] on button "Search" at bounding box center [273, 185] width 76 height 37
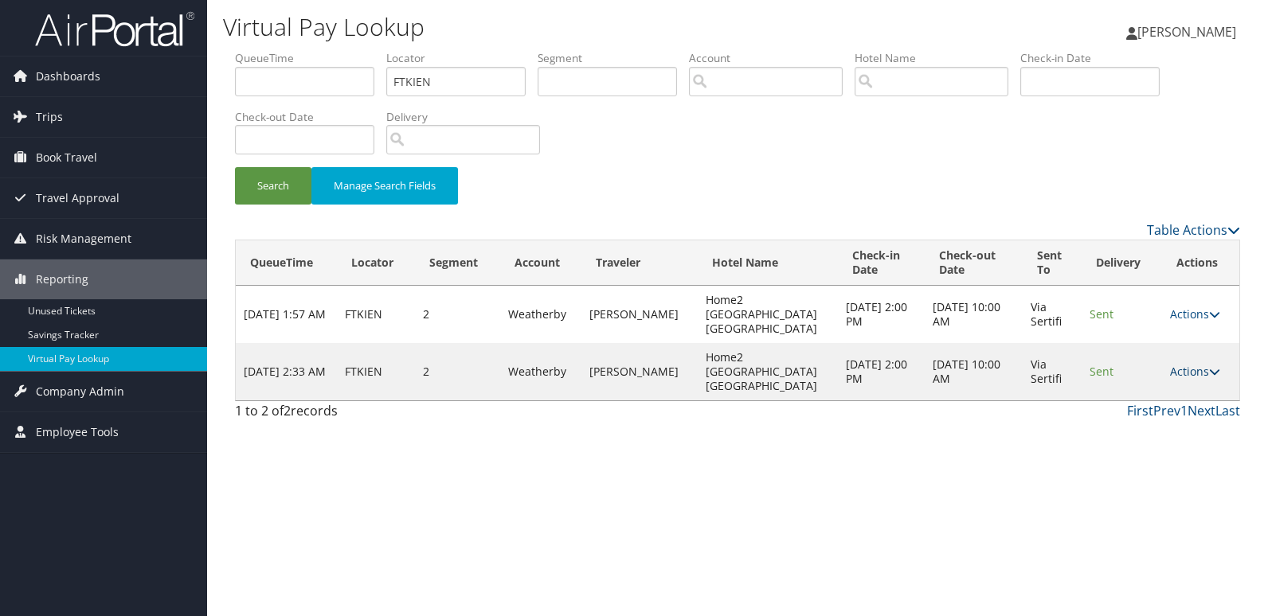
click at [1191, 364] on link "Actions" at bounding box center [1195, 371] width 50 height 15
click at [1158, 392] on link "Logs" at bounding box center [1163, 400] width 100 height 27
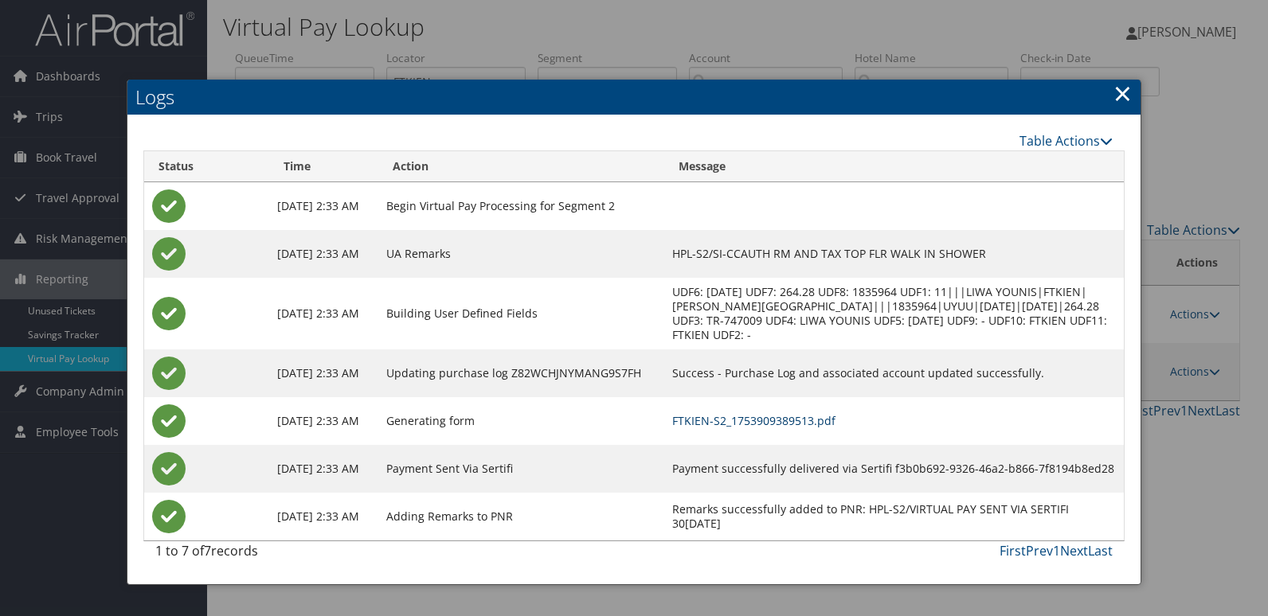
click at [797, 425] on link "FTKIEN-S2_1753909389513.pdf" at bounding box center [753, 420] width 163 height 15
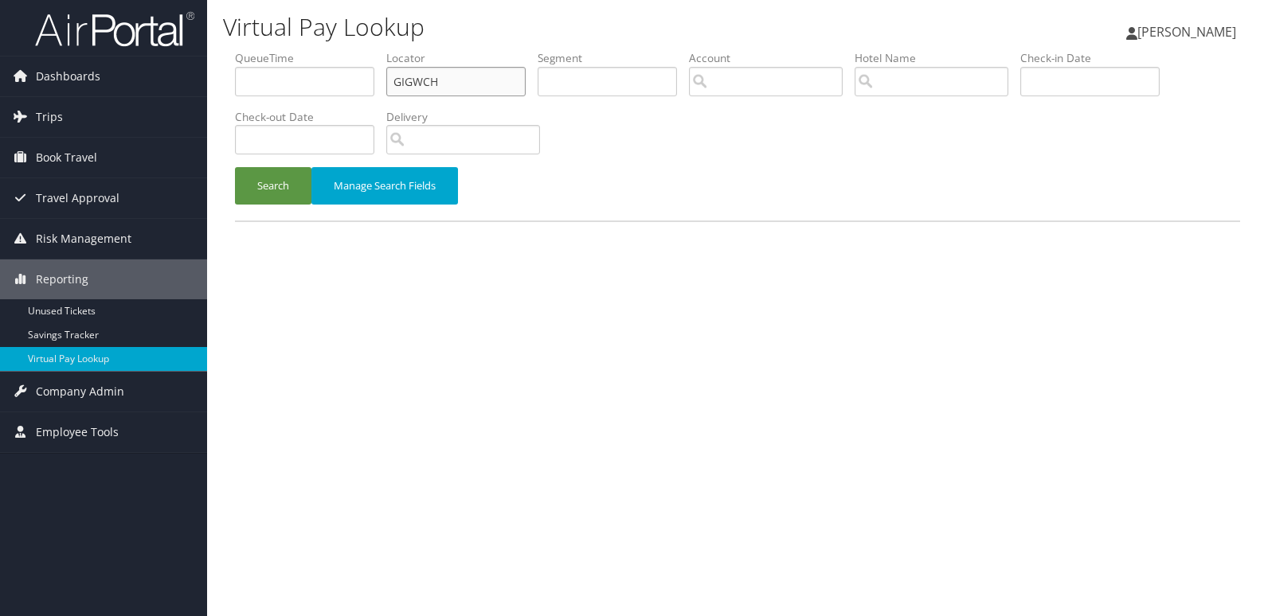
drag, startPoint x: 0, startPoint y: 0, endPoint x: 315, endPoint y: 101, distance: 330.4
click at [315, 50] on ul "QueueTime Locator GIGWCH Segment Account Traveler Hotel Name Check-in Date Chec…" at bounding box center [737, 50] width 1005 height 0
paste input "SUVFKK"
type input "SUVFKK"
click at [235, 167] on button "Search" at bounding box center [273, 185] width 76 height 37
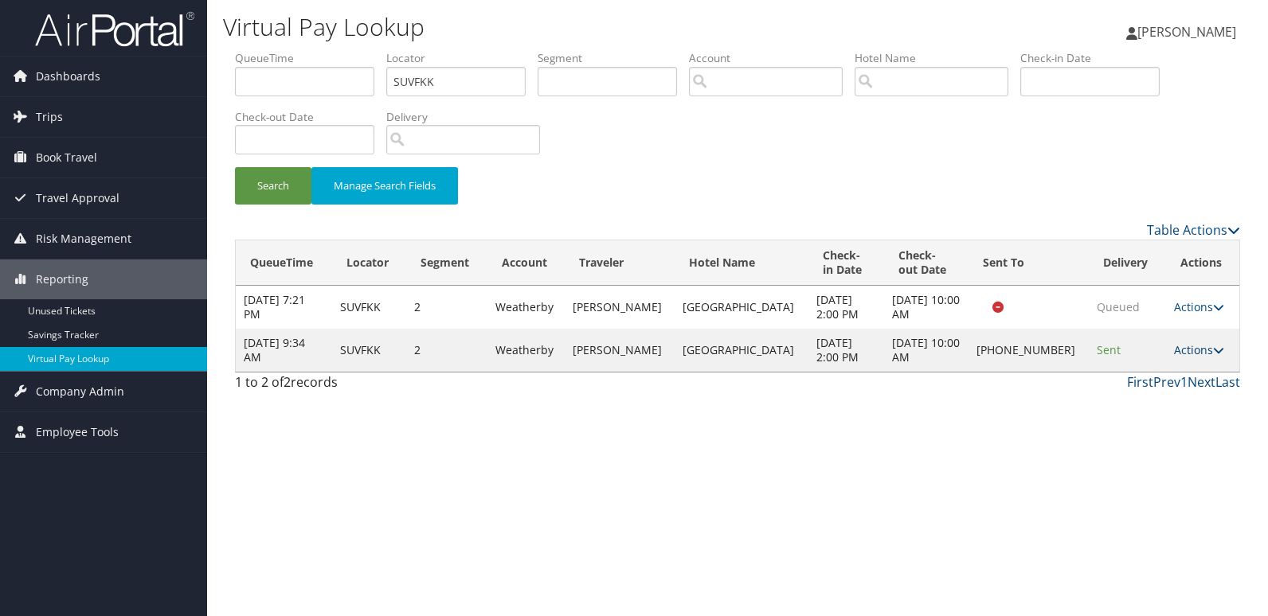
click at [1175, 354] on link "Actions" at bounding box center [1199, 349] width 50 height 15
click at [1144, 398] on link "Logs" at bounding box center [1145, 400] width 136 height 27
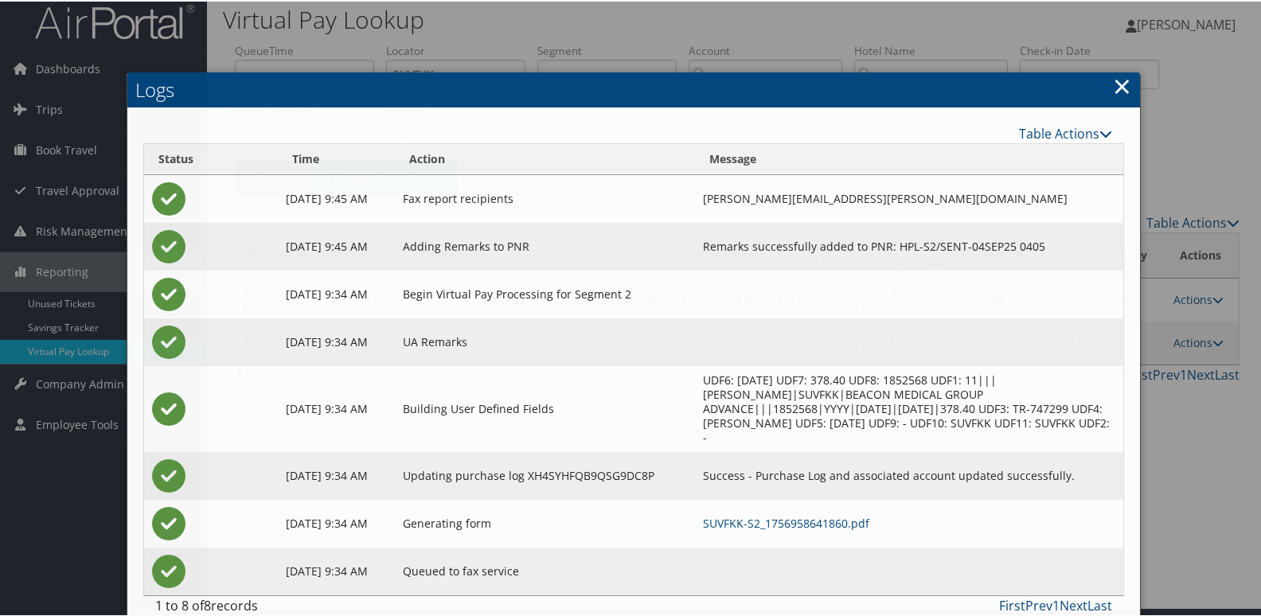
scroll to position [17, 0]
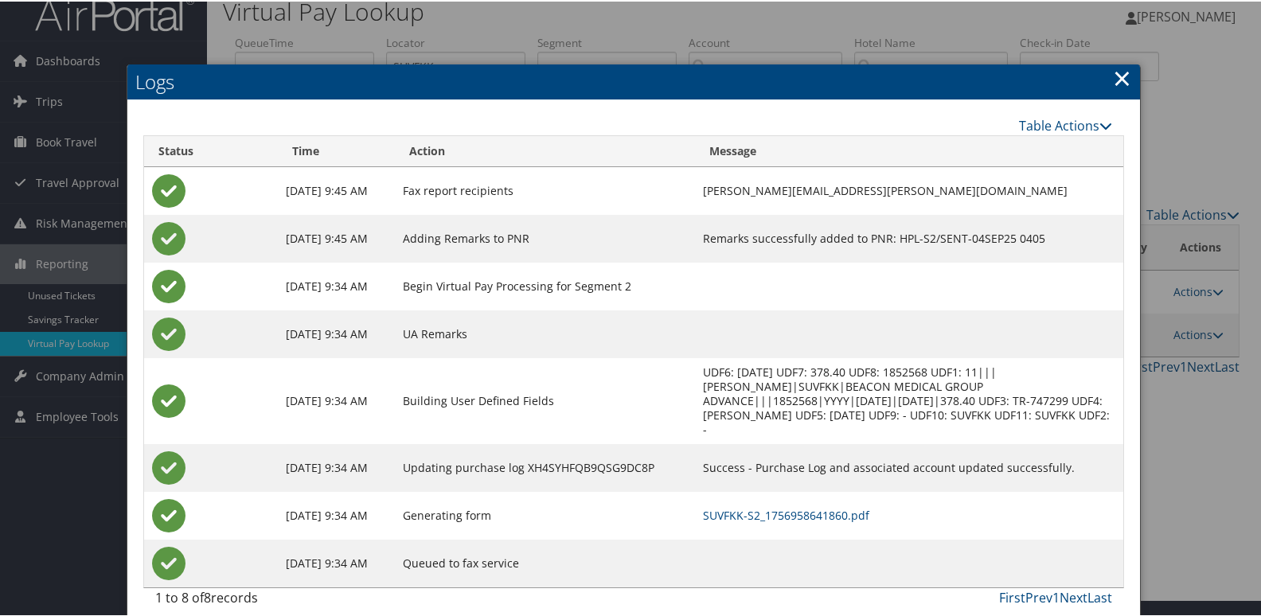
click at [755, 507] on td "SUVFKK-S2_1756958641860.pdf" at bounding box center [909, 515] width 428 height 48
click at [763, 506] on link "SUVFKK-S2_1756958641860.pdf" at bounding box center [786, 513] width 166 height 15
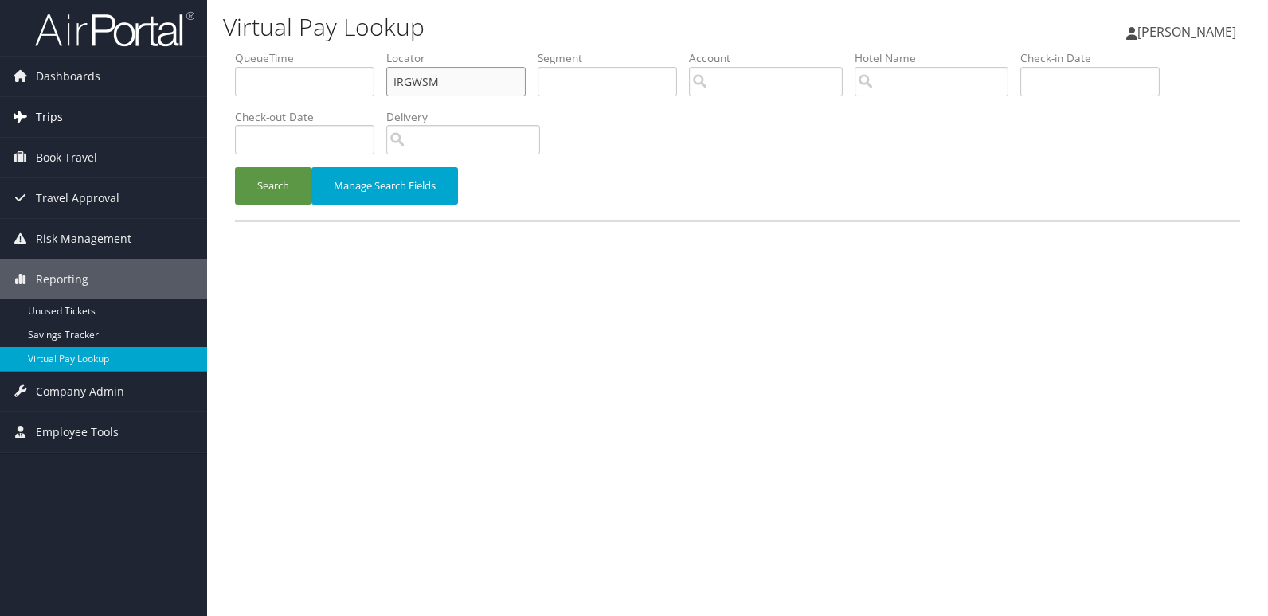
drag, startPoint x: 436, startPoint y: 80, endPoint x: 206, endPoint y: 113, distance: 231.7
click at [206, 113] on div "Dashboards AirPortal 360™ (Manager) My Travel Dashboard Trips Airtinerary® Look…" at bounding box center [634, 308] width 1268 height 616
paste input "JKFAOF"
type input "JKFAOF"
click at [235, 167] on button "Search" at bounding box center [273, 185] width 76 height 37
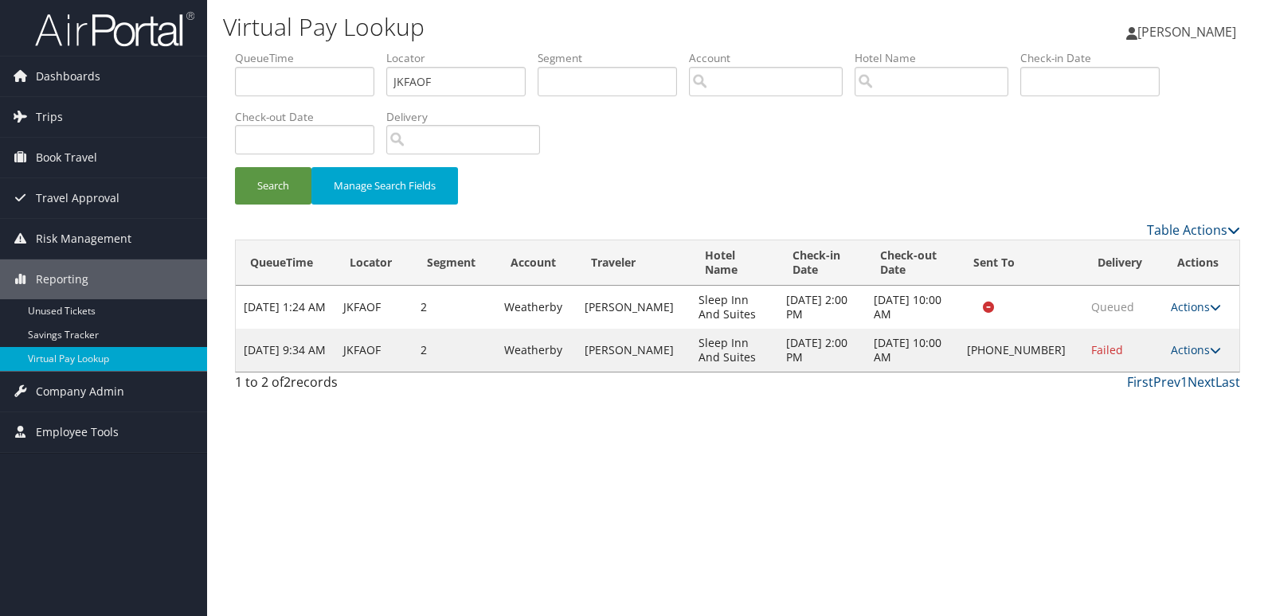
click at [937, 443] on div "Virtual Pay Lookup [PERSON_NAME] [PERSON_NAME] My Settings Travel Agency Contac…" at bounding box center [737, 308] width 1061 height 616
drag, startPoint x: 1197, startPoint y: 350, endPoint x: 1196, endPoint y: 376, distance: 26.3
click at [1196, 349] on link "Actions" at bounding box center [1196, 349] width 50 height 15
click at [1165, 393] on link "Logs" at bounding box center [1143, 400] width 136 height 27
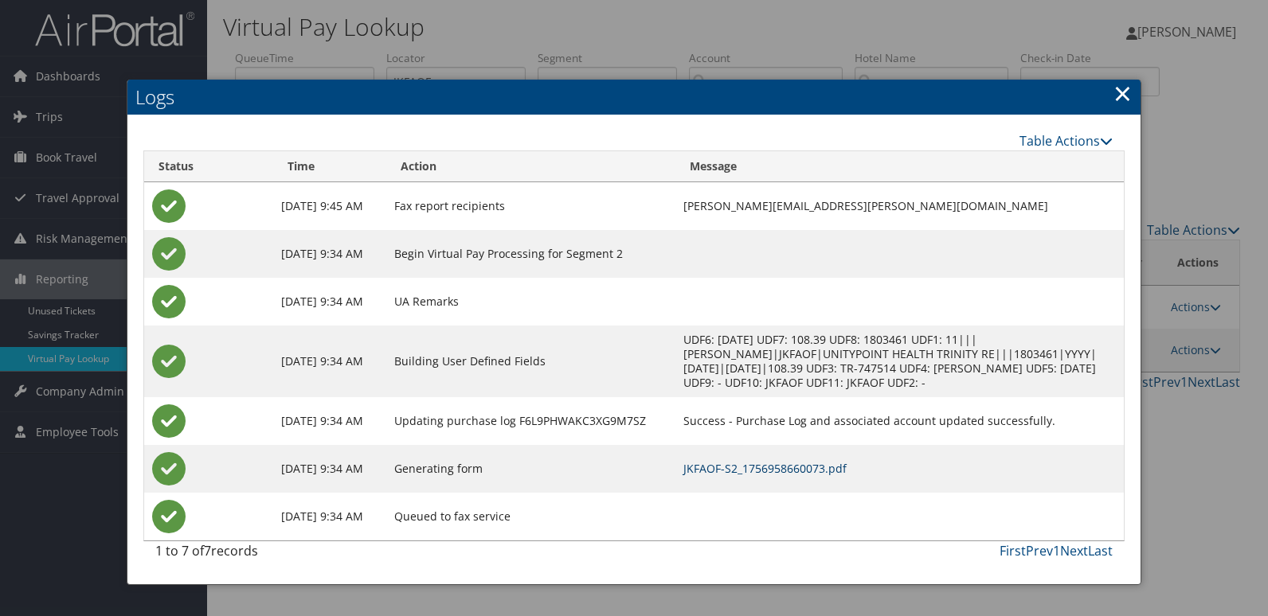
drag, startPoint x: 784, startPoint y: 460, endPoint x: 839, endPoint y: 487, distance: 62.0
click at [783, 461] on link "JKFAOF-S2_1756958660073.pdf" at bounding box center [764, 468] width 163 height 15
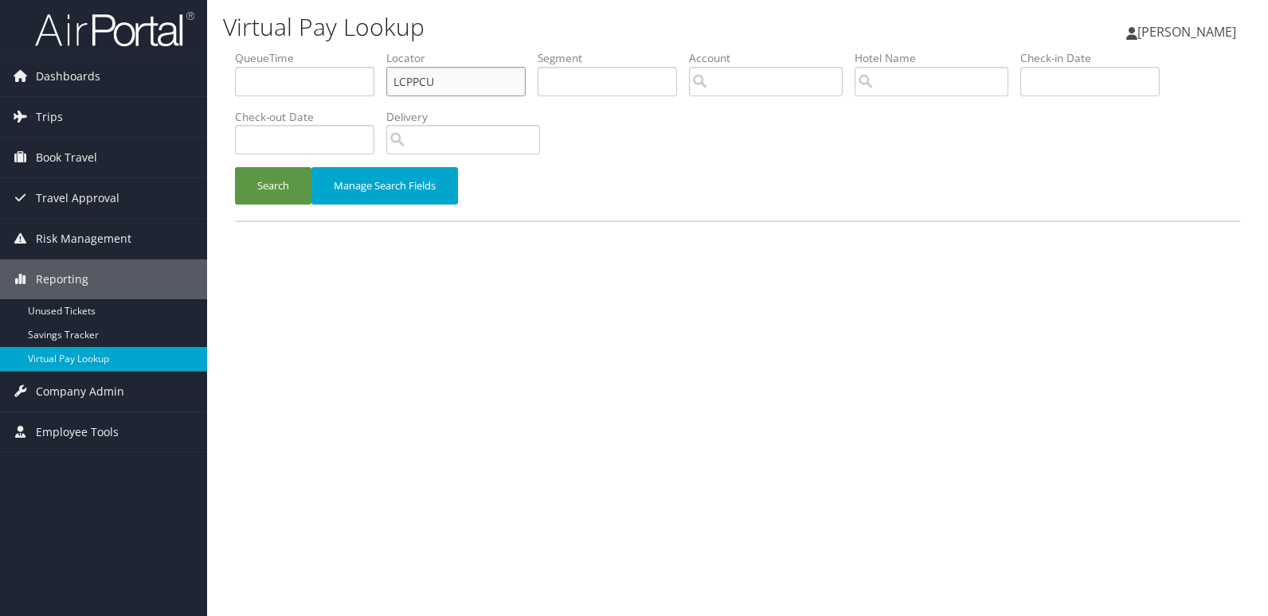
drag, startPoint x: 448, startPoint y: 80, endPoint x: 348, endPoint y: 99, distance: 102.0
click at [348, 50] on ul "QueueTime Locator LCPPCU Segment Account Traveler Hotel Name Check-in Date Chec…" at bounding box center [737, 50] width 1005 height 0
paste input "MJXLFL"
type input "MJXLFL"
click at [235, 167] on button "Search" at bounding box center [273, 185] width 76 height 37
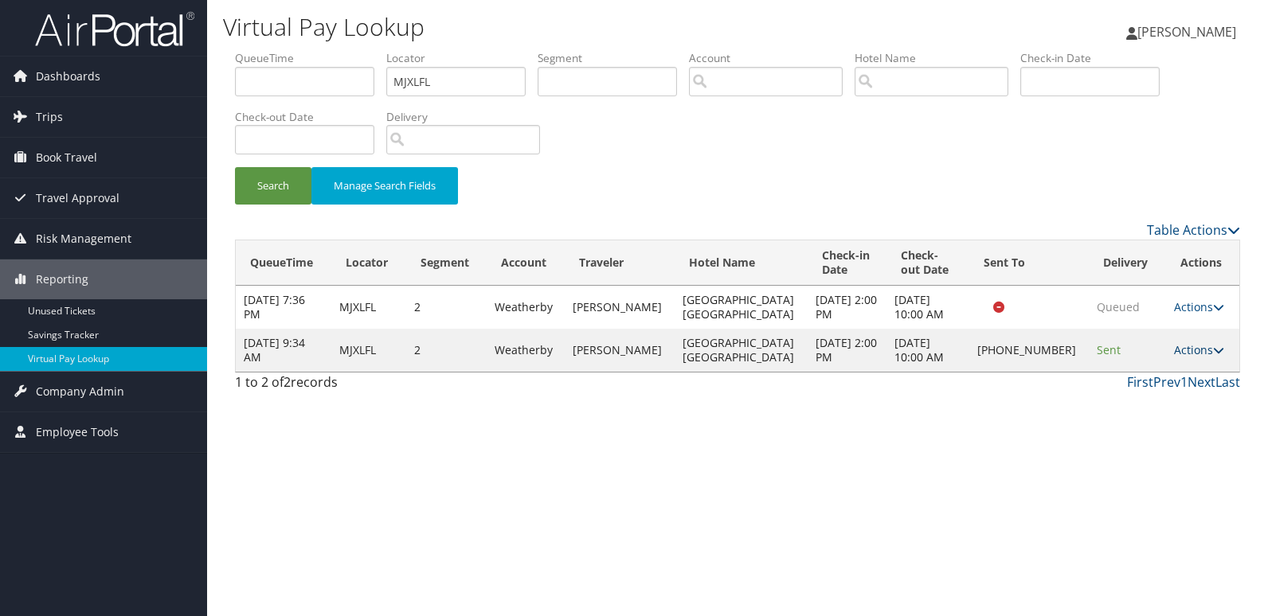
click at [1189, 350] on link "Actions" at bounding box center [1199, 349] width 50 height 15
click at [1147, 396] on link "Logs" at bounding box center [1143, 400] width 136 height 27
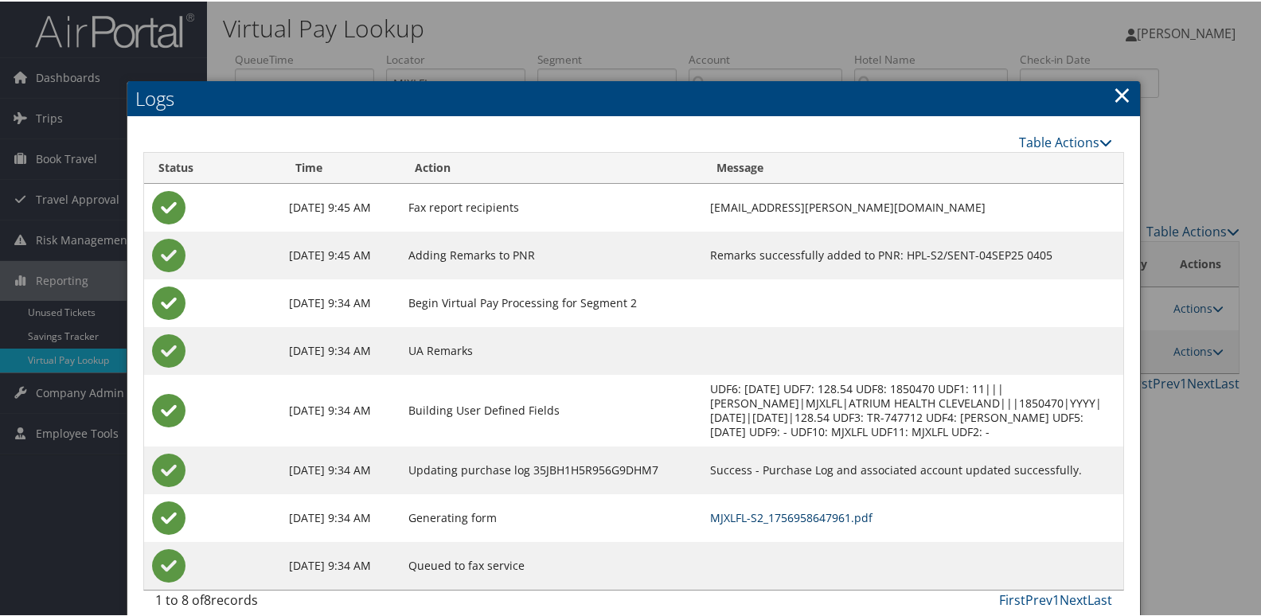
click at [758, 511] on link "MJXLFL-S2_1756958647961.pdf" at bounding box center [791, 516] width 162 height 15
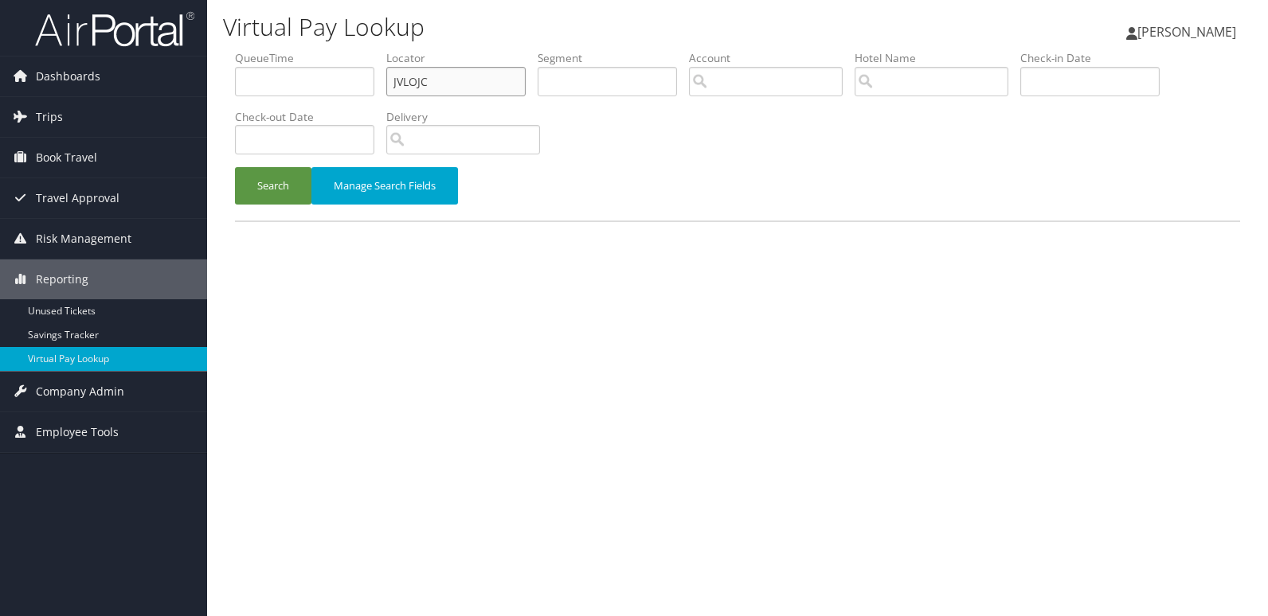
drag, startPoint x: 0, startPoint y: 0, endPoint x: 311, endPoint y: 103, distance: 327.9
click at [311, 50] on ul "QueueTime Locator JVLOJC Segment Account Traveler Hotel Name Check-in Date Chec…" at bounding box center [737, 50] width 1005 height 0
paste input "LPPBFJ"
type input "LPPBFJ"
click at [267, 184] on button "Search" at bounding box center [273, 185] width 76 height 37
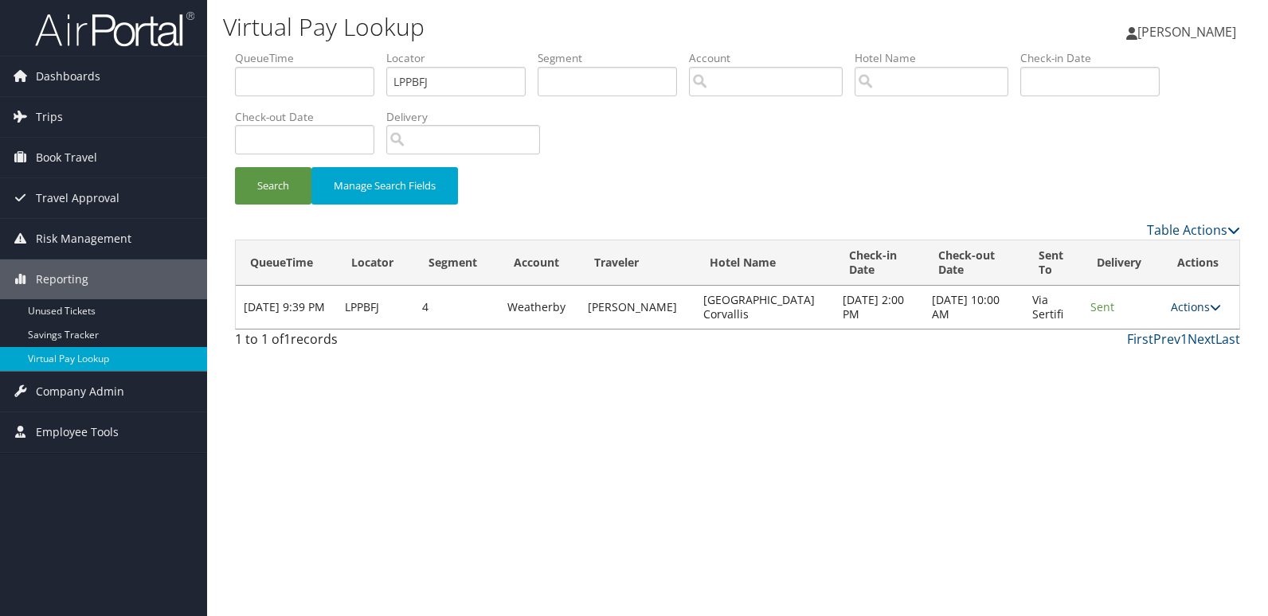
click at [1180, 310] on link "Actions" at bounding box center [1196, 306] width 50 height 15
click at [1155, 350] on link "Logs" at bounding box center [1162, 357] width 100 height 27
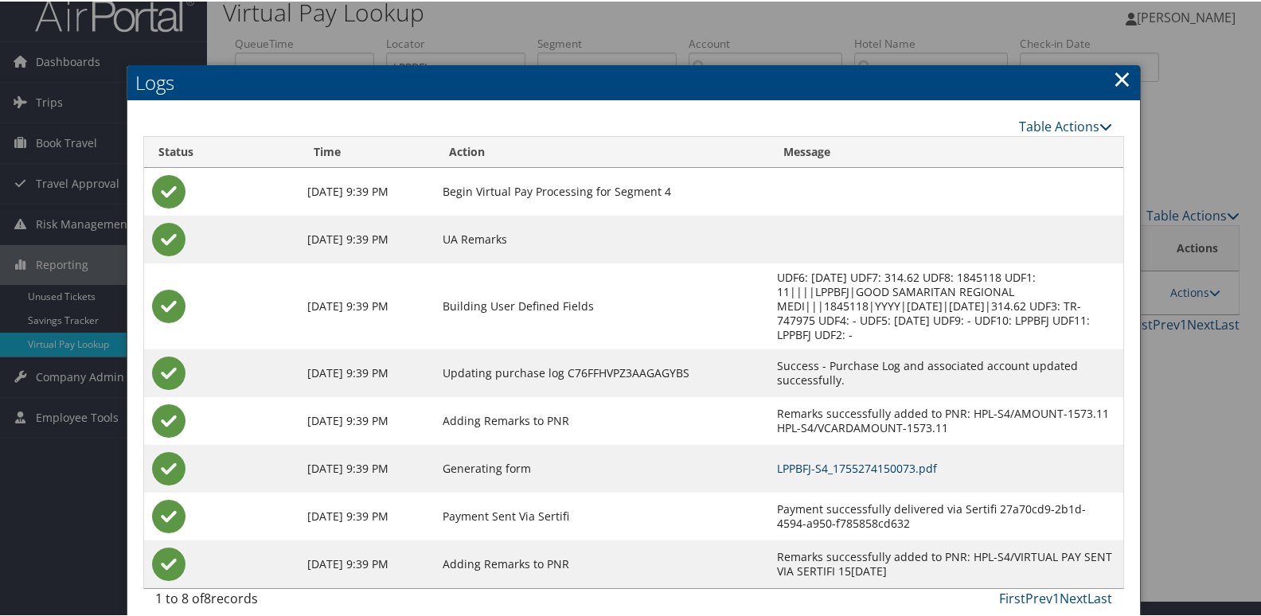
scroll to position [31, 0]
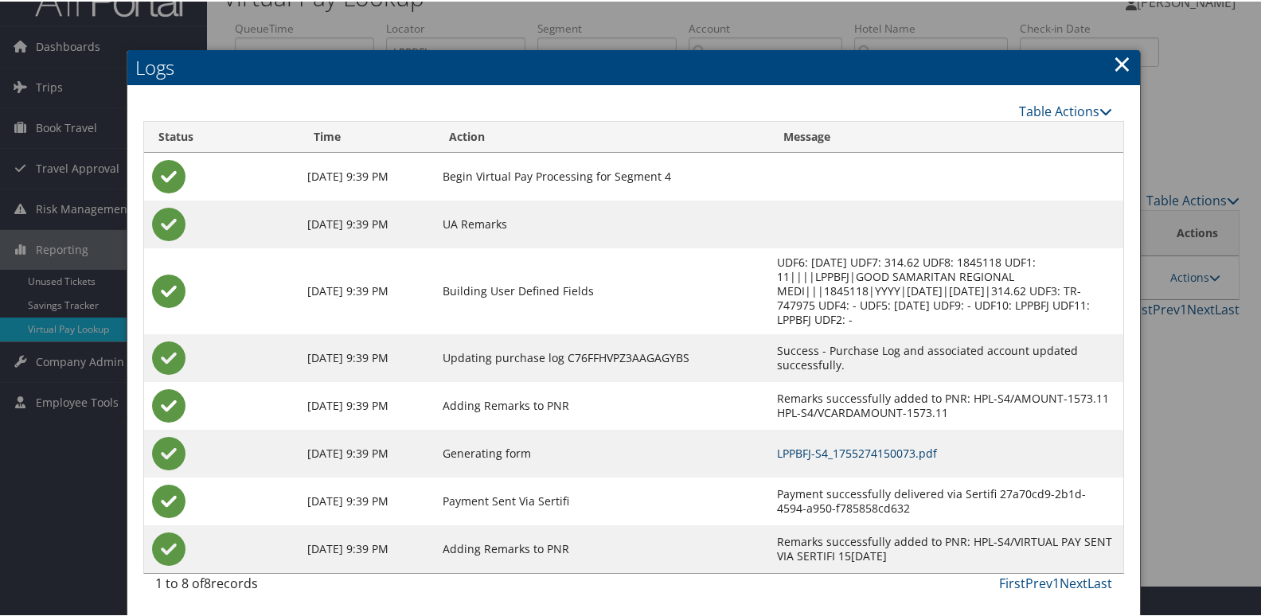
click at [827, 452] on link "LPPBFJ-S4_1755274150073.pdf" at bounding box center [857, 451] width 160 height 15
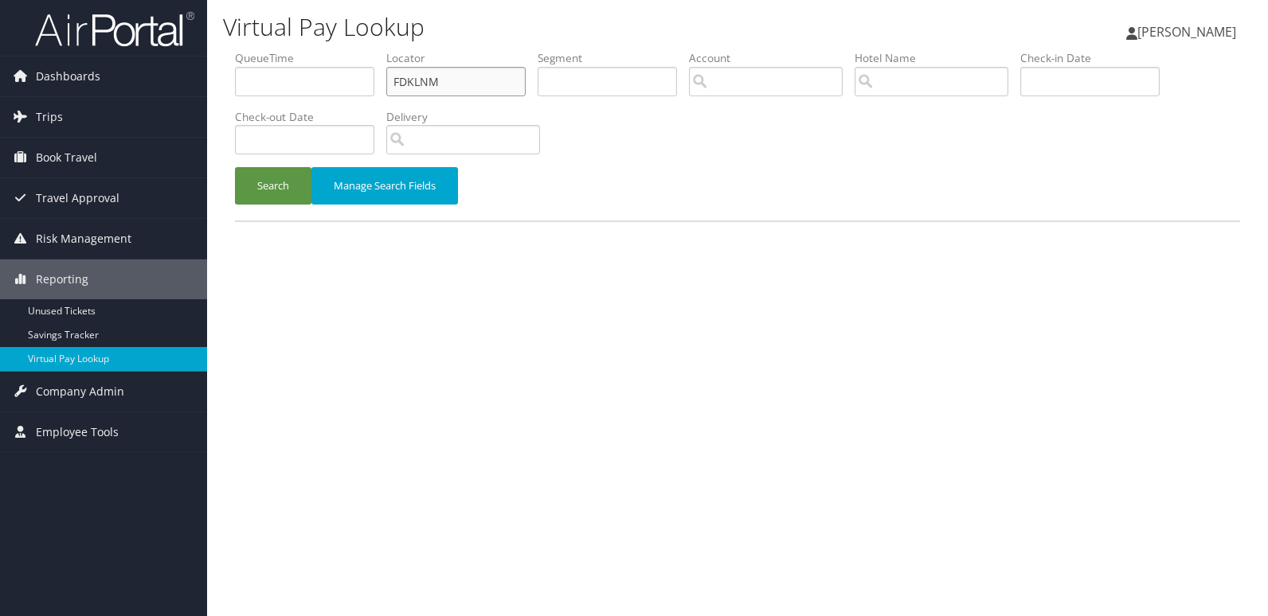
drag, startPoint x: 416, startPoint y: 88, endPoint x: 373, endPoint y: 91, distance: 42.3
click at [373, 50] on ul "QueueTime Locator FDKLNM Segment Account Traveler Hotel Name Check-in Date Chec…" at bounding box center [737, 50] width 1005 height 0
paste input "SDWARV"
type input "SDWARV"
click at [235, 167] on button "Search" at bounding box center [273, 185] width 76 height 37
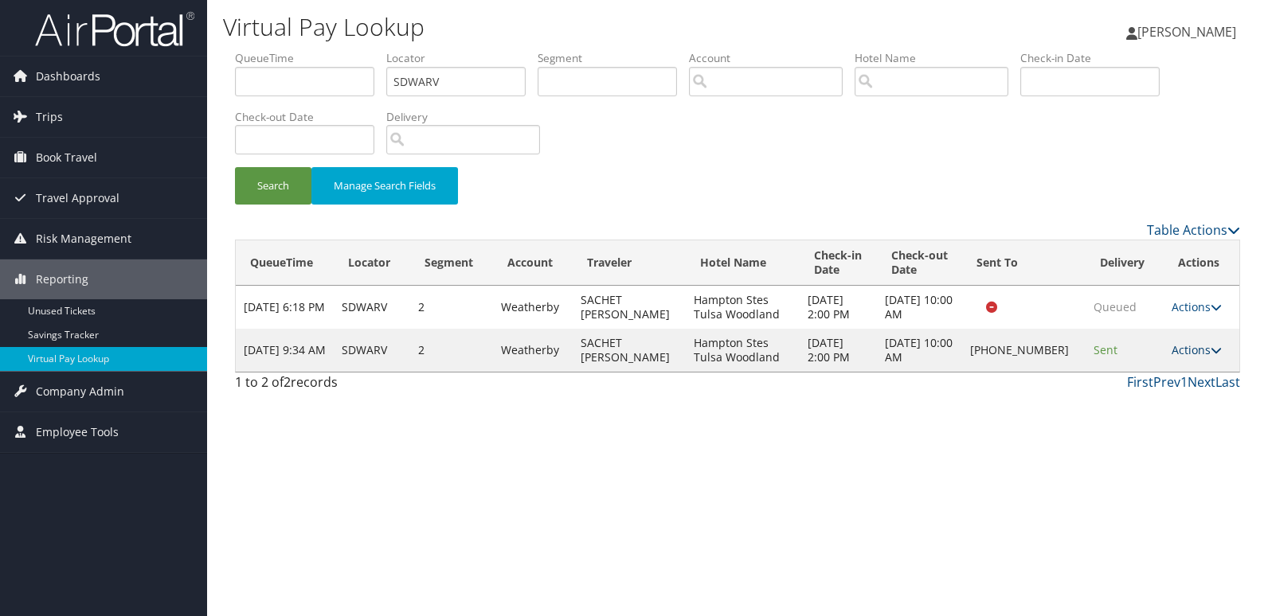
click at [1191, 350] on link "Actions" at bounding box center [1196, 349] width 50 height 15
click at [1110, 407] on link "Logs" at bounding box center [1143, 400] width 136 height 27
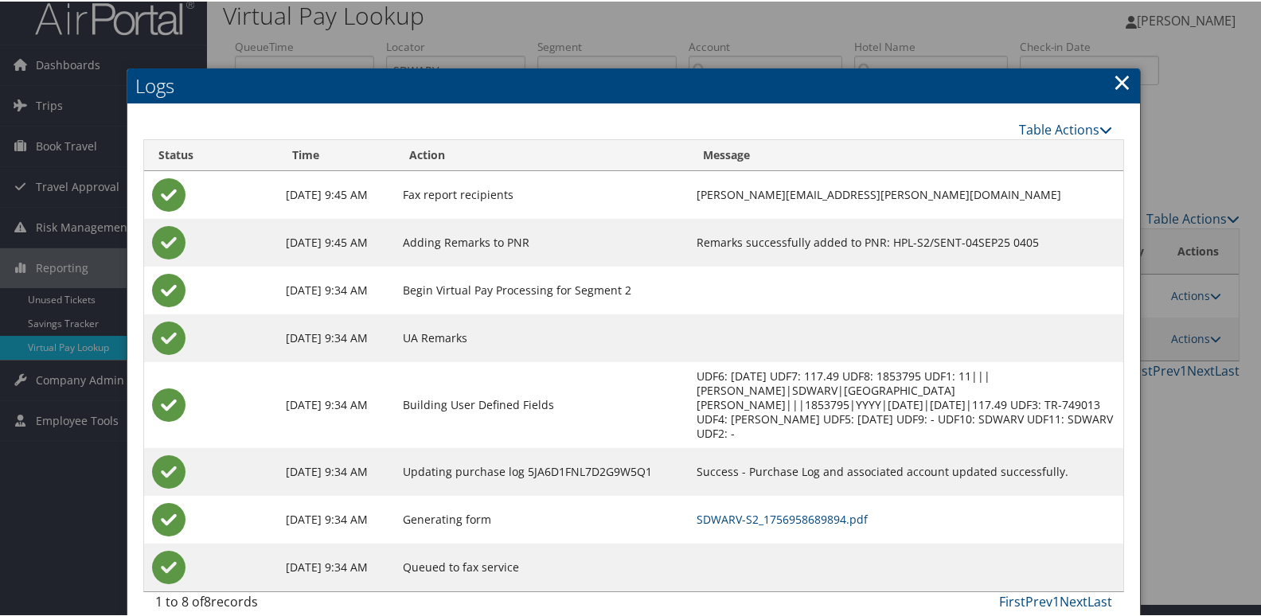
scroll to position [17, 0]
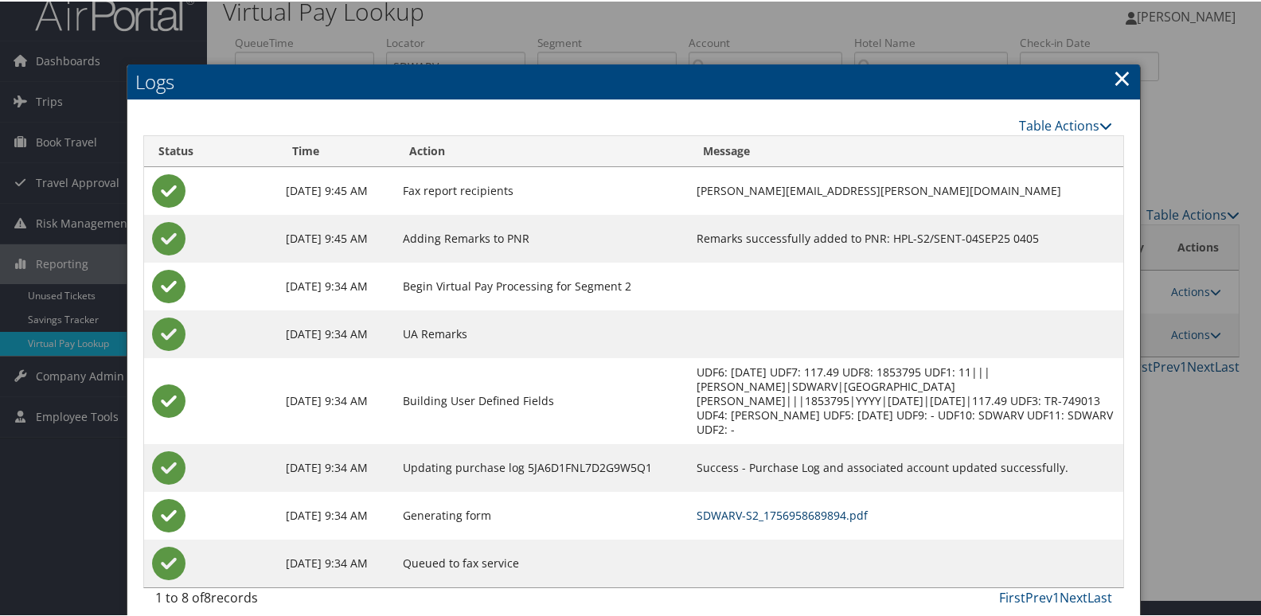
drag, startPoint x: 782, startPoint y: 495, endPoint x: 819, endPoint y: 491, distance: 36.8
click at [781, 506] on link "SDWARV-S2_1756958689894.pdf" at bounding box center [782, 513] width 171 height 15
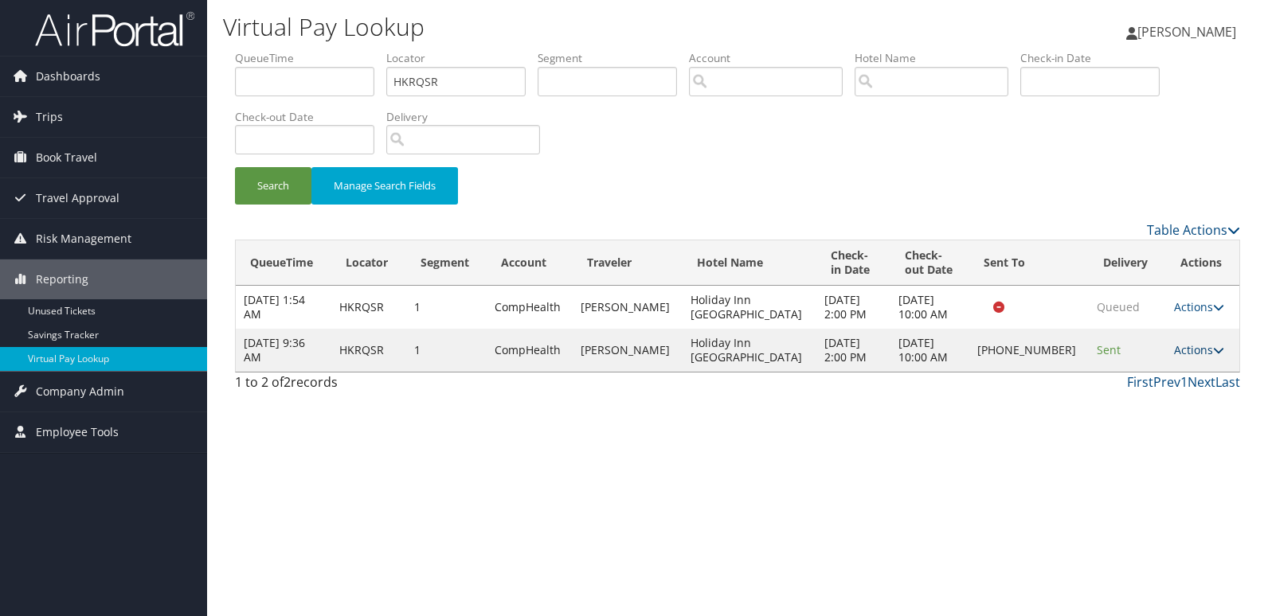
click at [1185, 353] on link "Actions" at bounding box center [1199, 349] width 50 height 15
click at [799, 524] on div "Virtual Pay Lookup Luke Perry Luke Perry My Settings Travel Agency Contacts Vie…" at bounding box center [737, 308] width 1061 height 616
click at [1191, 343] on link "Actions" at bounding box center [1199, 349] width 50 height 15
click at [1128, 396] on link "Logs" at bounding box center [1142, 400] width 136 height 27
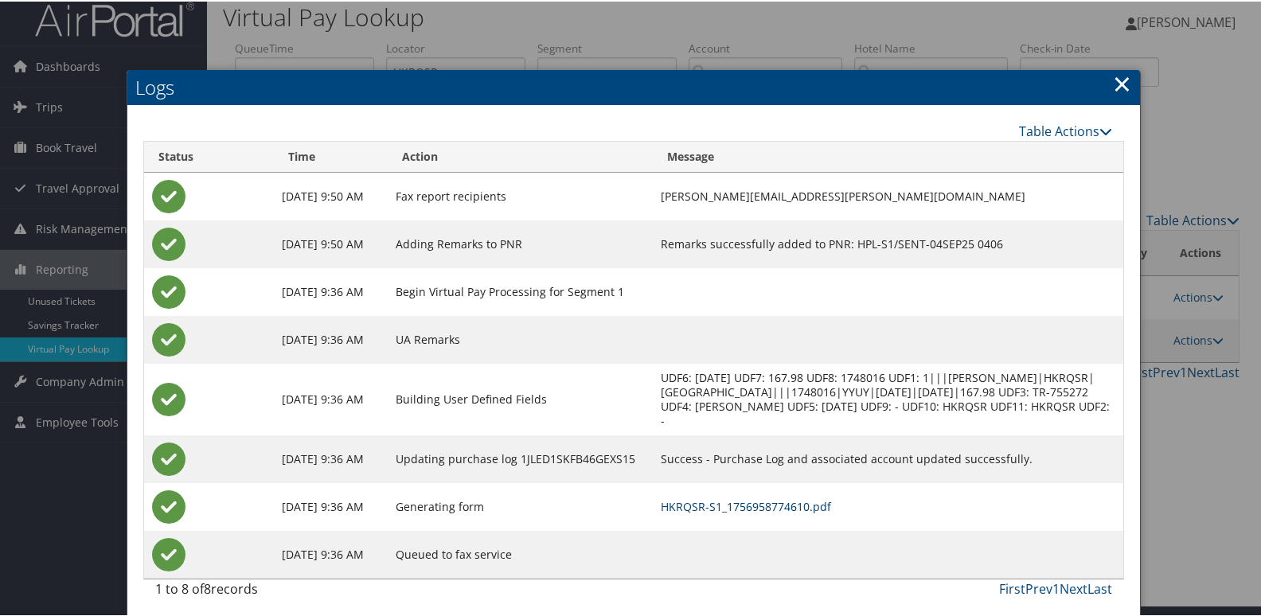
scroll to position [17, 0]
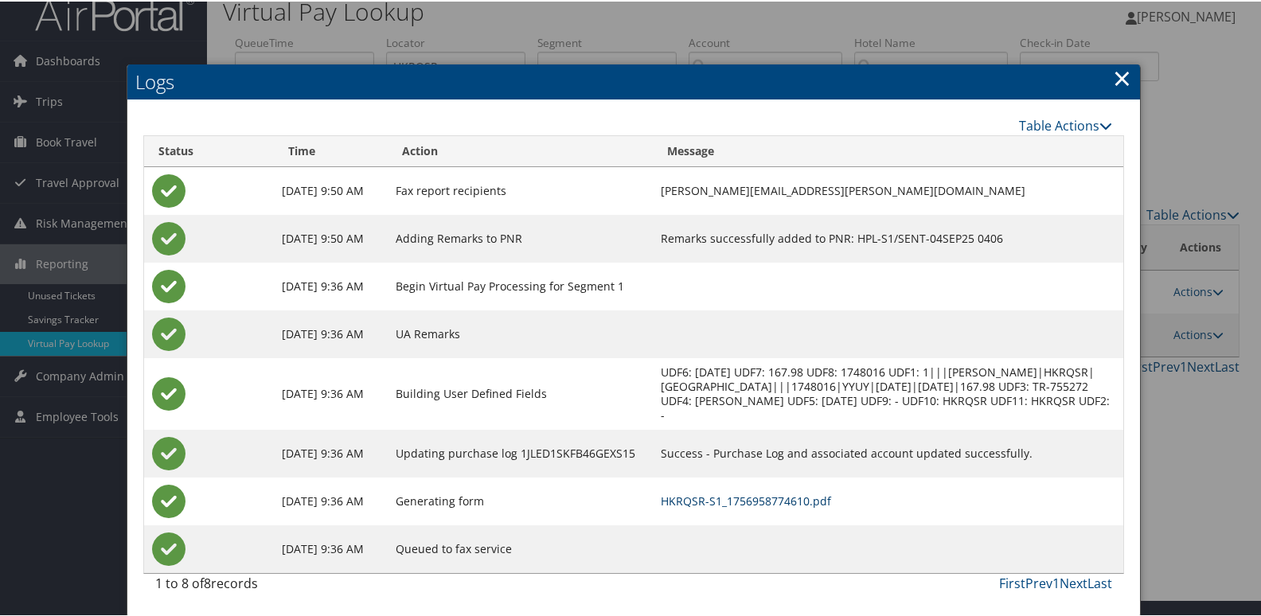
click at [778, 499] on link "HKRQSR-S1_1756958774610.pdf" at bounding box center [746, 499] width 170 height 15
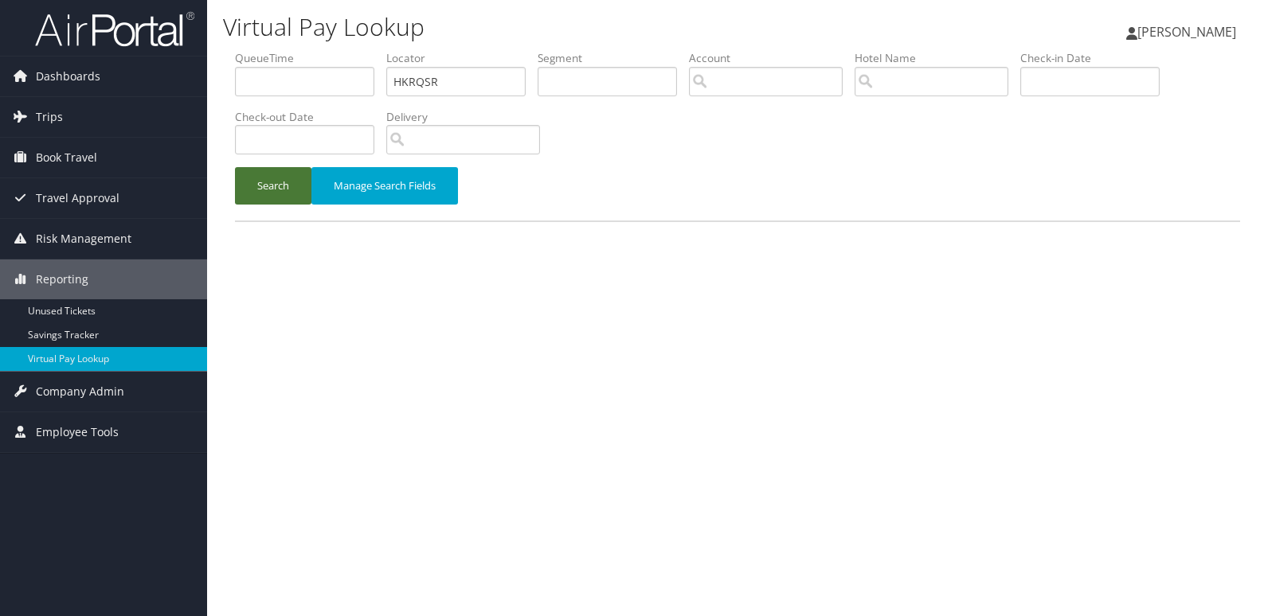
click at [264, 195] on button "Search" at bounding box center [273, 185] width 76 height 37
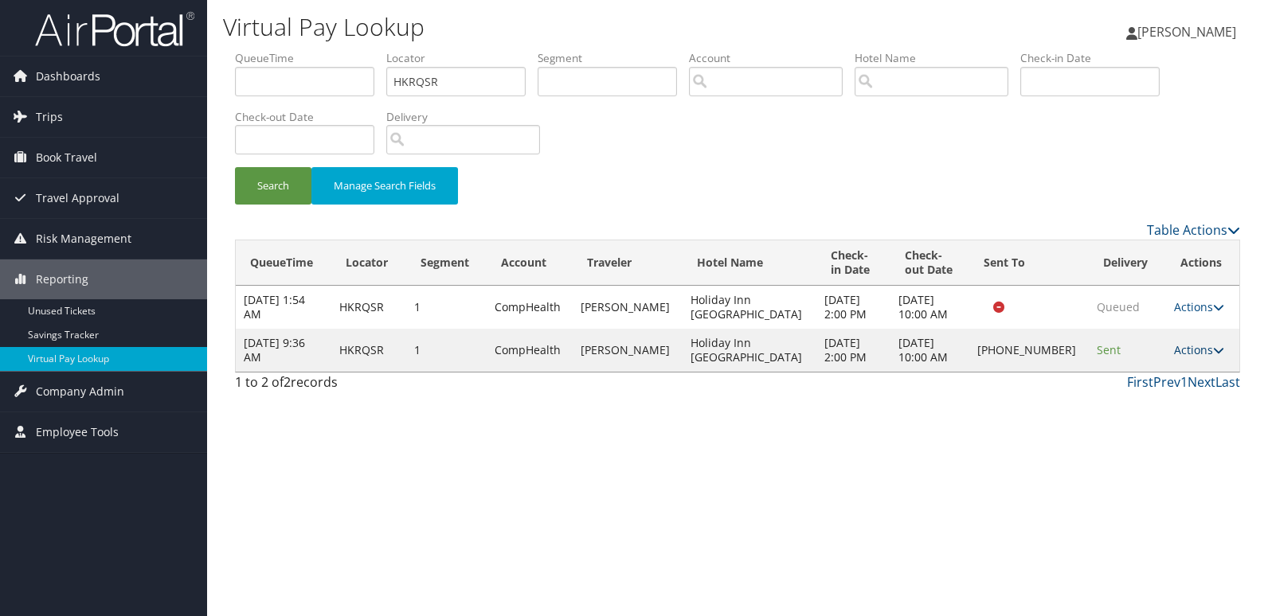
click at [1174, 350] on link "Actions" at bounding box center [1199, 349] width 50 height 15
click at [1155, 399] on link "Logs" at bounding box center [1142, 400] width 136 height 27
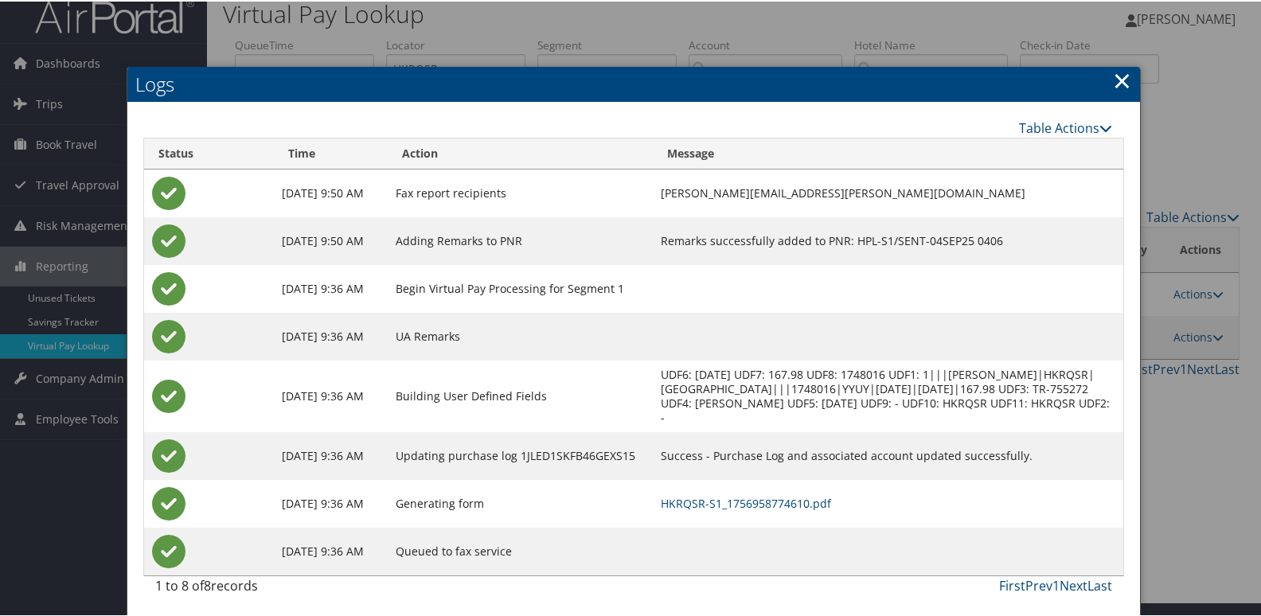
scroll to position [17, 0]
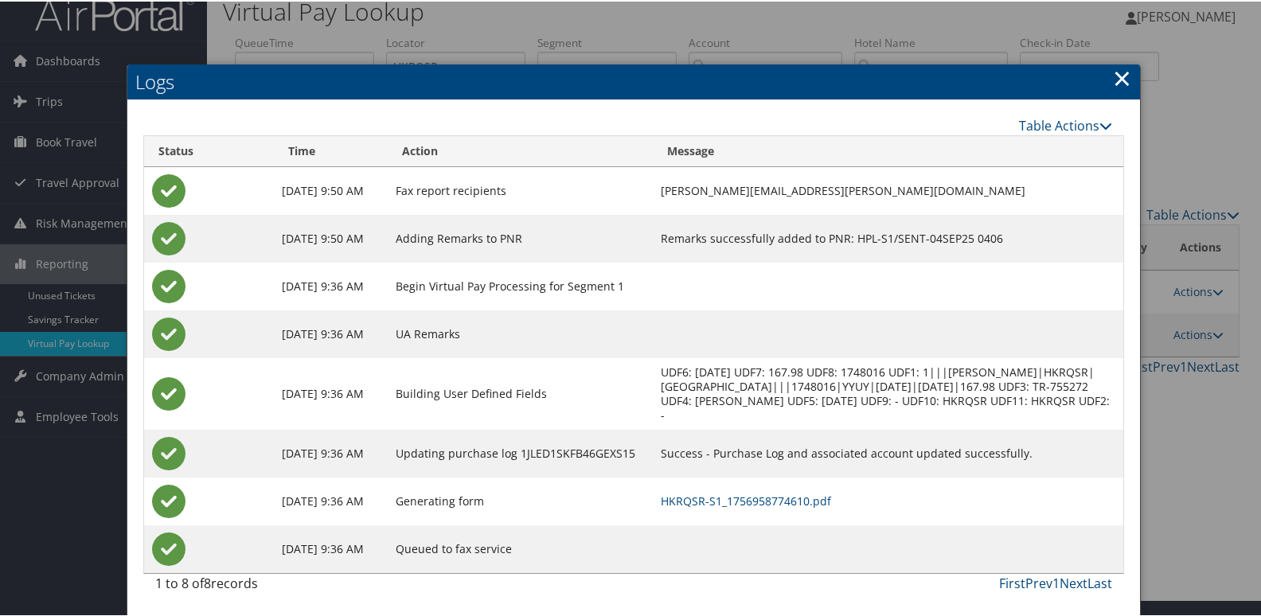
click at [739, 486] on td "HKRQSR-S1_1756958774610.pdf" at bounding box center [888, 500] width 470 height 48
click at [749, 499] on link "HKRQSR-S1_1756958774610.pdf" at bounding box center [746, 499] width 170 height 15
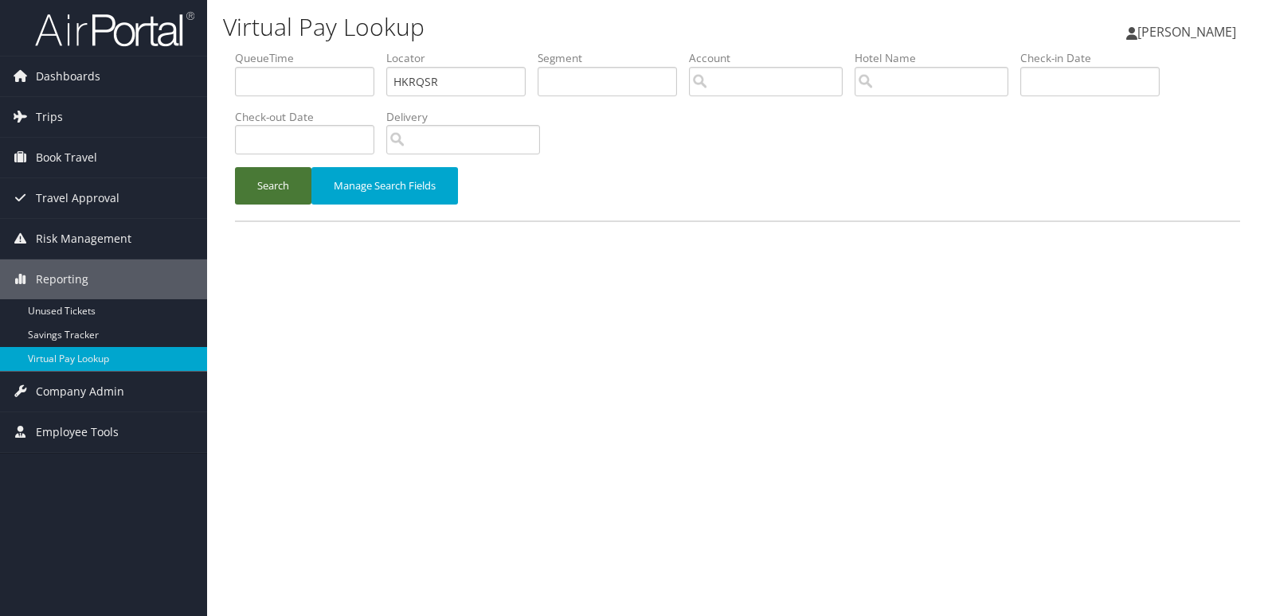
click at [255, 204] on button "Search" at bounding box center [273, 185] width 76 height 37
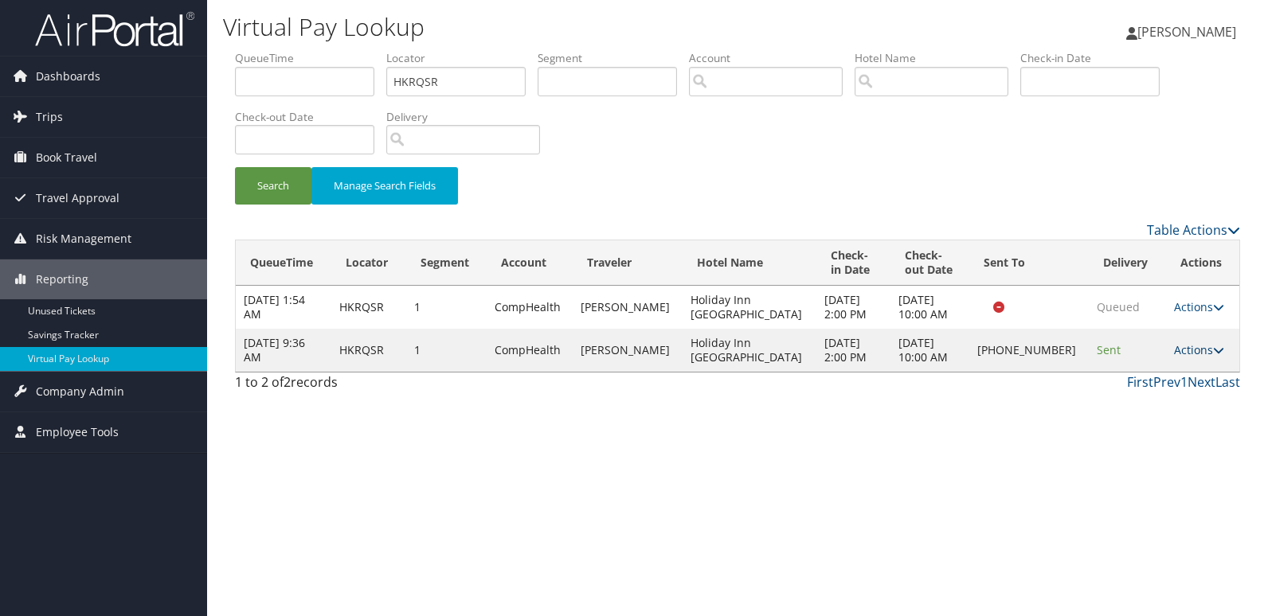
click at [1183, 354] on link "Actions" at bounding box center [1199, 349] width 50 height 15
click at [1150, 377] on link "Resend" at bounding box center [1142, 373] width 136 height 27
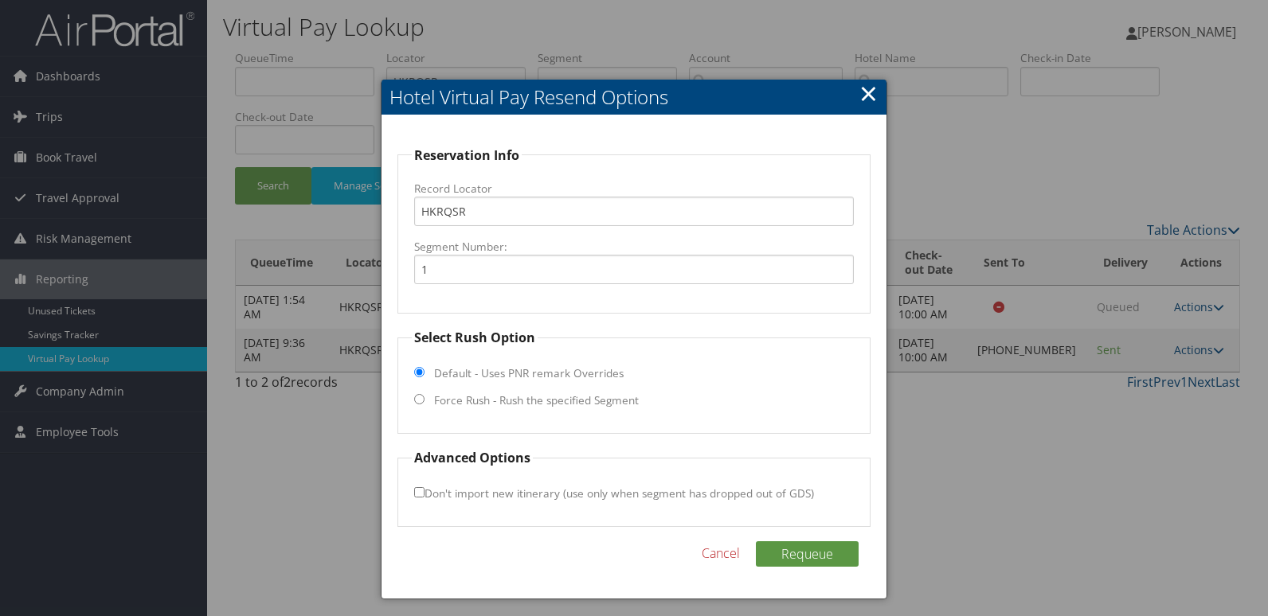
click at [549, 406] on label "Force Rush - Rush the specified Segment" at bounding box center [536, 401] width 205 height 16
click at [424, 405] on input "Force Rush - Rush the specified Segment" at bounding box center [419, 399] width 10 height 10
radio input "true"
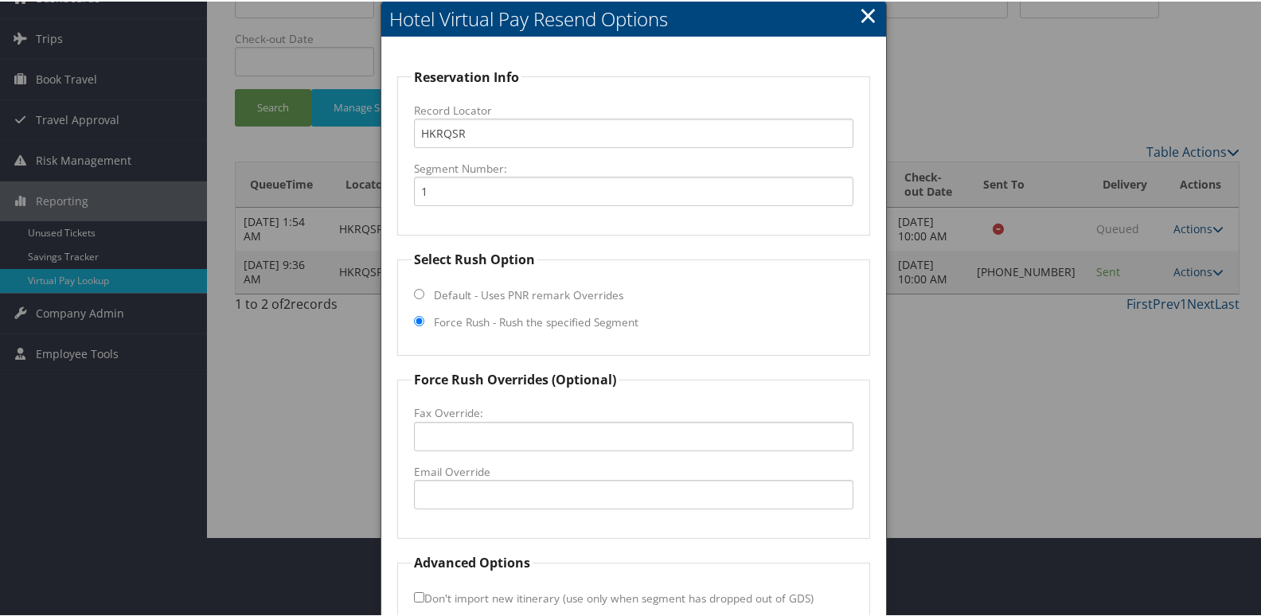
scroll to position [166, 0]
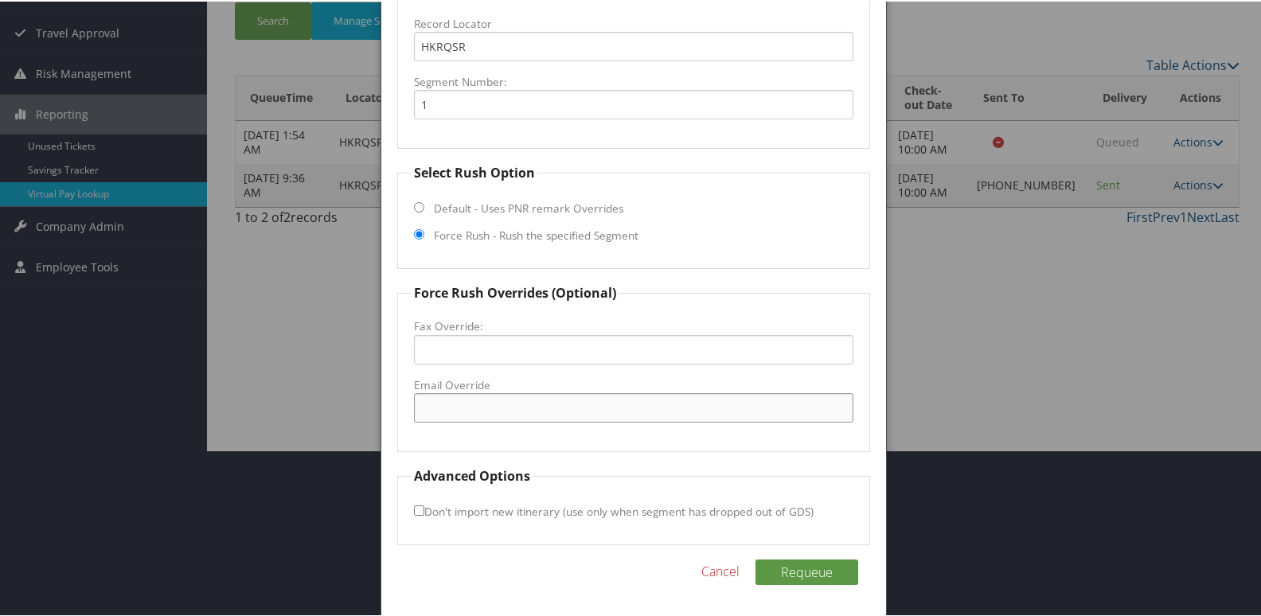
click at [532, 416] on input "Email Override" at bounding box center [634, 406] width 440 height 29
click at [1046, 356] on div at bounding box center [634, 308] width 1268 height 616
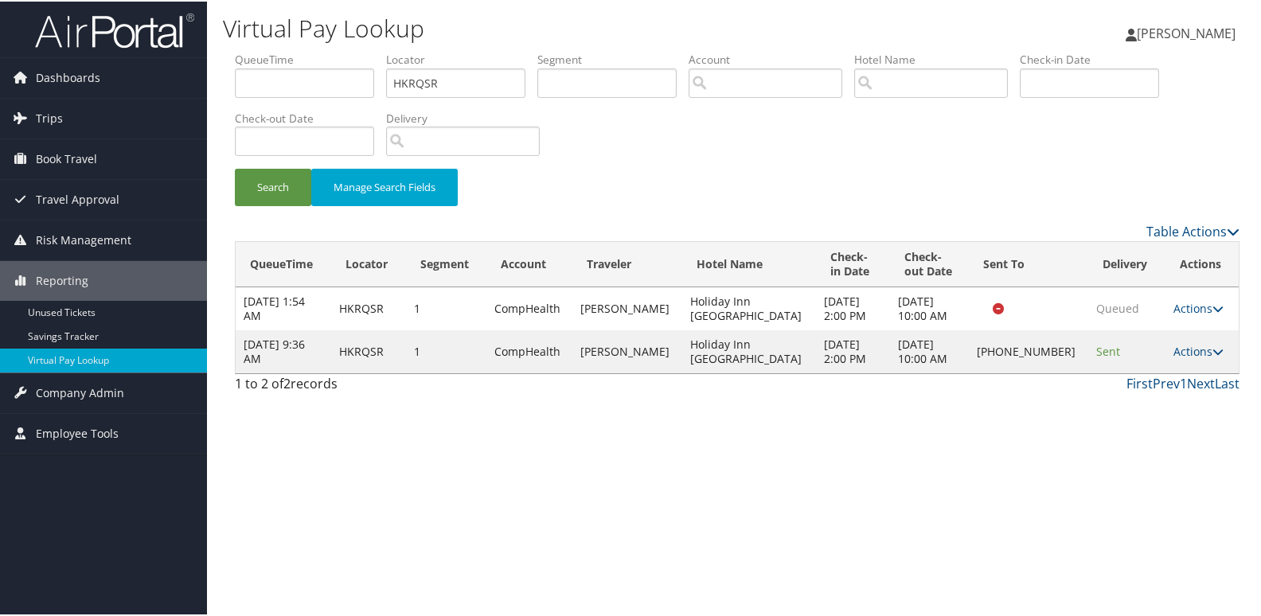
scroll to position [0, 0]
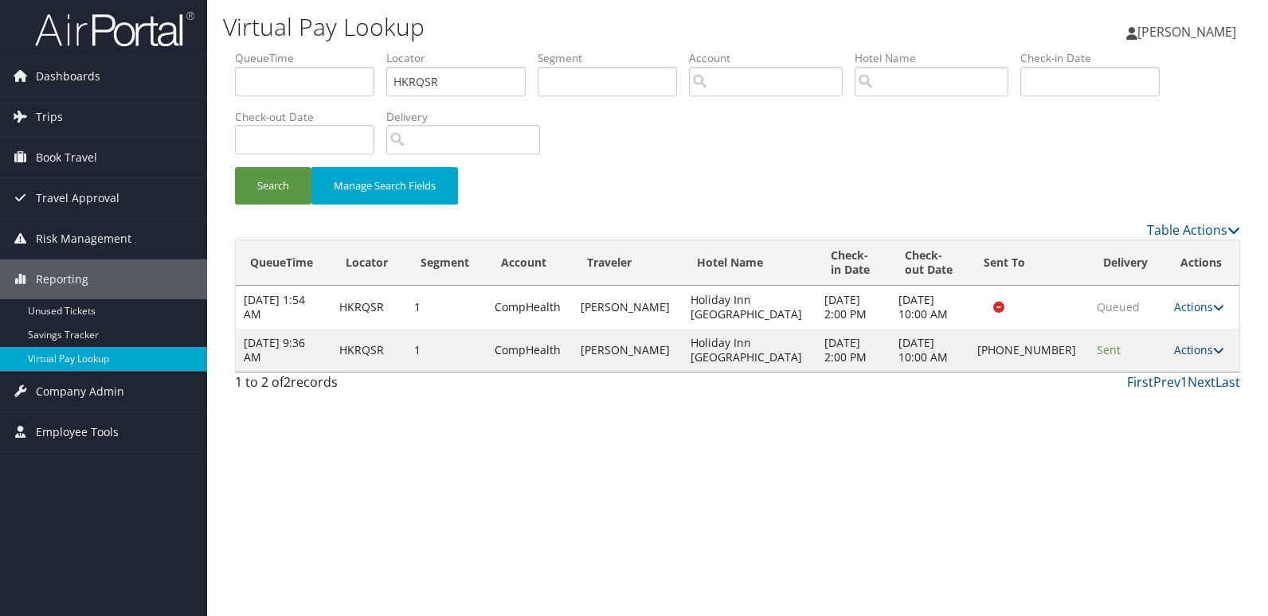
click at [1191, 350] on link "Actions" at bounding box center [1199, 349] width 50 height 15
drag, startPoint x: 1151, startPoint y: 390, endPoint x: 1038, endPoint y: 409, distance: 115.5
click at [1149, 393] on link "Logs" at bounding box center [1142, 400] width 136 height 27
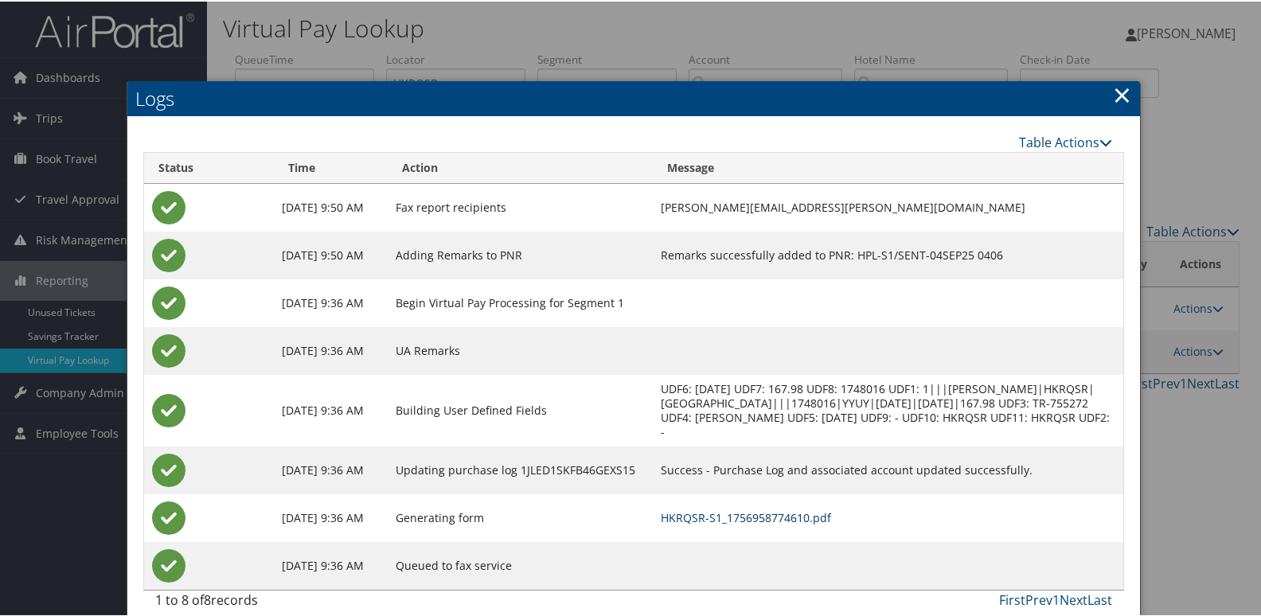
click at [762, 515] on link "HKRQSR-S1_1756958774610.pdf" at bounding box center [746, 516] width 170 height 15
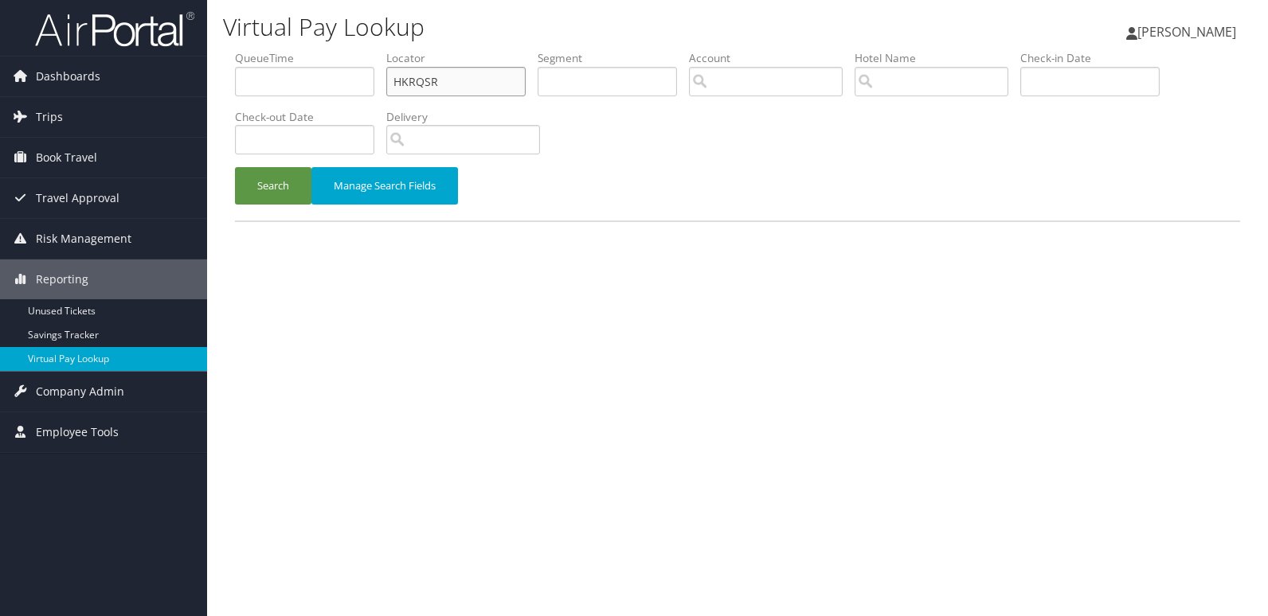
drag, startPoint x: 418, startPoint y: 88, endPoint x: 240, endPoint y: 116, distance: 179.8
click at [240, 50] on ul "QueueTime Locator HKRQSR Segment Account Traveler Hotel Name Check-in Date Chec…" at bounding box center [737, 50] width 1005 height 0
paste input "QJLBRM"
type input "QJLBRM"
click at [235, 167] on button "Search" at bounding box center [273, 185] width 76 height 37
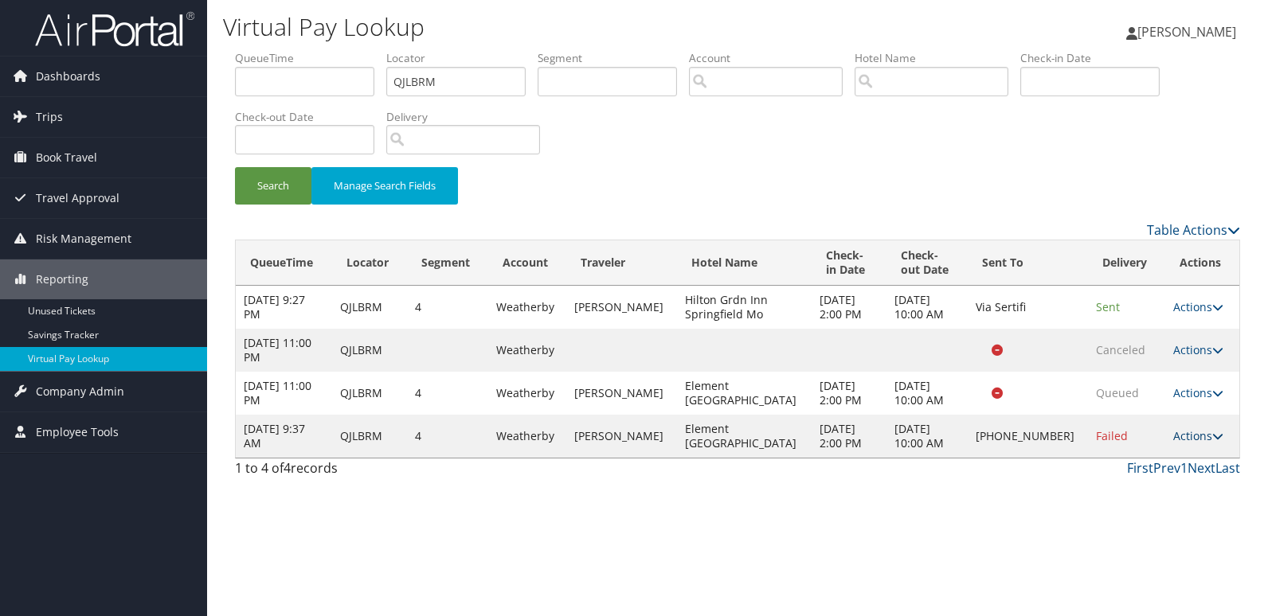
click at [1173, 439] on link "Actions" at bounding box center [1198, 435] width 50 height 15
click at [1116, 482] on link "Logs" at bounding box center [1143, 486] width 136 height 27
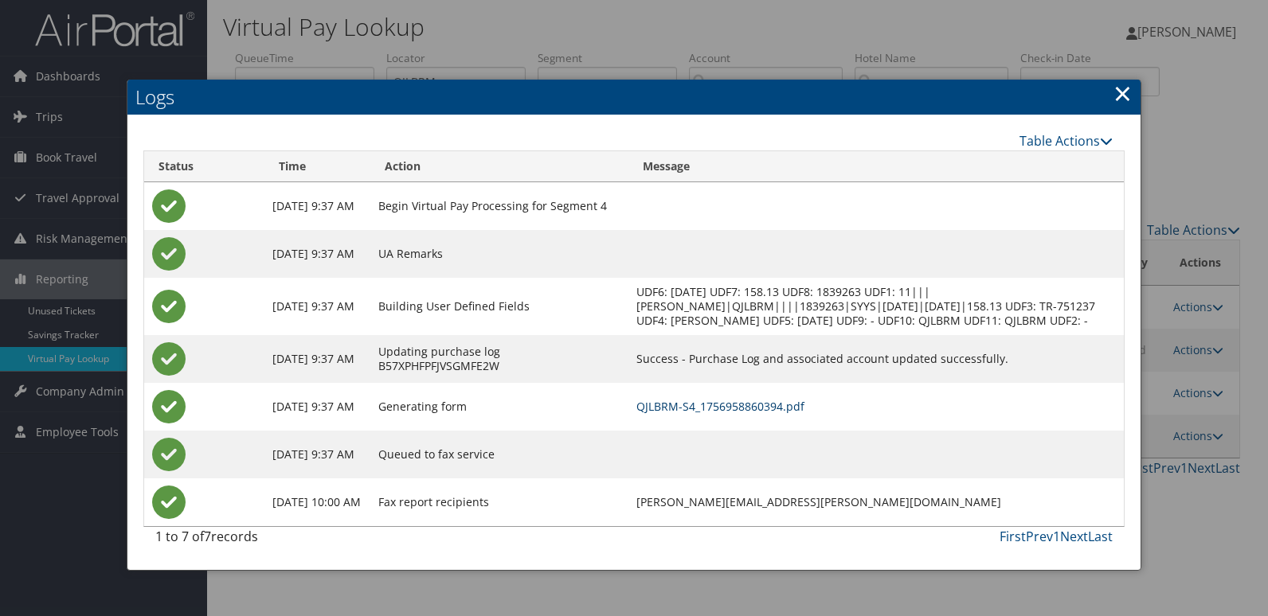
click at [780, 414] on link "QJLBRM-S4_1756958860394.pdf" at bounding box center [720, 406] width 168 height 15
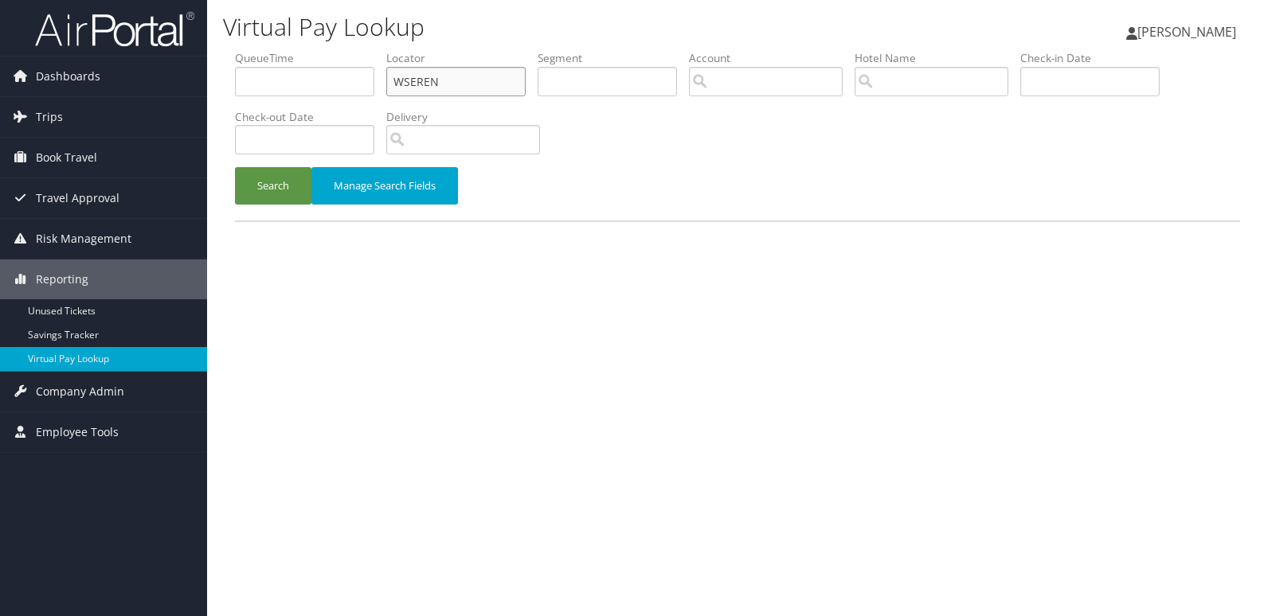
drag, startPoint x: 419, startPoint y: 83, endPoint x: 301, endPoint y: 91, distance: 118.1
click at [301, 50] on ul "QueueTime Locator WSEREN Segment Account Traveler Hotel Name Check-in Date Chec…" at bounding box center [737, 50] width 1005 height 0
paste input "QJLBRM"
type input "QJLBRM"
click at [235, 167] on button "Search" at bounding box center [273, 185] width 76 height 37
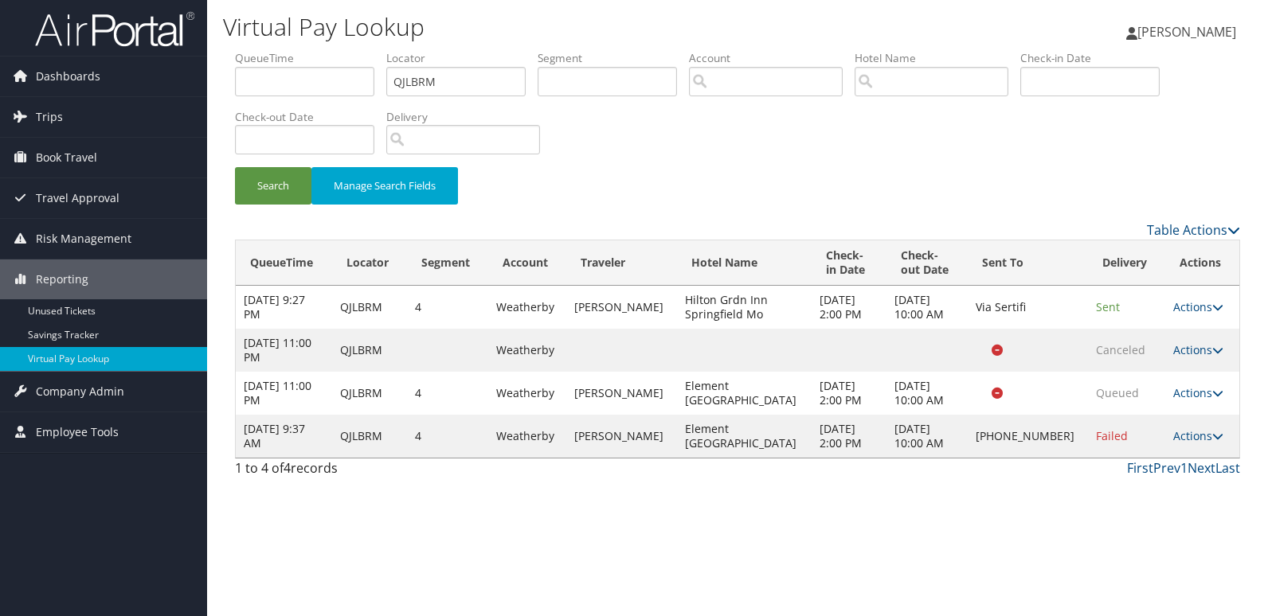
click at [887, 326] on td "[DATE] 2:00 PM" at bounding box center [849, 307] width 76 height 43
click at [1189, 433] on link "Actions" at bounding box center [1198, 435] width 50 height 15
click at [1131, 473] on link "Logs" at bounding box center [1143, 486] width 136 height 27
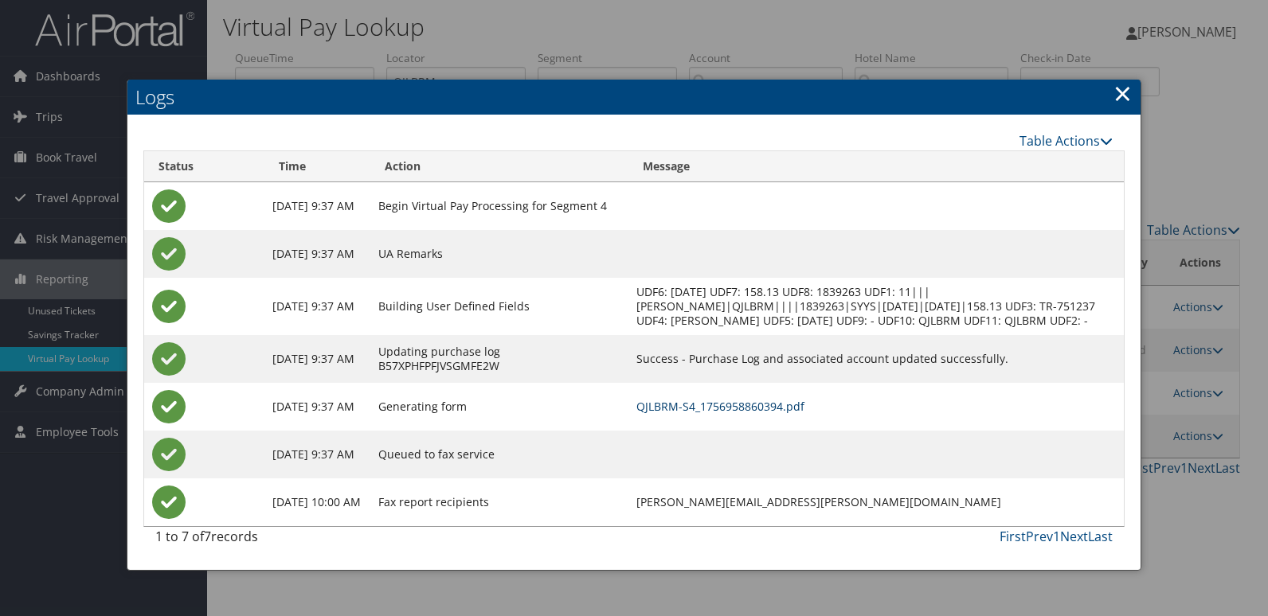
click at [804, 414] on link "QJLBRM-S4_1756958860394.pdf" at bounding box center [720, 406] width 168 height 15
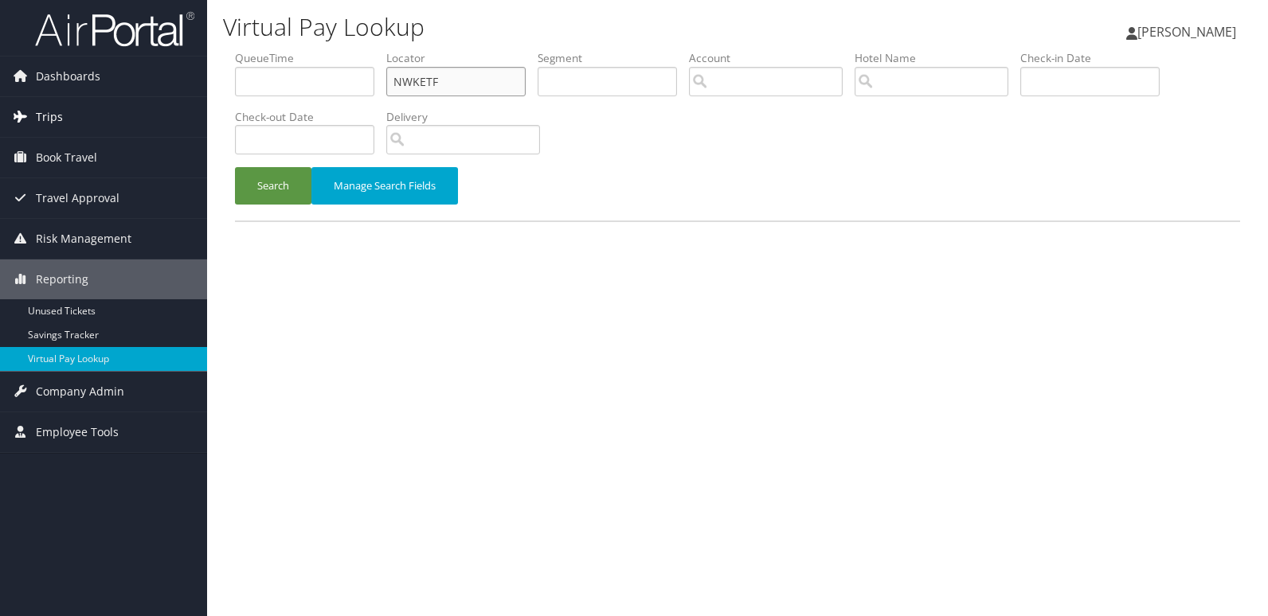
drag, startPoint x: 443, startPoint y: 81, endPoint x: 88, endPoint y: 108, distance: 356.2
click at [88, 108] on div "Dashboards AirPortal 360™ (Manager) My Travel Dashboard Trips Airtinerary® Look…" at bounding box center [634, 308] width 1268 height 616
paste input "LDAPWK"
type input "LDAPWK"
click at [235, 167] on button "Search" at bounding box center [273, 185] width 76 height 37
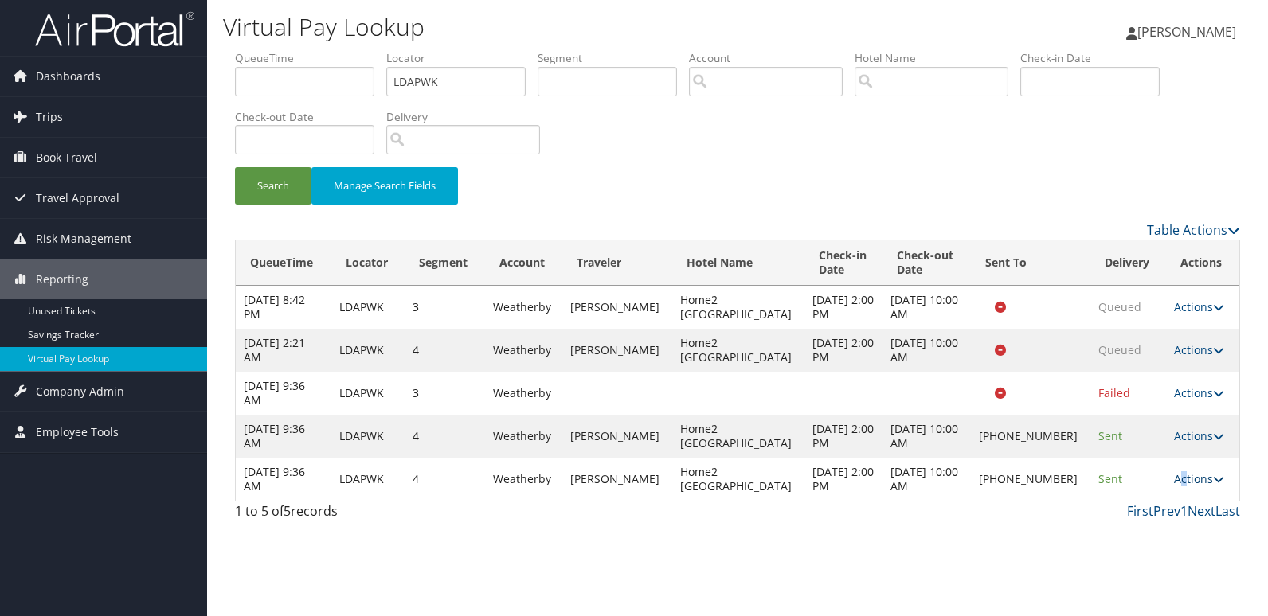
click at [1175, 479] on link "Actions" at bounding box center [1199, 478] width 50 height 15
drag, startPoint x: 1175, startPoint y: 479, endPoint x: 1127, endPoint y: 516, distance: 60.2
click at [1127, 516] on link "Logs" at bounding box center [1143, 529] width 136 height 27
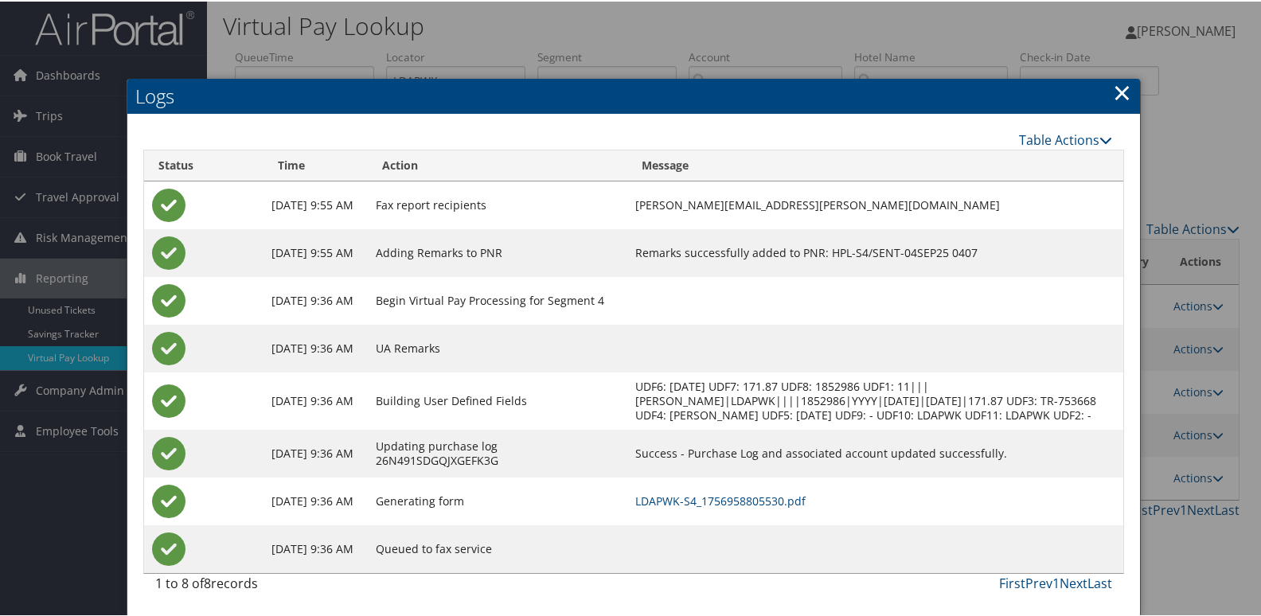
scroll to position [17, 0]
click at [783, 502] on link "LDAPWK-S4_1756958805530.pdf" at bounding box center [720, 499] width 170 height 15
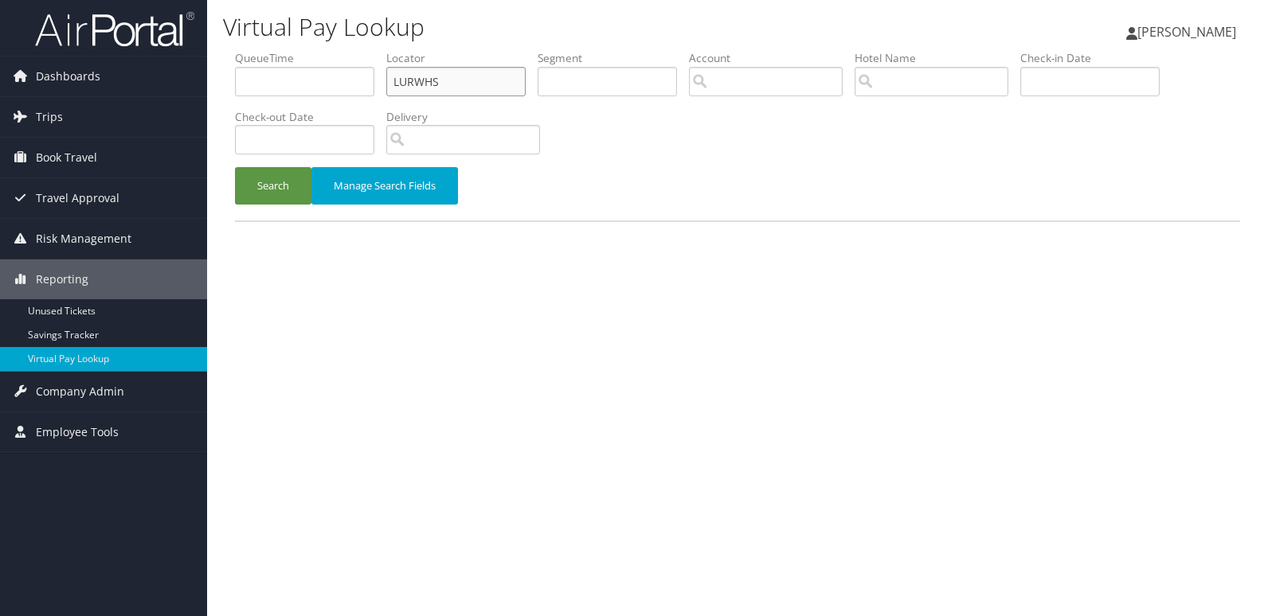
drag, startPoint x: 440, startPoint y: 84, endPoint x: 284, endPoint y: 103, distance: 157.2
click at [284, 50] on ul "QueueTime Locator LURWHS Segment Account Traveler Hotel Name Check-in Date Chec…" at bounding box center [737, 50] width 1005 height 0
paste input "EFFZM"
type input "EFFZMS"
click at [235, 167] on button "Search" at bounding box center [273, 185] width 76 height 37
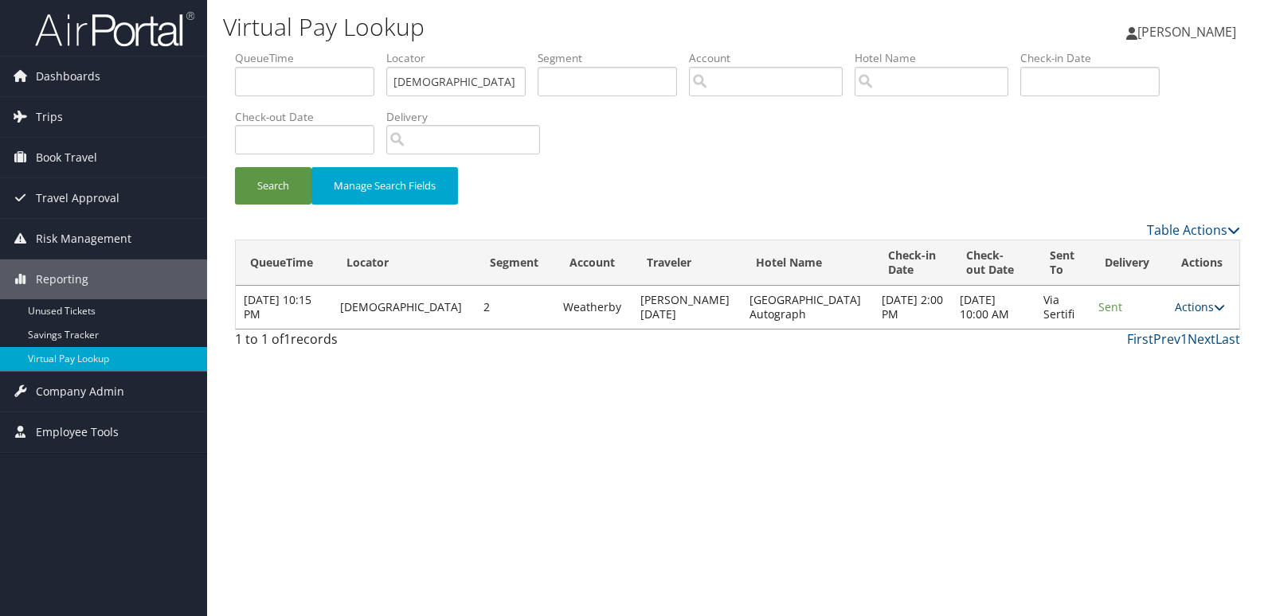
click at [1194, 309] on link "Actions" at bounding box center [1200, 306] width 50 height 15
click at [1148, 349] on link "Logs" at bounding box center [1162, 357] width 100 height 27
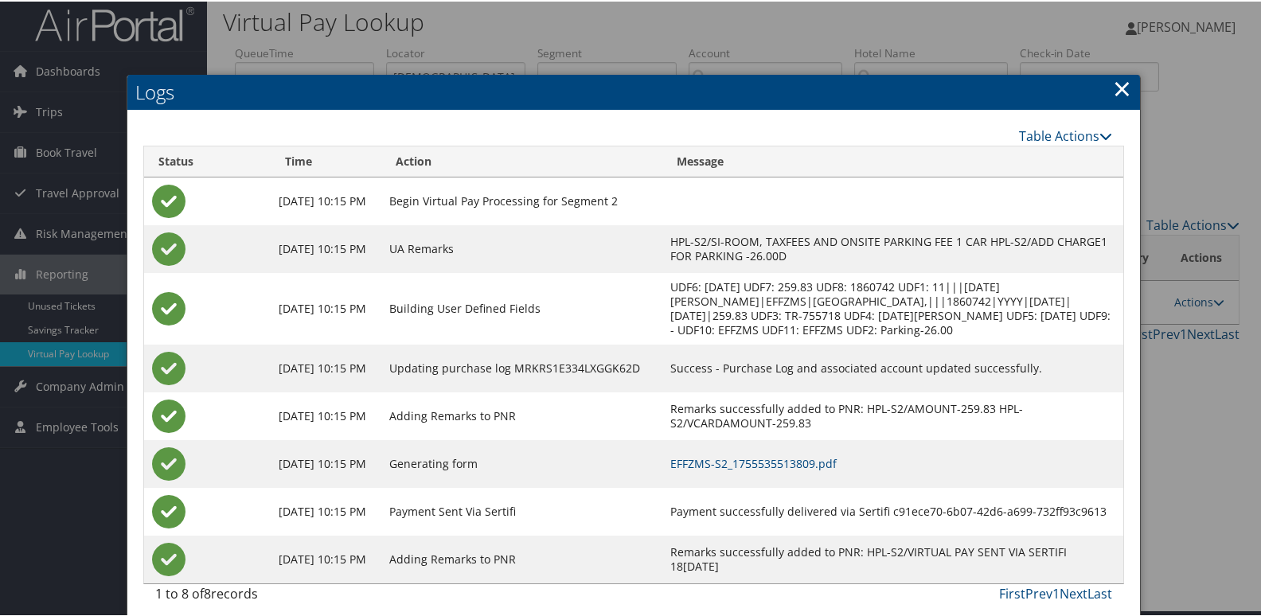
scroll to position [17, 0]
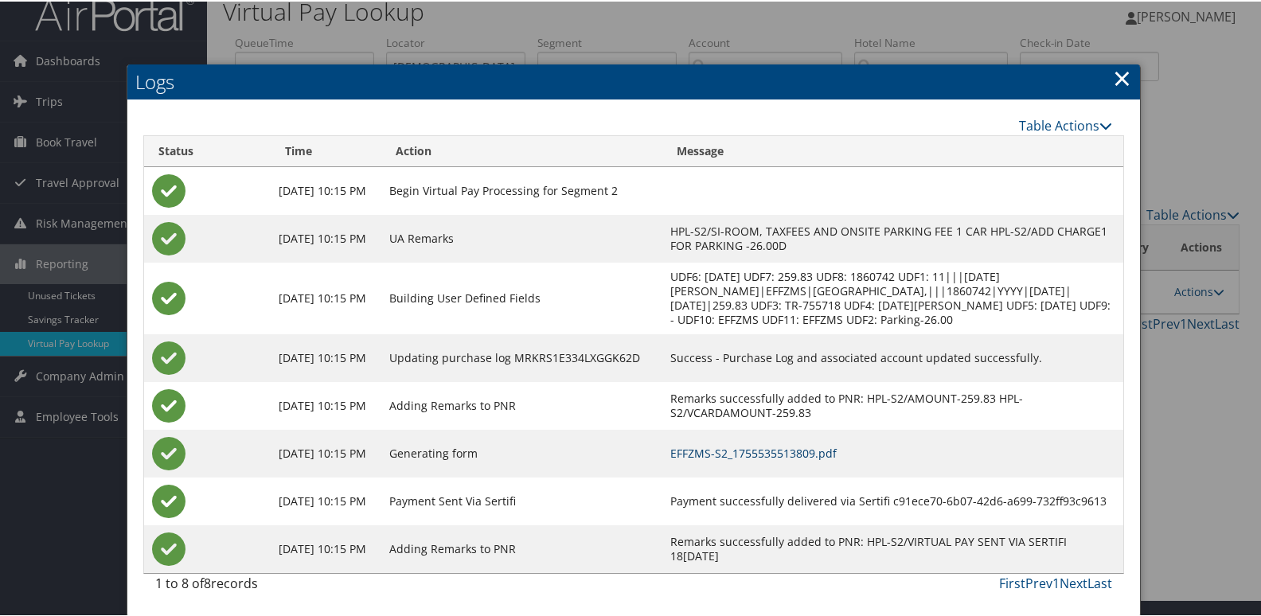
click at [820, 448] on link "EFFZMS-S2_1755535513809.pdf" at bounding box center [753, 451] width 166 height 15
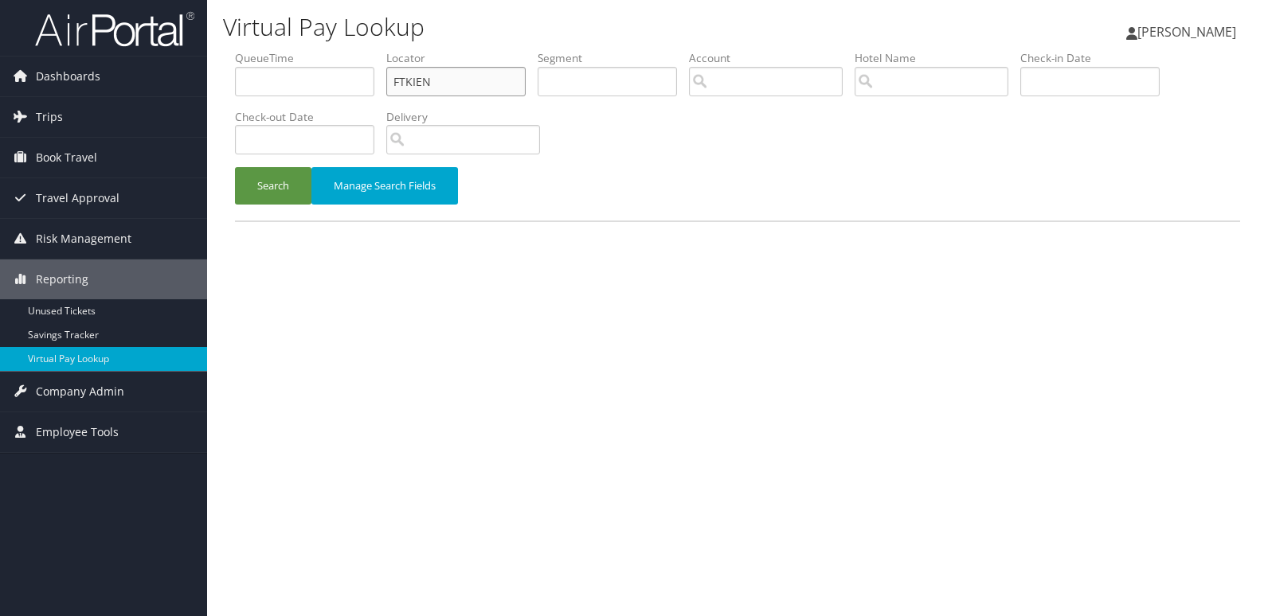
drag, startPoint x: 437, startPoint y: 83, endPoint x: 210, endPoint y: 97, distance: 227.4
click at [210, 97] on div "Virtual Pay Lookup [PERSON_NAME] [PERSON_NAME] My Settings Travel Agency Contac…" at bounding box center [737, 308] width 1061 height 616
paste input "UFBURK"
type input "UFBURK"
click at [235, 167] on button "Search" at bounding box center [273, 185] width 76 height 37
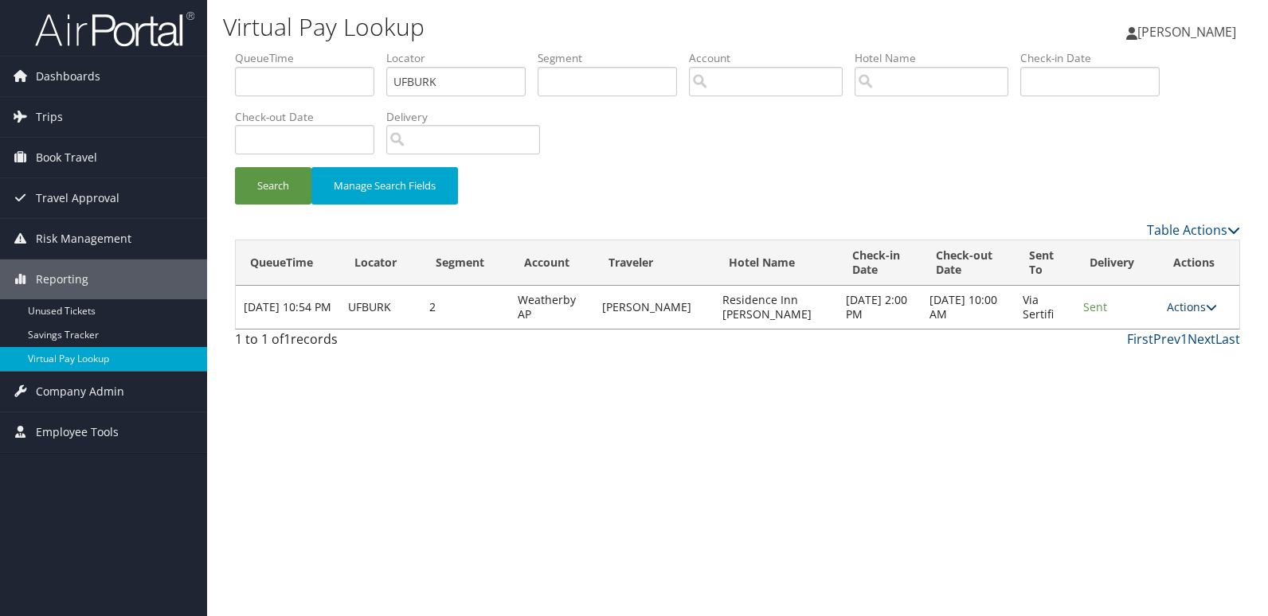
click at [1180, 301] on link "Actions" at bounding box center [1192, 306] width 50 height 15
click at [1158, 368] on link "Logs" at bounding box center [1161, 357] width 100 height 27
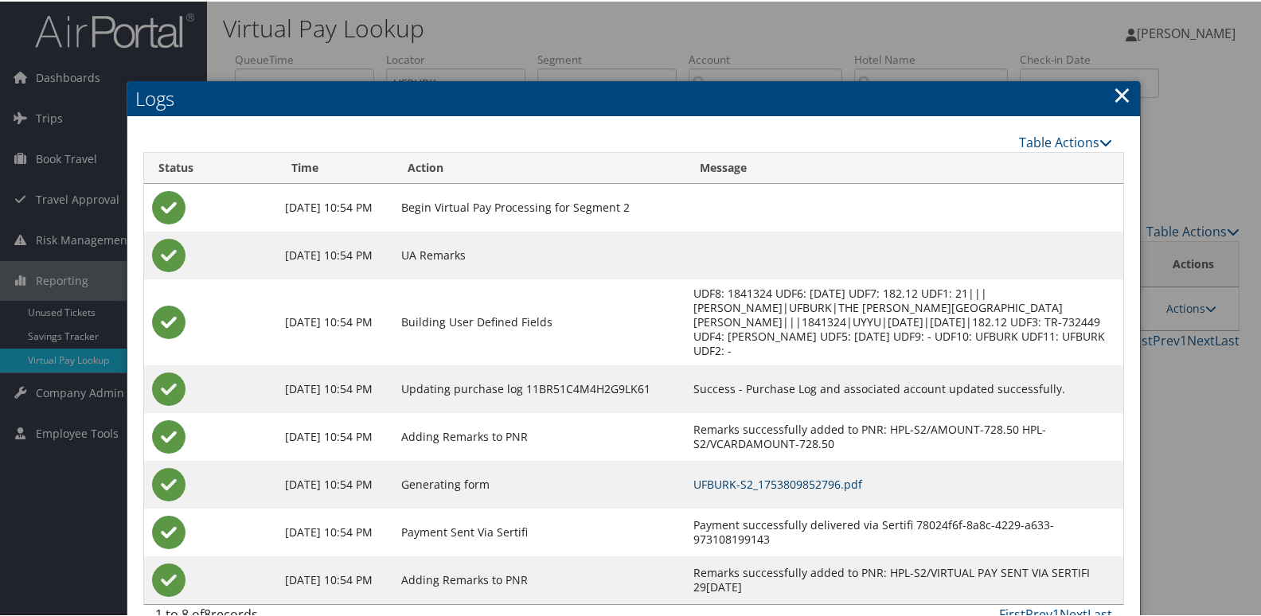
click at [812, 475] on link "UFBURK-S2_1753809852796.pdf" at bounding box center [778, 482] width 169 height 15
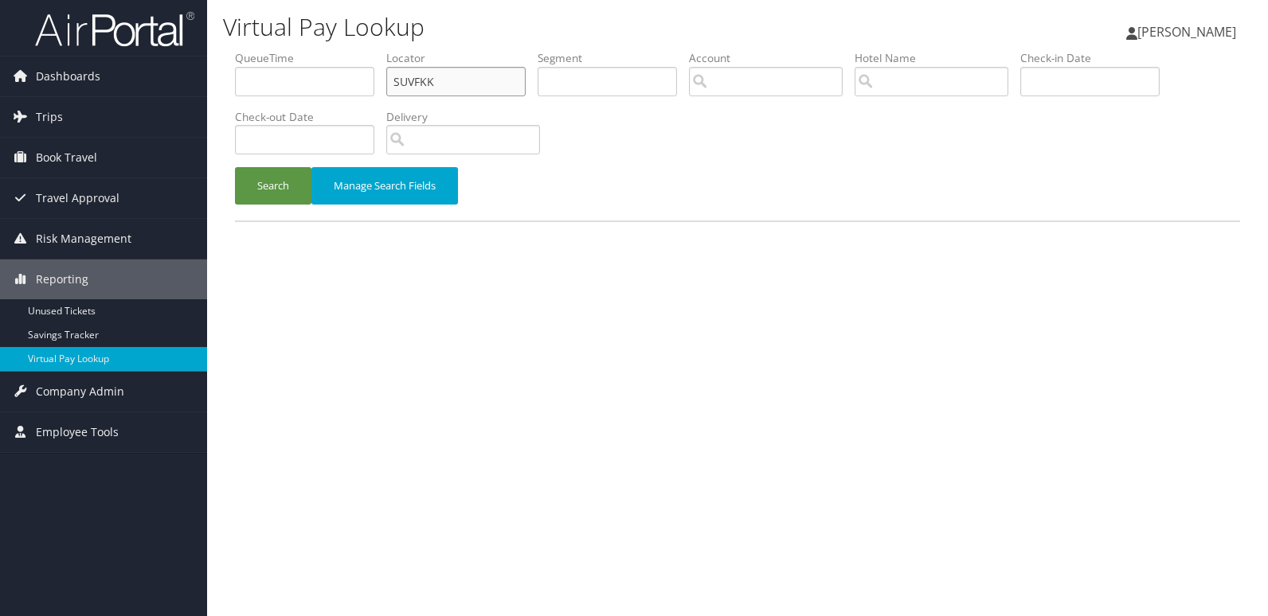
drag, startPoint x: 436, startPoint y: 81, endPoint x: 370, endPoint y: 89, distance: 66.6
click at [370, 50] on ul "QueueTime Locator SUVFKK Segment Account Traveler Hotel Name Check-in Date Chec…" at bounding box center [737, 50] width 1005 height 0
paste input "YCWNTT"
type input "YCWNTT"
click at [235, 167] on button "Search" at bounding box center [273, 185] width 76 height 37
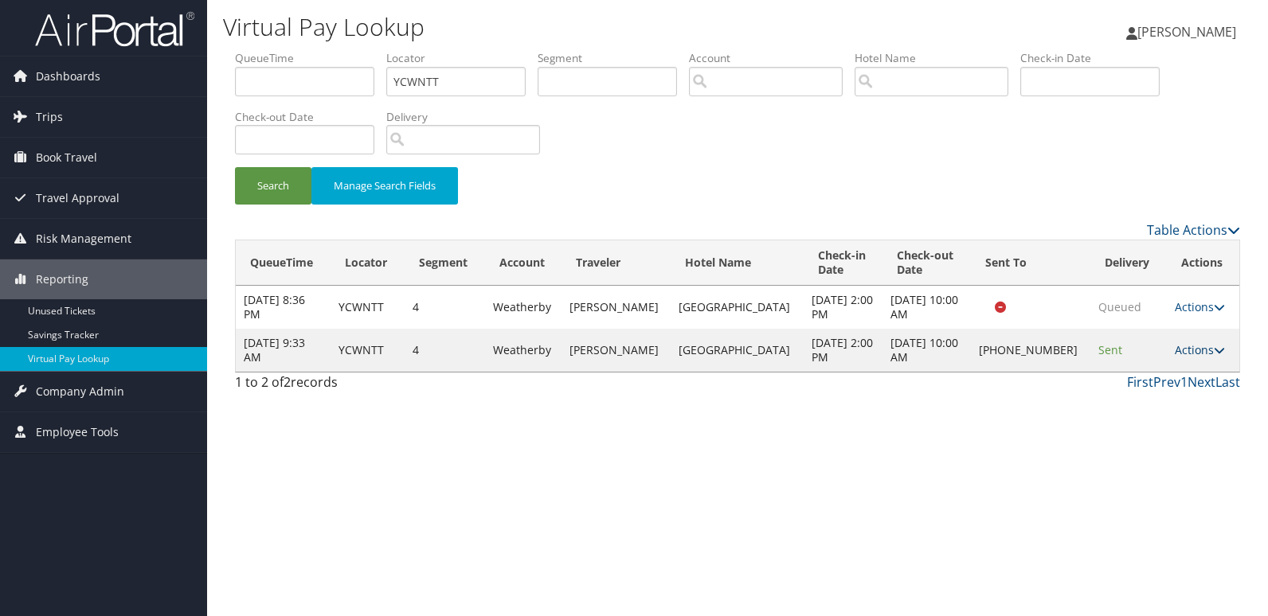
click at [1177, 345] on link "Actions" at bounding box center [1200, 349] width 50 height 15
click at [1124, 410] on link "Logs" at bounding box center [1144, 400] width 136 height 27
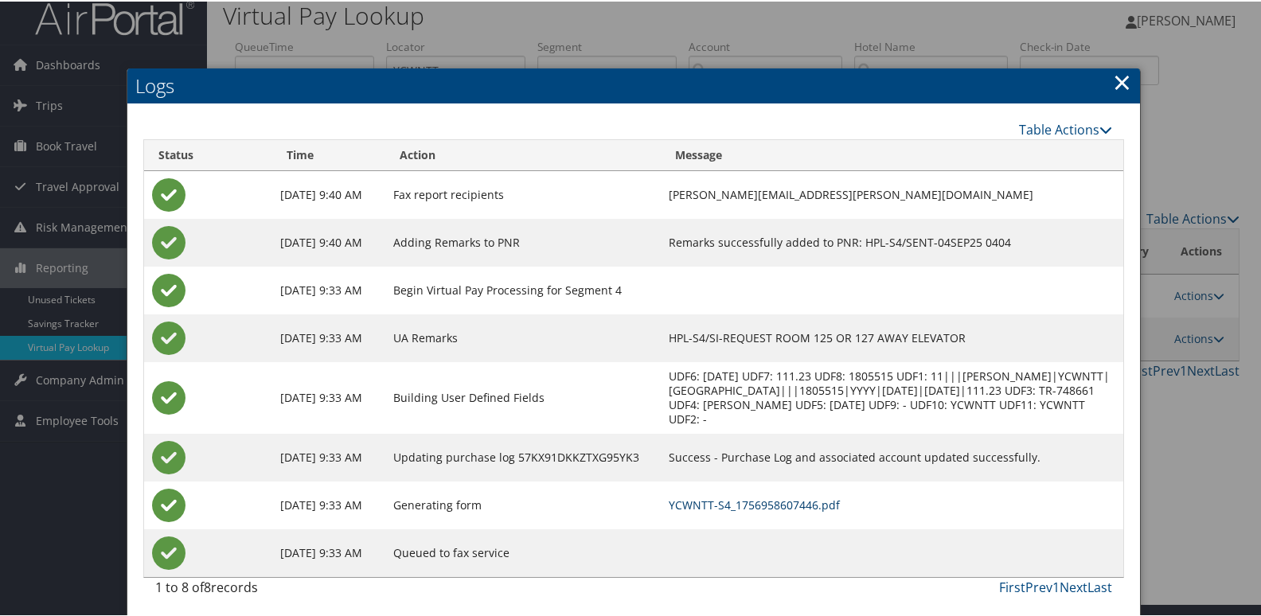
scroll to position [17, 0]
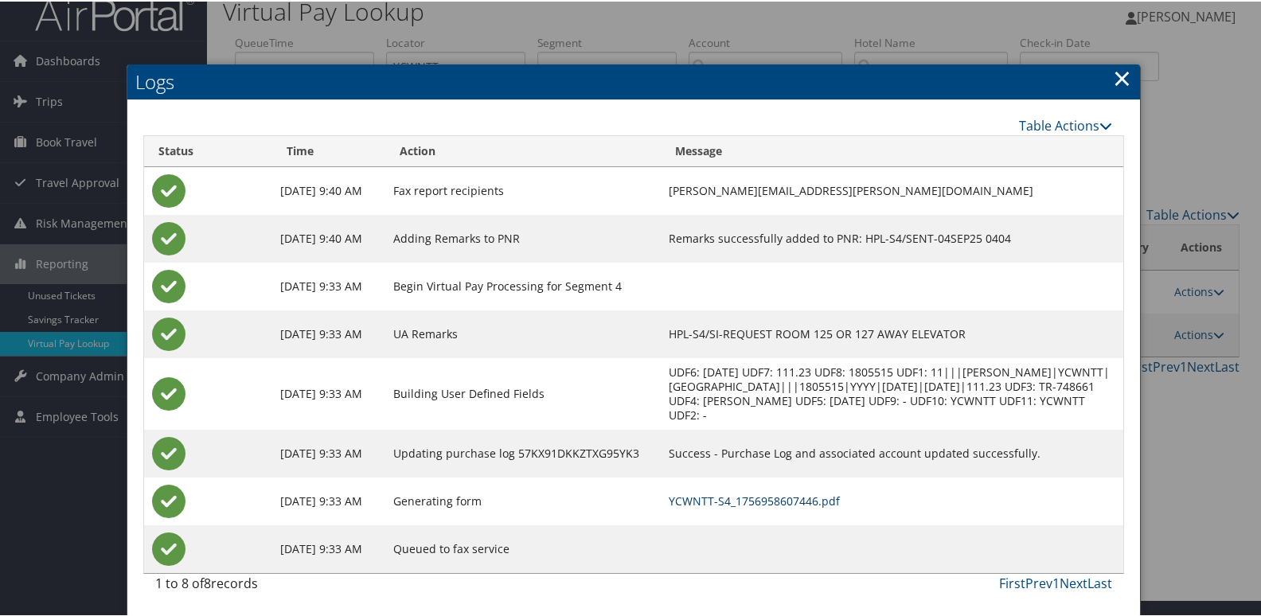
drag, startPoint x: 742, startPoint y: 495, endPoint x: 872, endPoint y: 528, distance: 133.8
click at [741, 495] on link "YCWNTT-S4_1756958607446.pdf" at bounding box center [754, 499] width 171 height 15
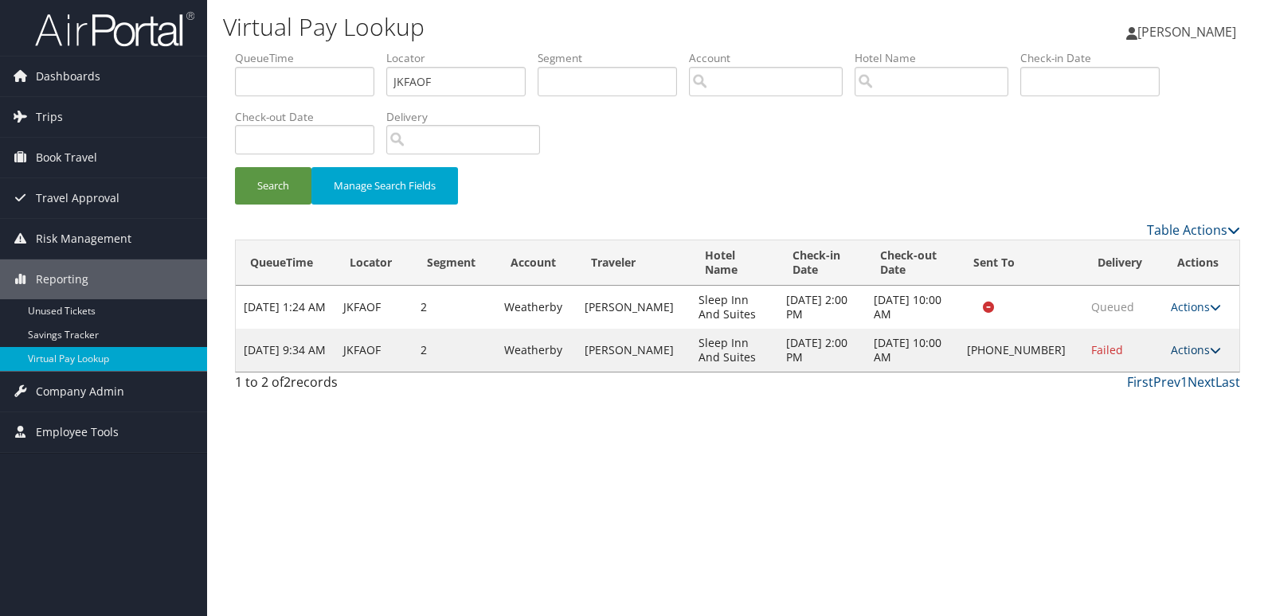
click at [1200, 345] on link "Actions" at bounding box center [1196, 349] width 50 height 15
click at [1123, 365] on link "Resend" at bounding box center [1143, 373] width 136 height 27
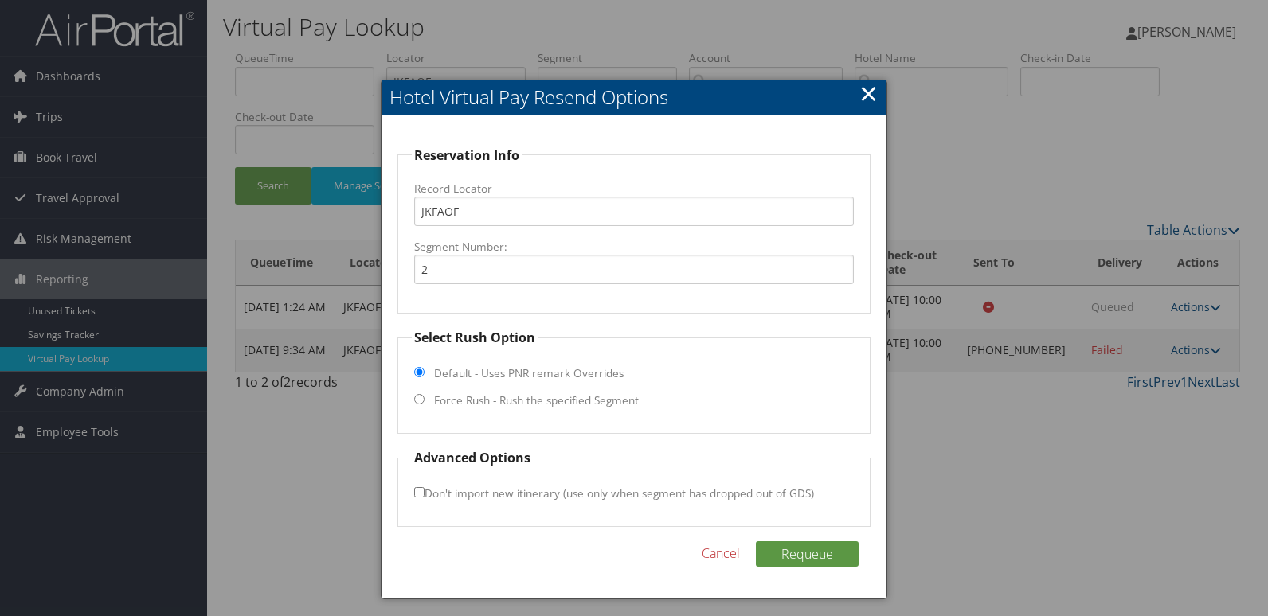
click at [584, 405] on label "Force Rush - Rush the specified Segment" at bounding box center [536, 401] width 205 height 16
click at [424, 405] on input "Force Rush - Rush the specified Segment" at bounding box center [419, 399] width 10 height 10
radio input "true"
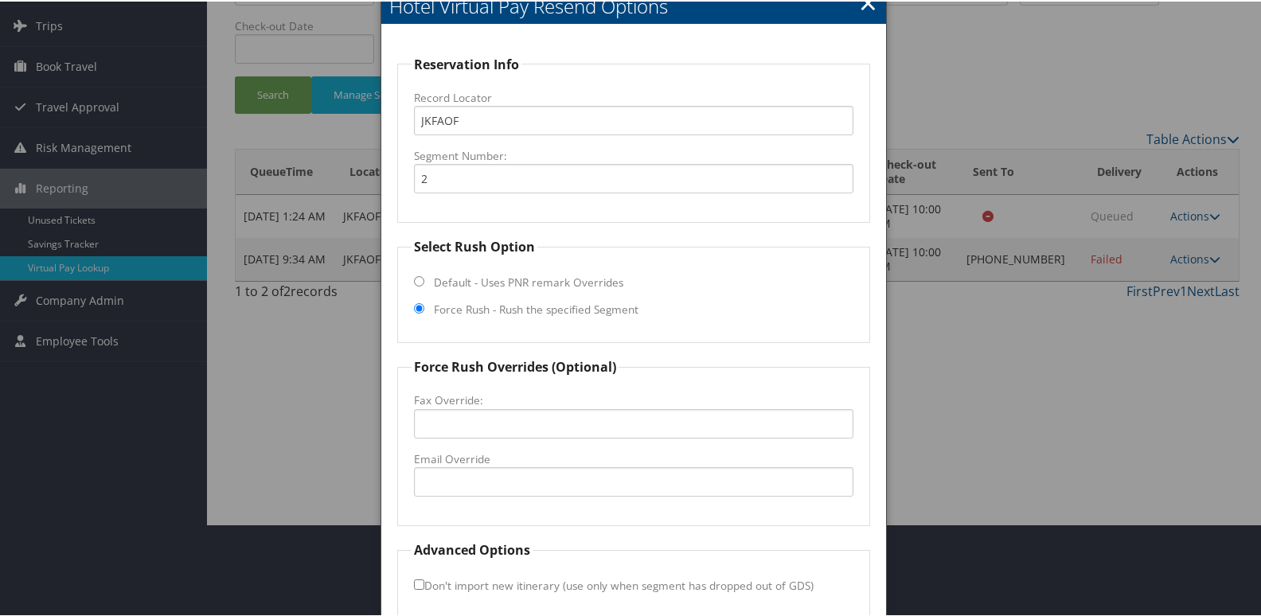
scroll to position [166, 0]
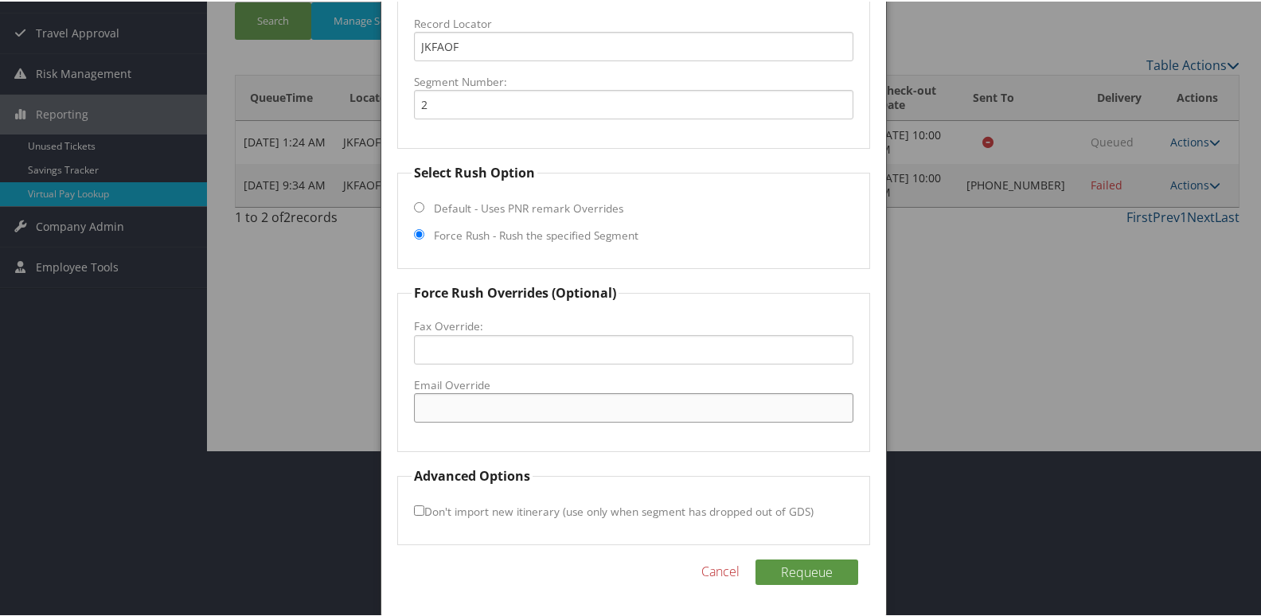
click at [550, 392] on input "Email Override" at bounding box center [634, 406] width 440 height 29
drag, startPoint x: 470, startPoint y: 405, endPoint x: 481, endPoint y: 398, distance: 13.3
click at [471, 405] on input "ia217@fdaybtchoice" at bounding box center [634, 406] width 440 height 29
click at [484, 409] on input "ia217@staybtchoice" at bounding box center [634, 406] width 440 height 29
click at [530, 405] on input "ia217@stayatchoice" at bounding box center [634, 406] width 440 height 29
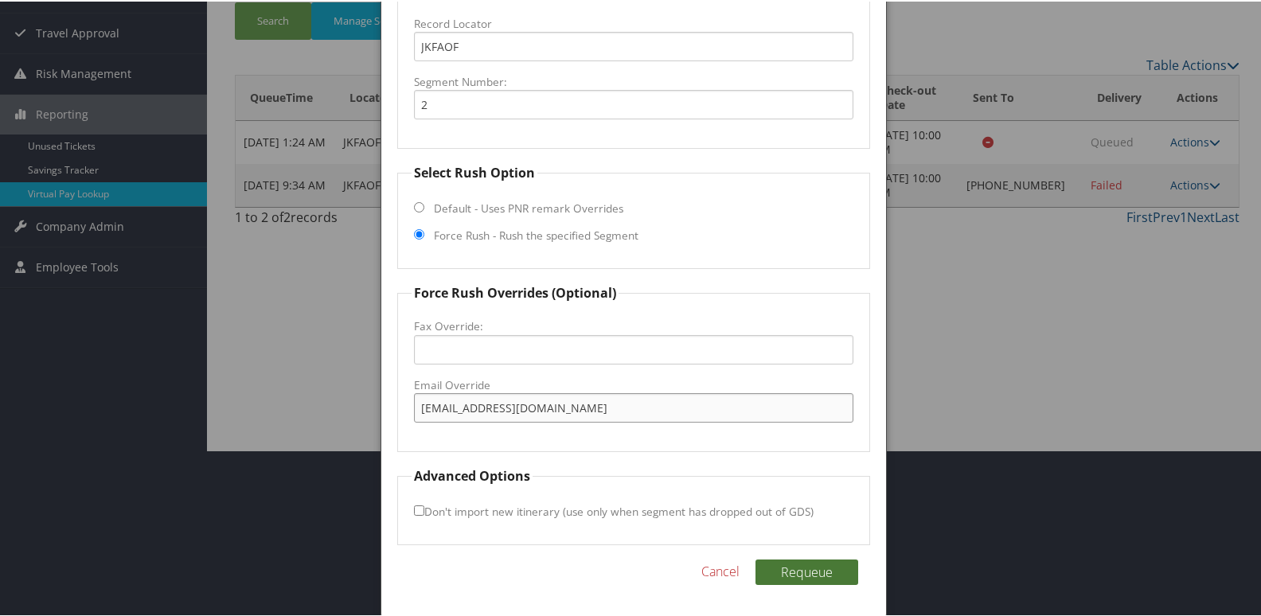
type input "ia217@stayatchoice.com"
click at [814, 580] on button "Requeue" at bounding box center [807, 570] width 103 height 25
drag, startPoint x: 578, startPoint y: 412, endPoint x: 194, endPoint y: 418, distance: 383.9
click at [194, 418] on body "Menu Dashboards ► AirPortal 360™ (Manager) My Travel Dashboard Trips ► Airtiner…" at bounding box center [634, 142] width 1268 height 616
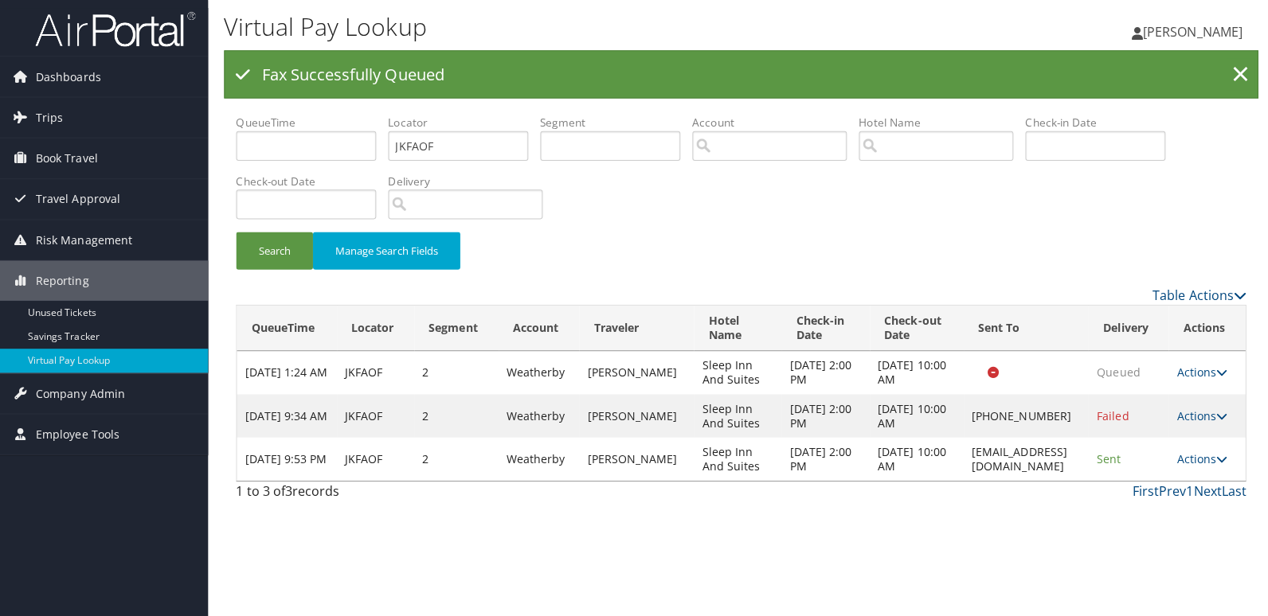
scroll to position [0, 0]
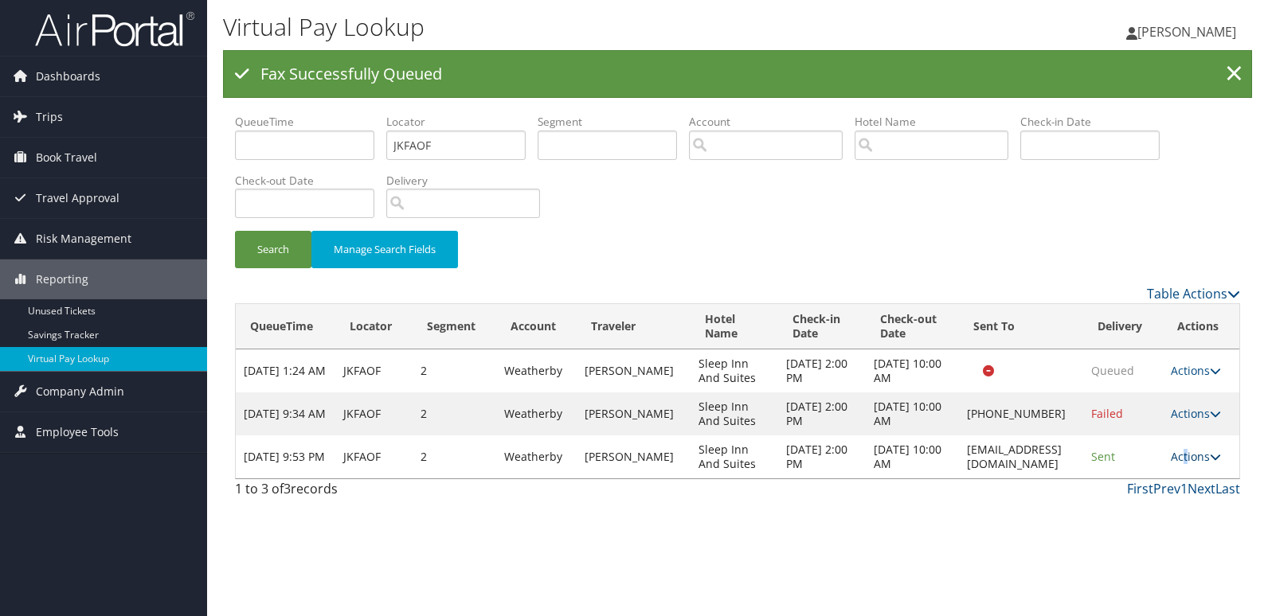
click at [1186, 463] on link "Actions" at bounding box center [1196, 456] width 50 height 15
drag, startPoint x: 1186, startPoint y: 463, endPoint x: 1158, endPoint y: 498, distance: 44.8
click at [1158, 498] on link "Logs" at bounding box center [1168, 507] width 100 height 27
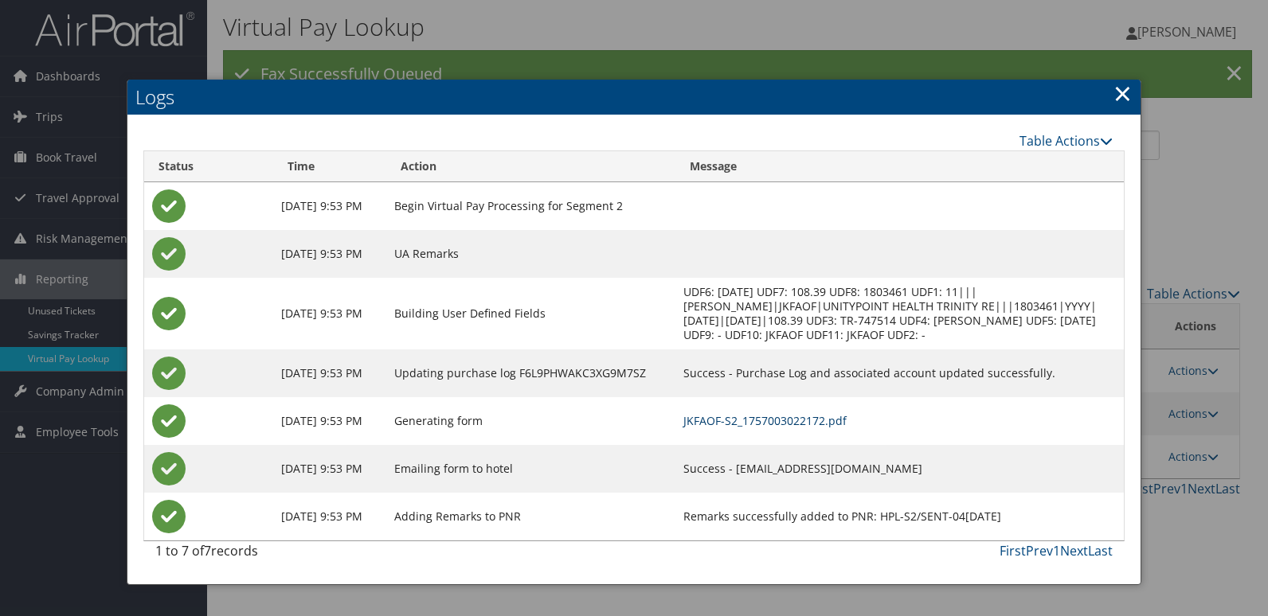
click at [779, 442] on td "JKFAOF-S2_1757003022172.pdf" at bounding box center [899, 421] width 448 height 48
click at [779, 428] on link "JKFAOF-S2_1757003022172.pdf" at bounding box center [764, 420] width 163 height 15
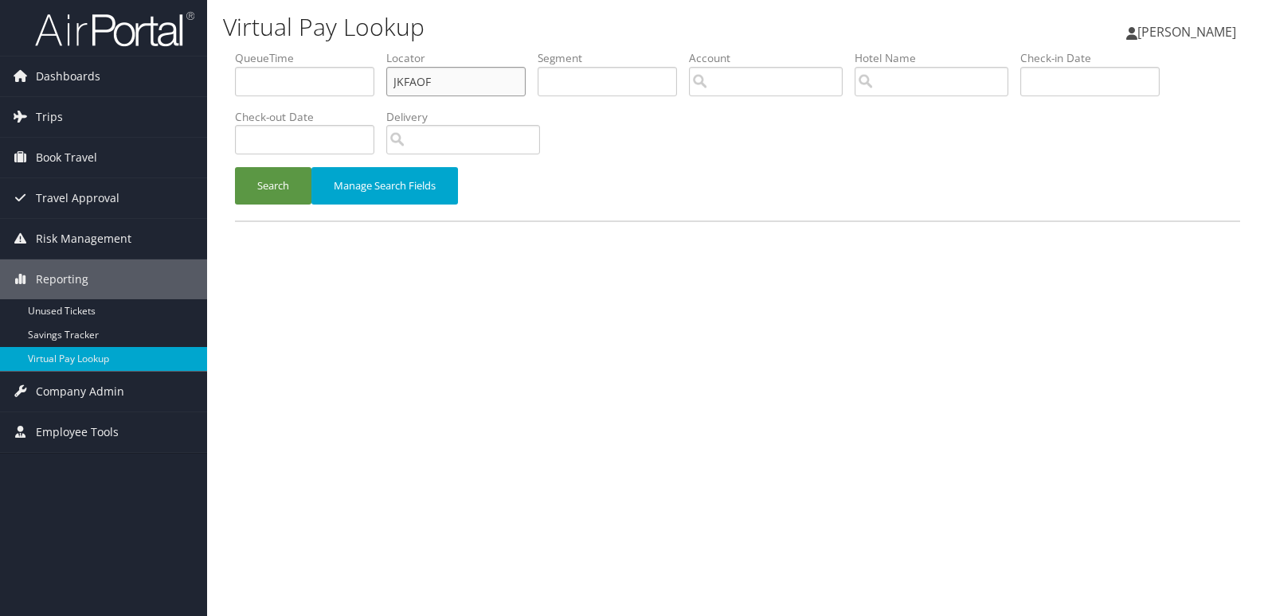
drag, startPoint x: 432, startPoint y: 84, endPoint x: 309, endPoint y: 88, distance: 123.5
click at [309, 50] on ul "QueueTime Locator JKFAOF Segment Account Traveler Hotel Name Check-in Date Chec…" at bounding box center [737, 50] width 1005 height 0
paste input "MVDLS"
type input "JMVDLS"
click at [235, 167] on button "Search" at bounding box center [273, 185] width 76 height 37
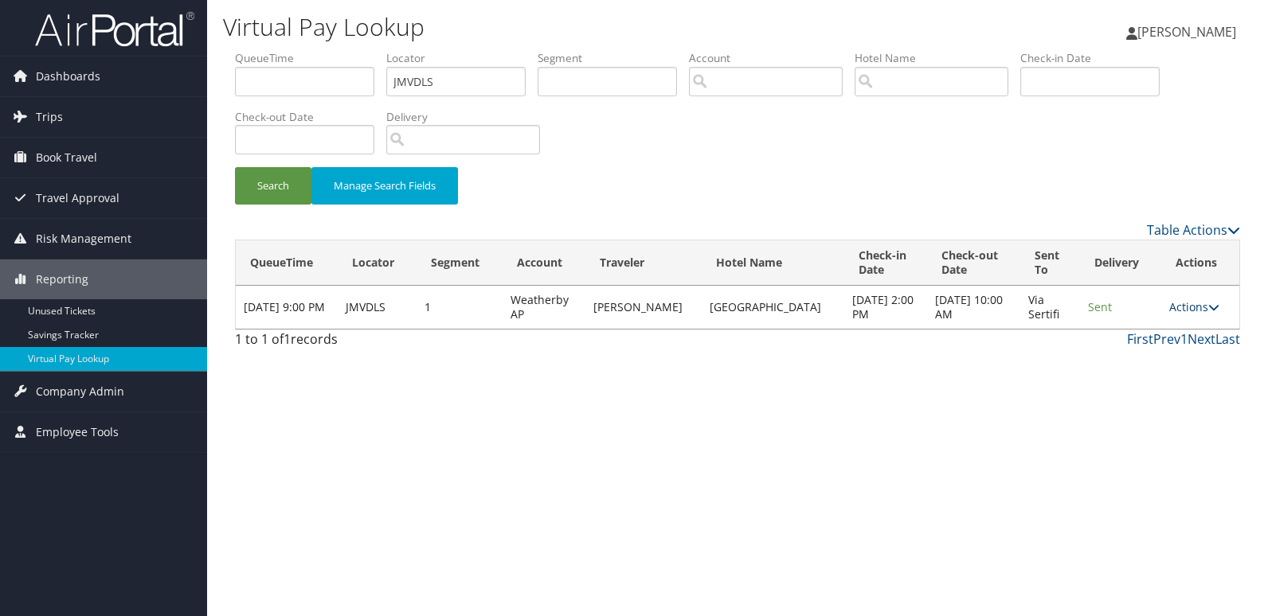
click at [1194, 306] on link "Actions" at bounding box center [1194, 306] width 50 height 15
click at [1160, 347] on link "Logs" at bounding box center [1162, 357] width 100 height 27
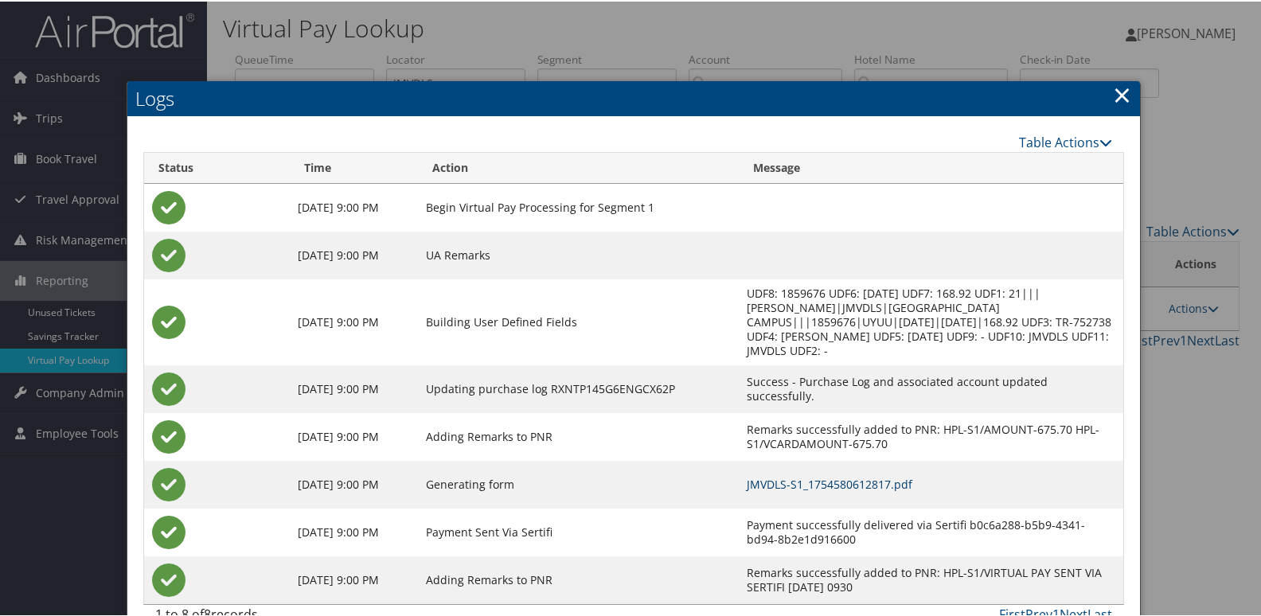
click at [828, 477] on link "JMVDLS-S1_1754580612817.pdf" at bounding box center [830, 482] width 166 height 15
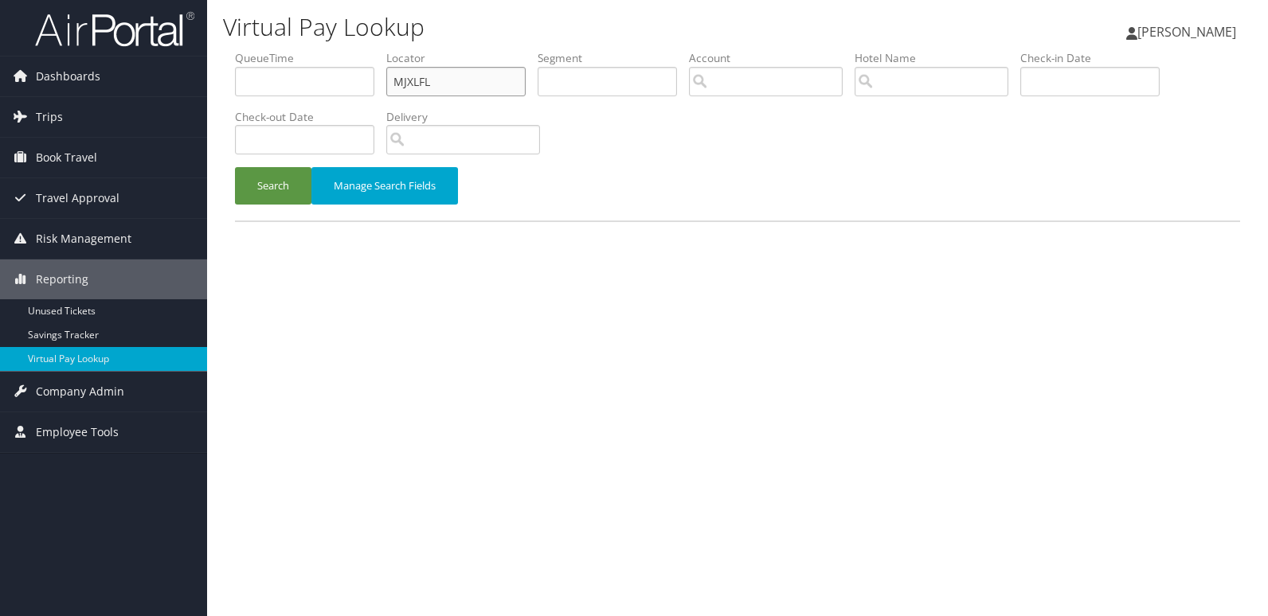
drag, startPoint x: 293, startPoint y: 104, endPoint x: 253, endPoint y: 113, distance: 40.8
click at [256, 50] on ul "QueueTime Locator MJXLFL Segment Account Traveler Hotel Name Check-in Date Chec…" at bounding box center [737, 50] width 1005 height 0
paste input "LDCZWX"
type input "LDCZWX"
click at [235, 167] on button "Search" at bounding box center [273, 185] width 76 height 37
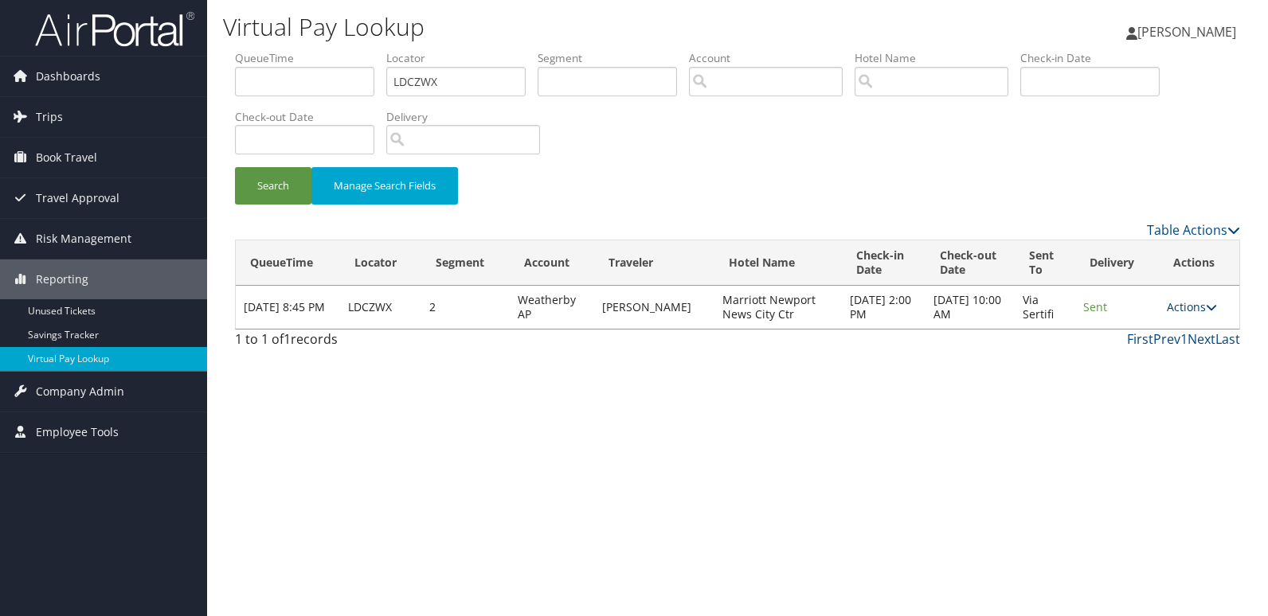
click at [1179, 303] on link "Actions" at bounding box center [1192, 306] width 50 height 15
click at [1151, 345] on link "Logs" at bounding box center [1161, 357] width 100 height 27
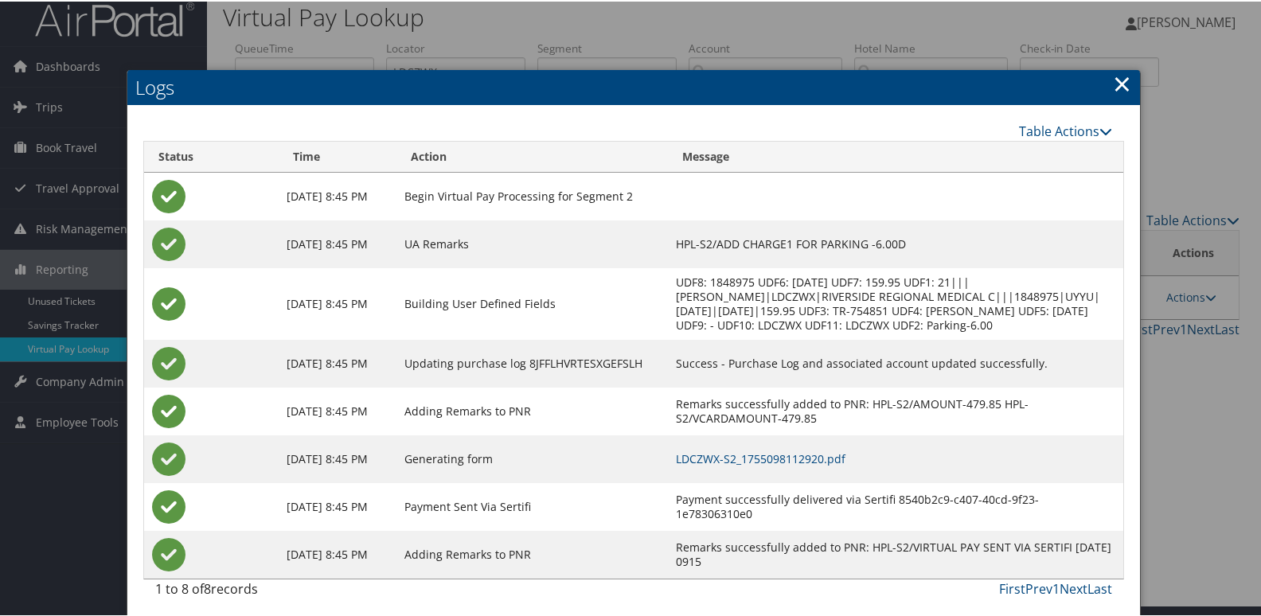
scroll to position [31, 0]
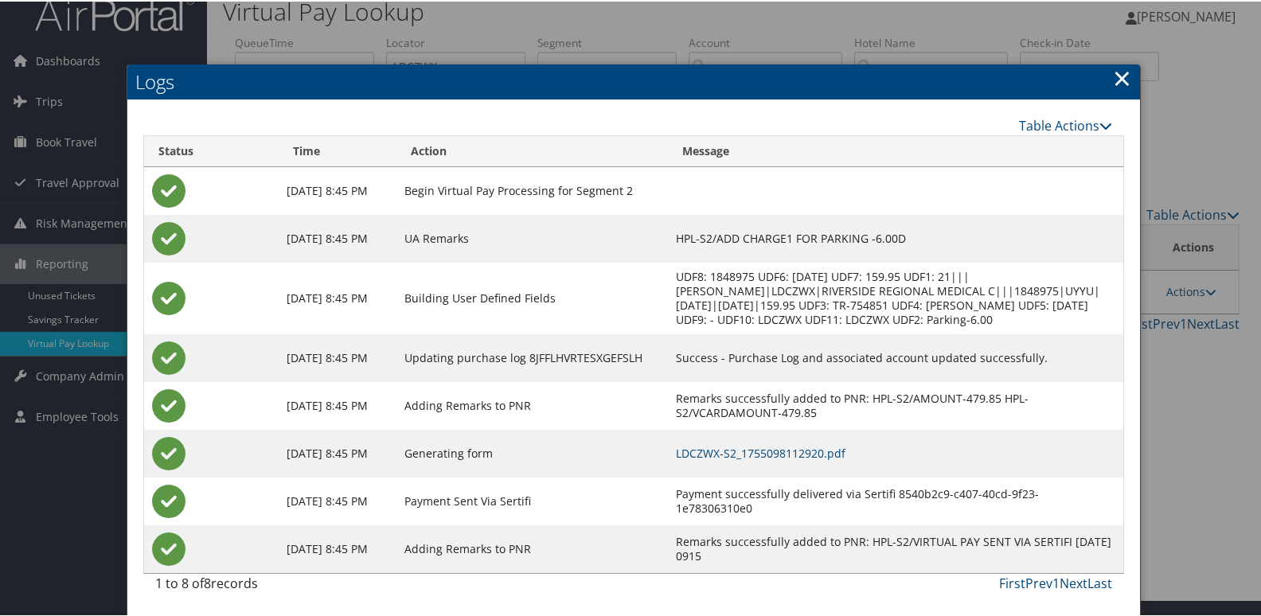
click at [838, 462] on td "LDCZWX-S2_1755098112920.pdf" at bounding box center [895, 452] width 455 height 48
click at [843, 459] on link "LDCZWX-S2_1755098112920.pdf" at bounding box center [761, 451] width 170 height 15
